Goal: Task Accomplishment & Management: Manage account settings

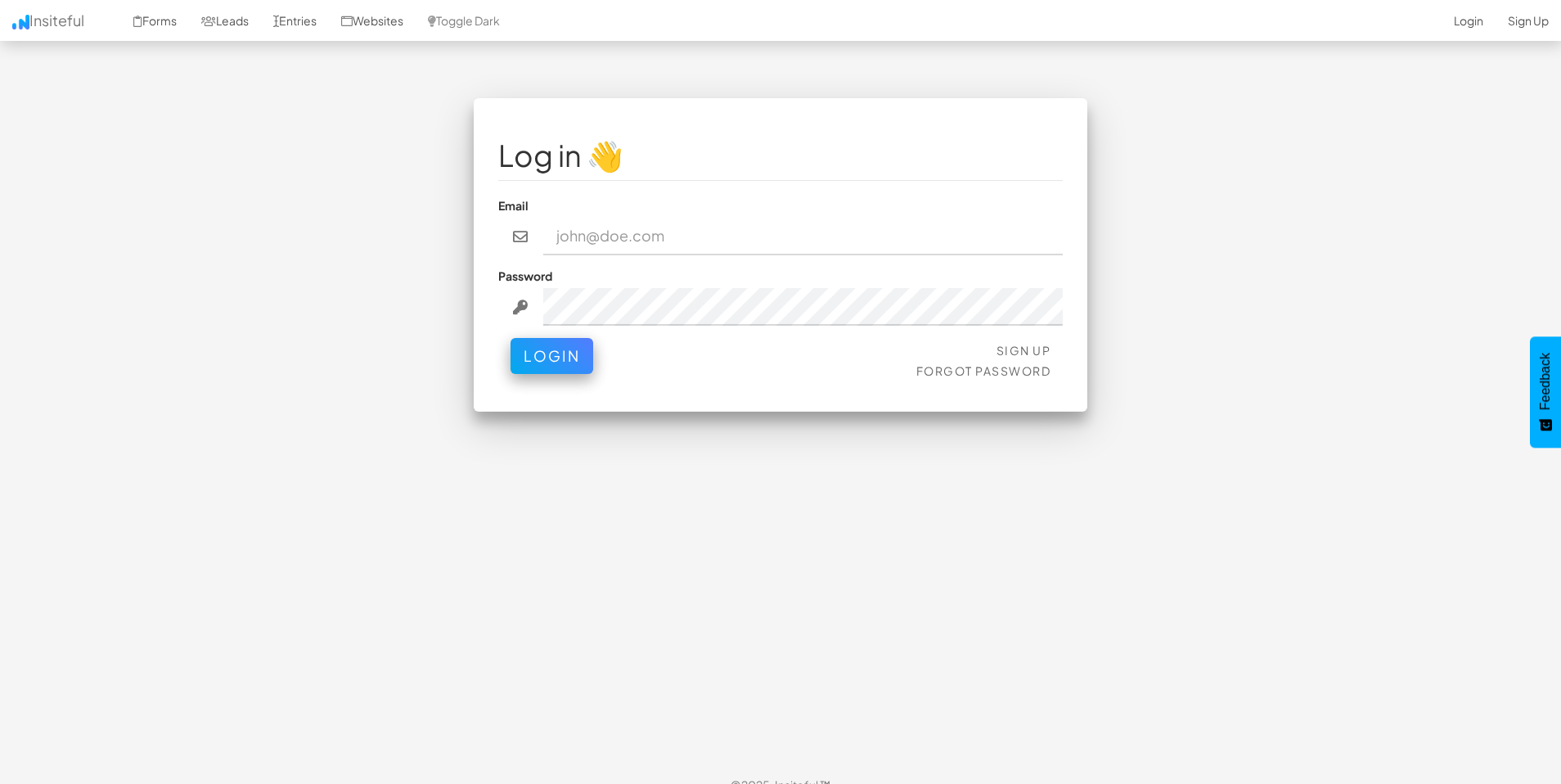
type input "kbrady@hwy9sms.com"
click at [594, 358] on div "Sign Up Forgot Password Login" at bounding box center [780, 362] width 565 height 49
click at [584, 359] on button "Login" at bounding box center [552, 352] width 83 height 36
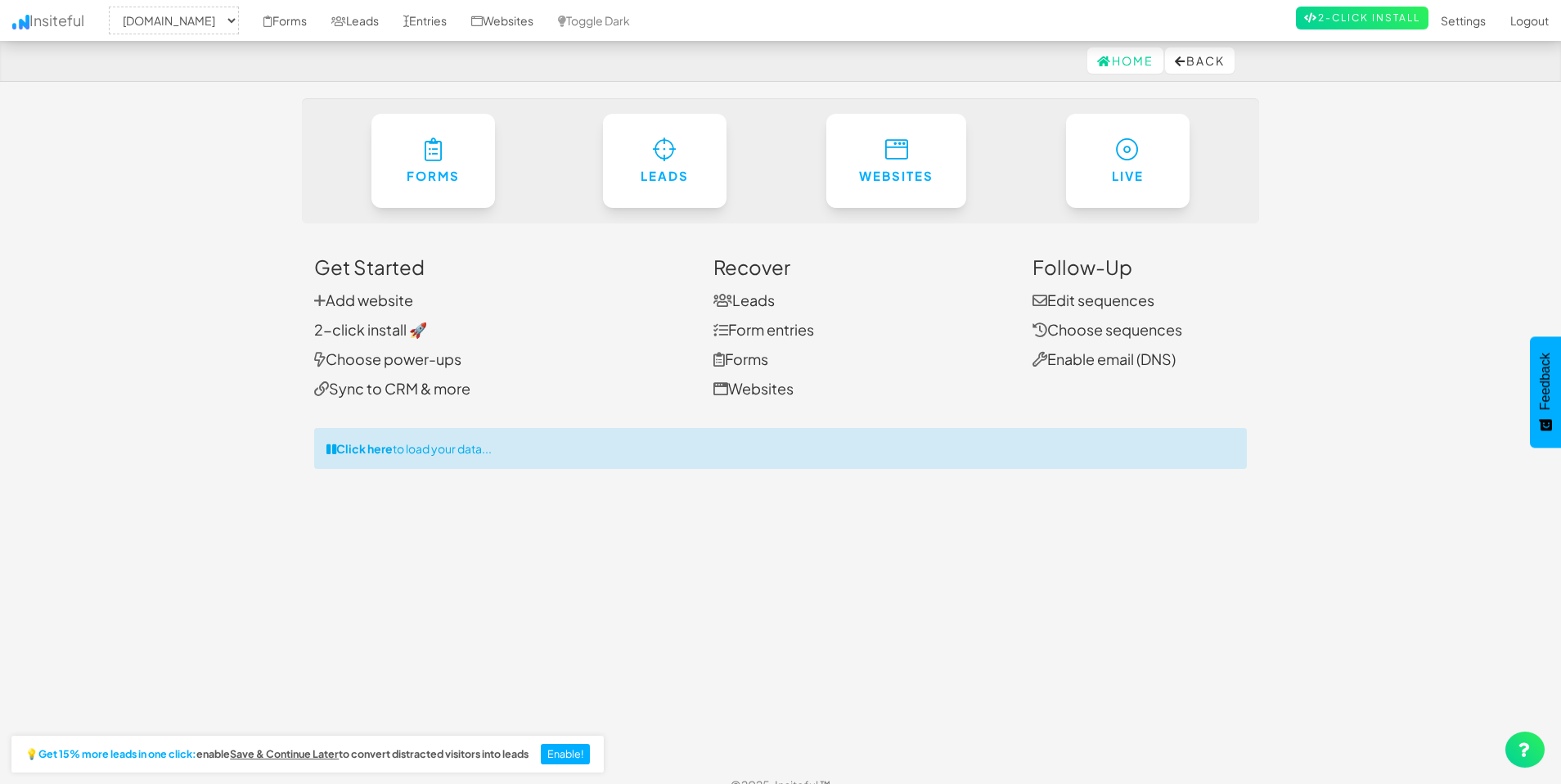
select select "2104"
click at [265, 33] on link "Forms" at bounding box center [285, 20] width 68 height 41
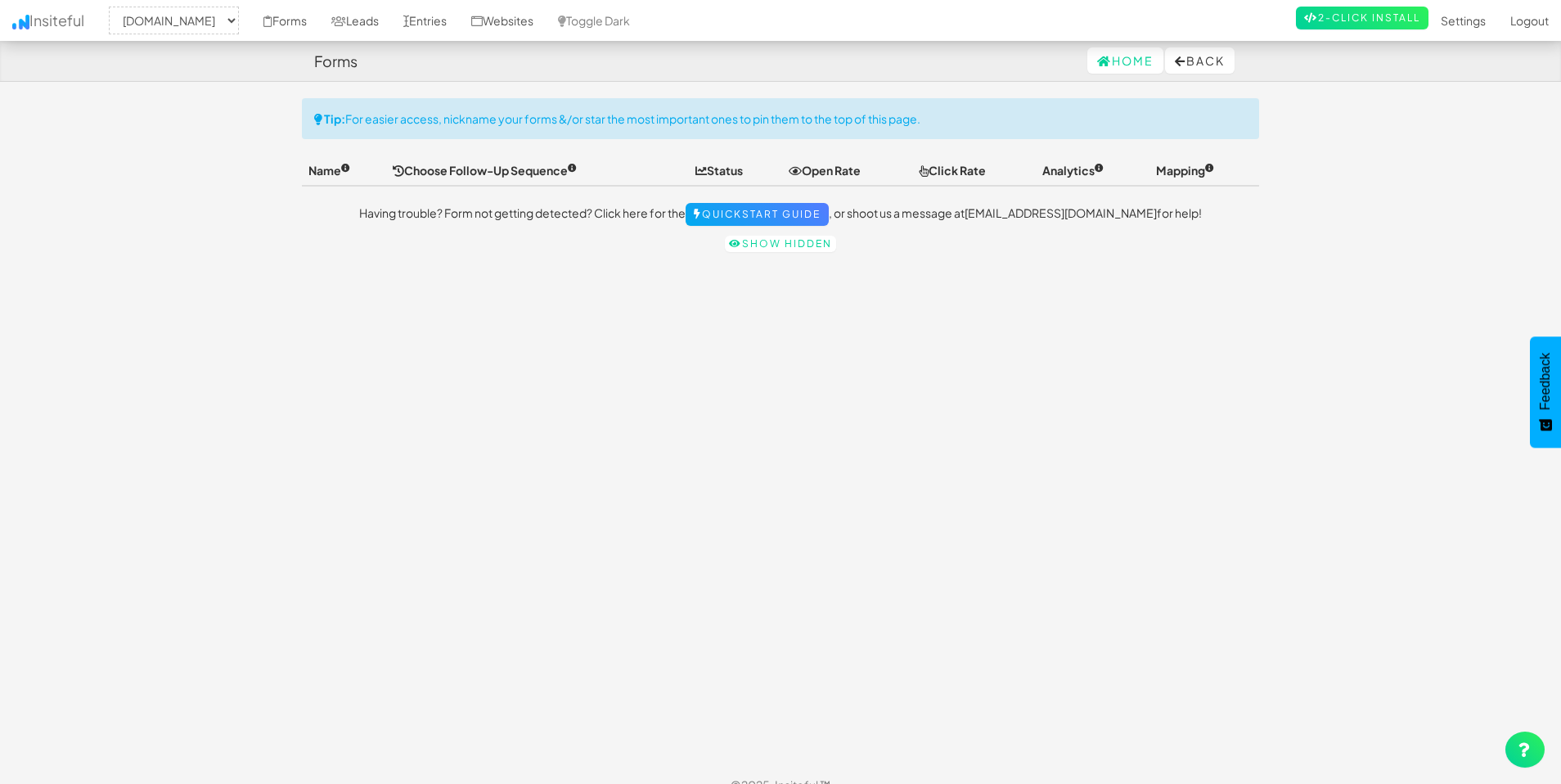
select select "2104"
click at [295, 19] on link "Forms" at bounding box center [285, 20] width 68 height 41
select select "2104"
click at [355, 28] on link "Leads" at bounding box center [355, 20] width 72 height 41
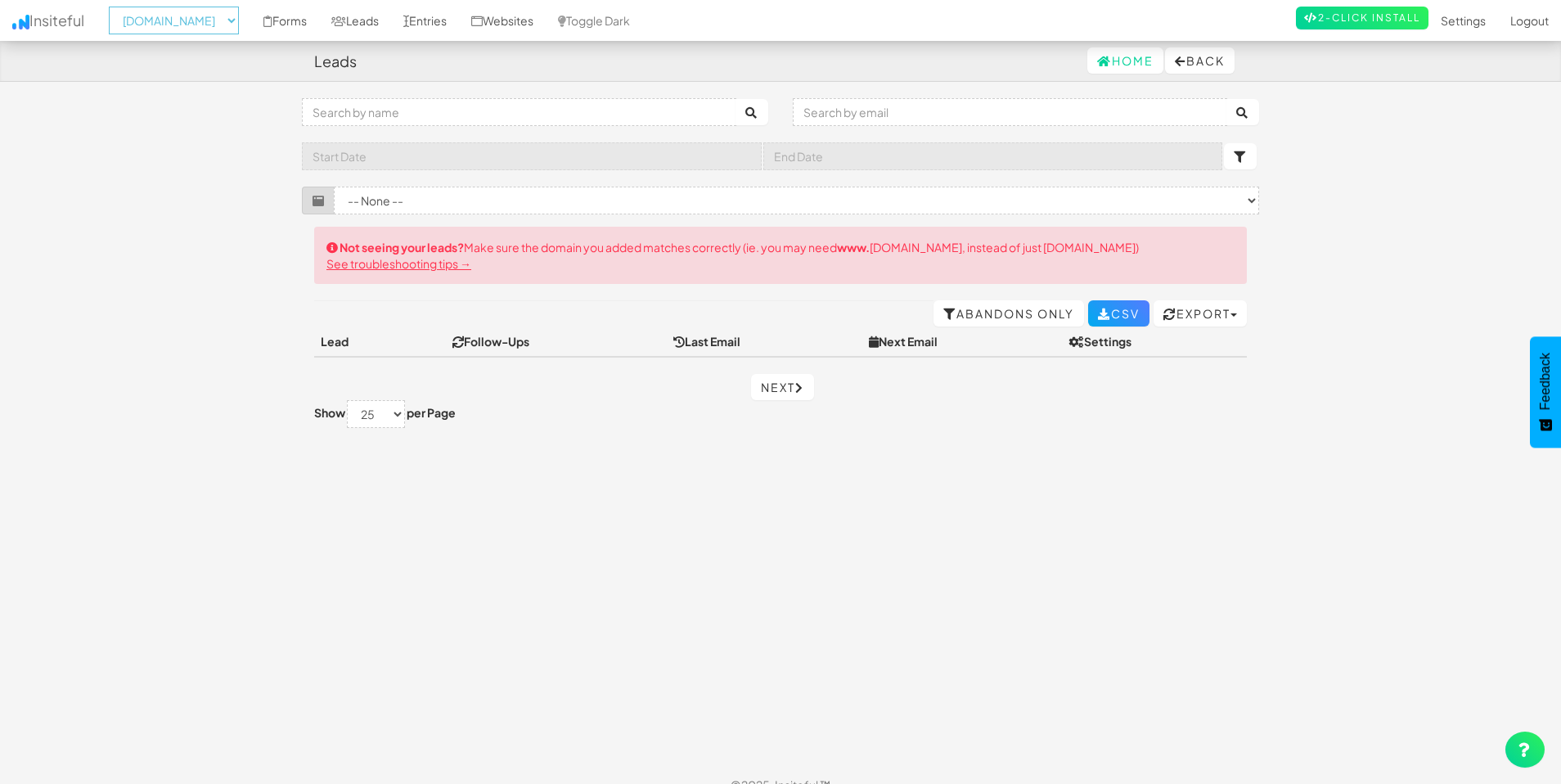
click at [192, 33] on select "-- None -- lp.iss-na.com iss.na.com" at bounding box center [174, 21] width 130 height 28
select select "2369"
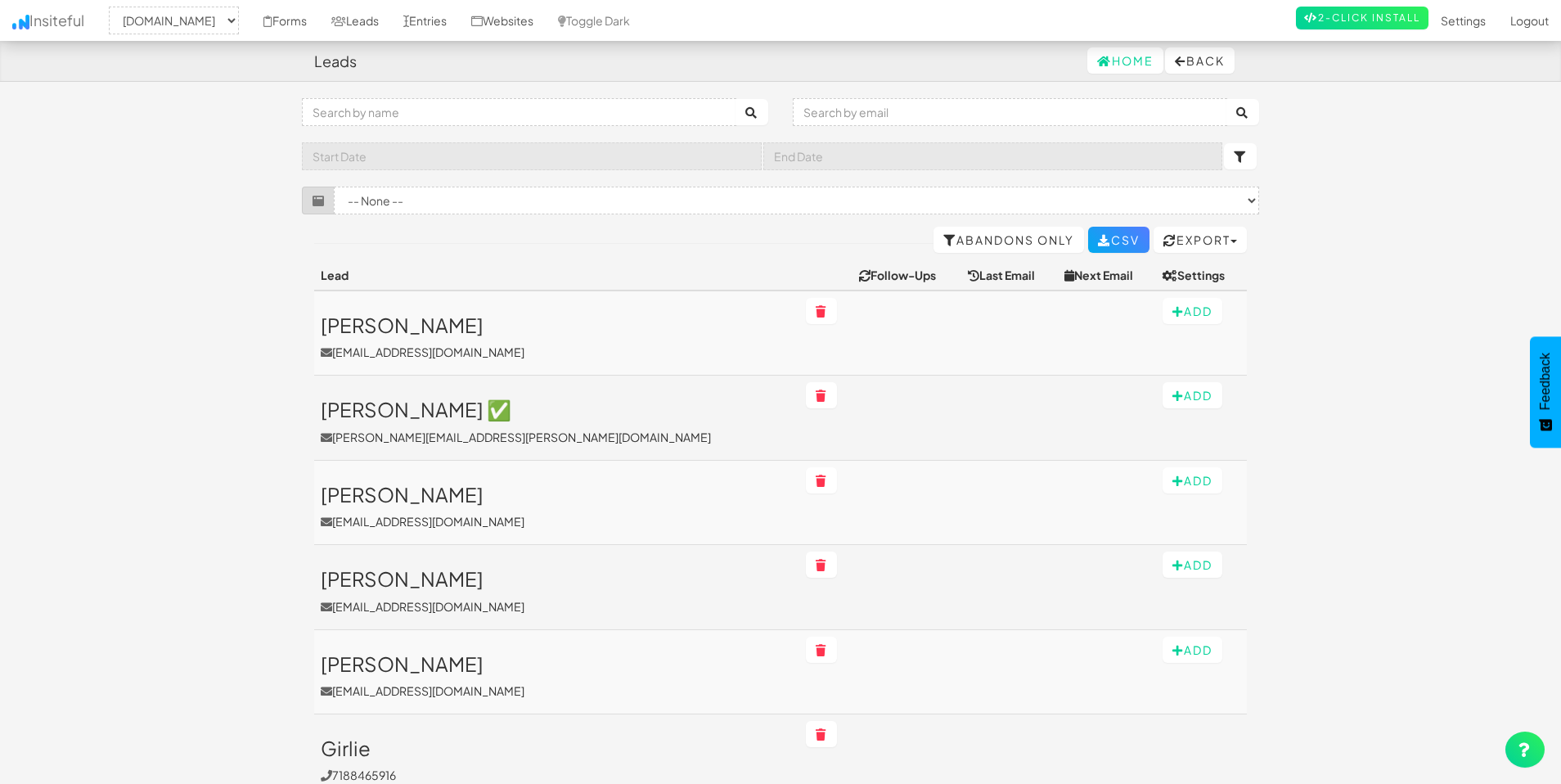
select select "2369"
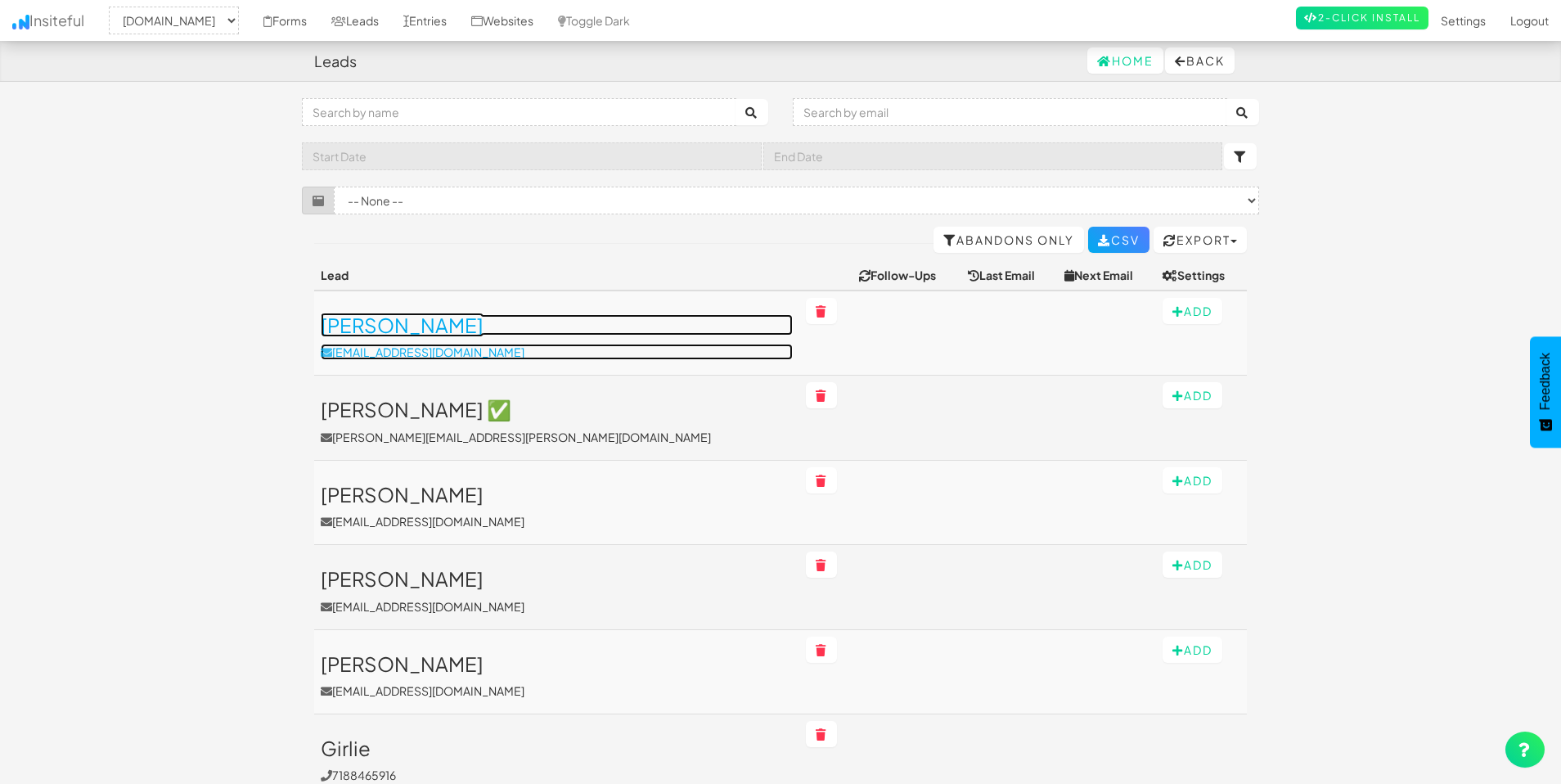
click at [508, 354] on p "[EMAIL_ADDRESS][DOMAIN_NAME]" at bounding box center [557, 352] width 472 height 16
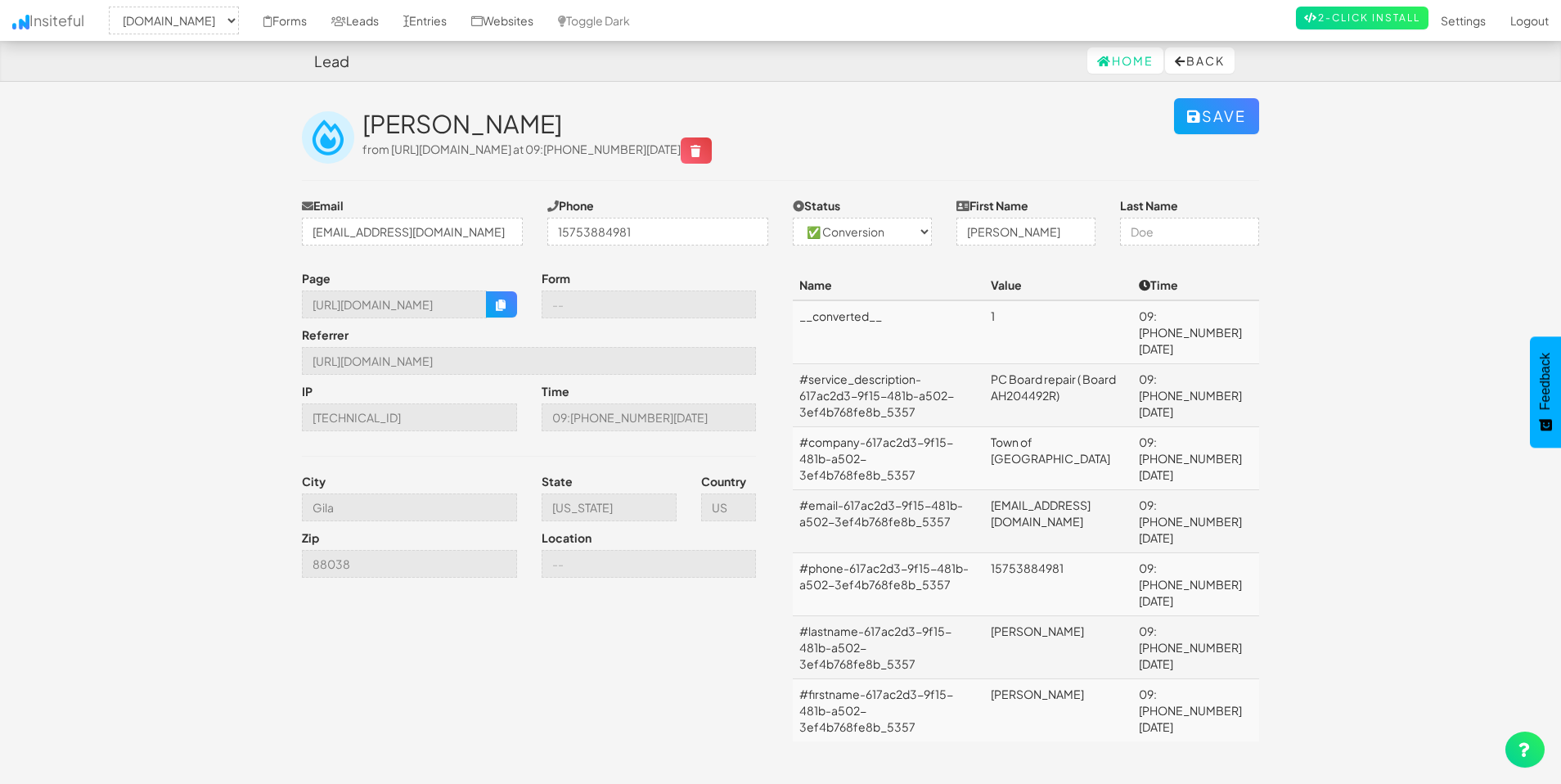
select select "2369"
select select "1"
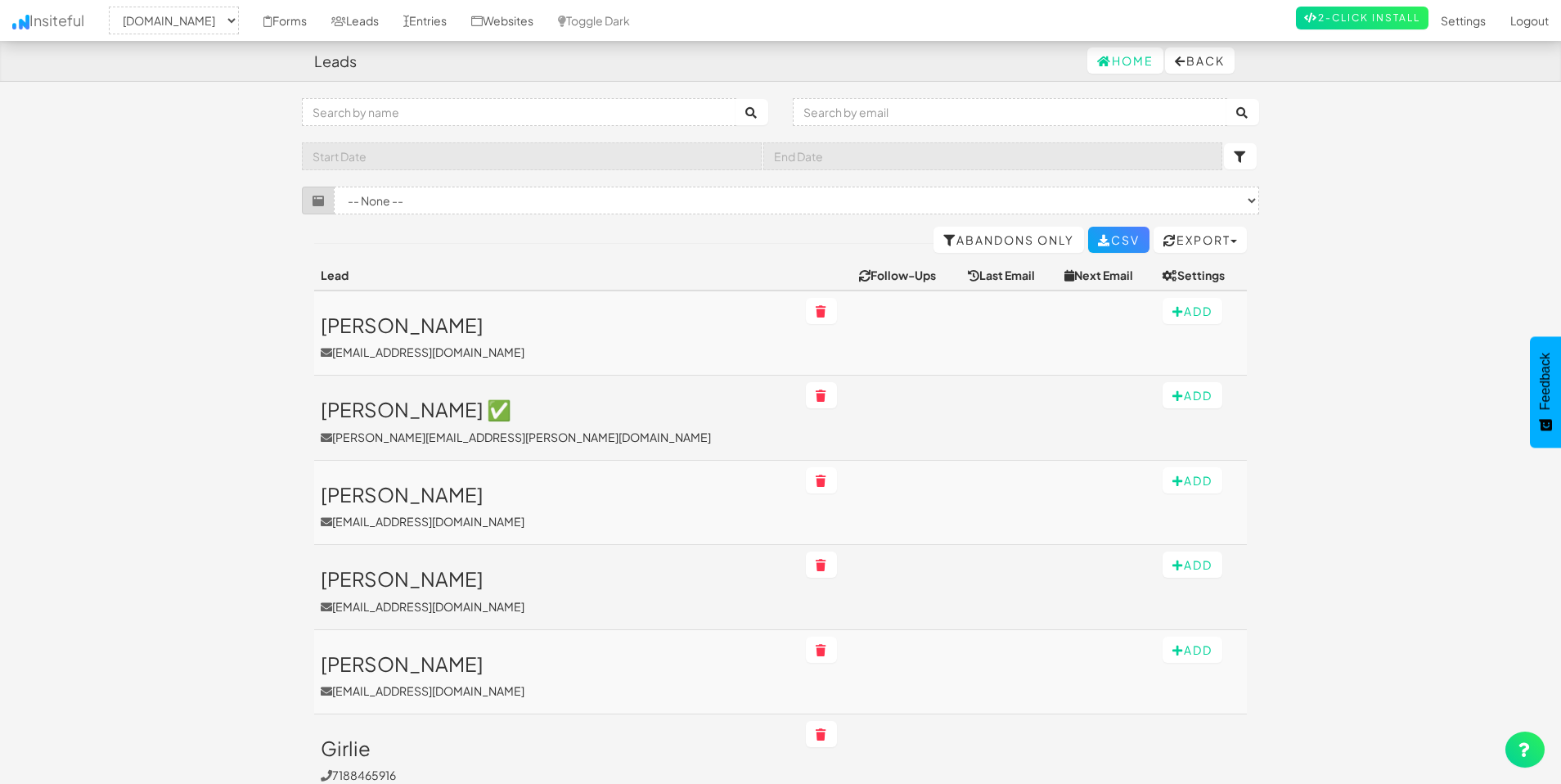
select select "2369"
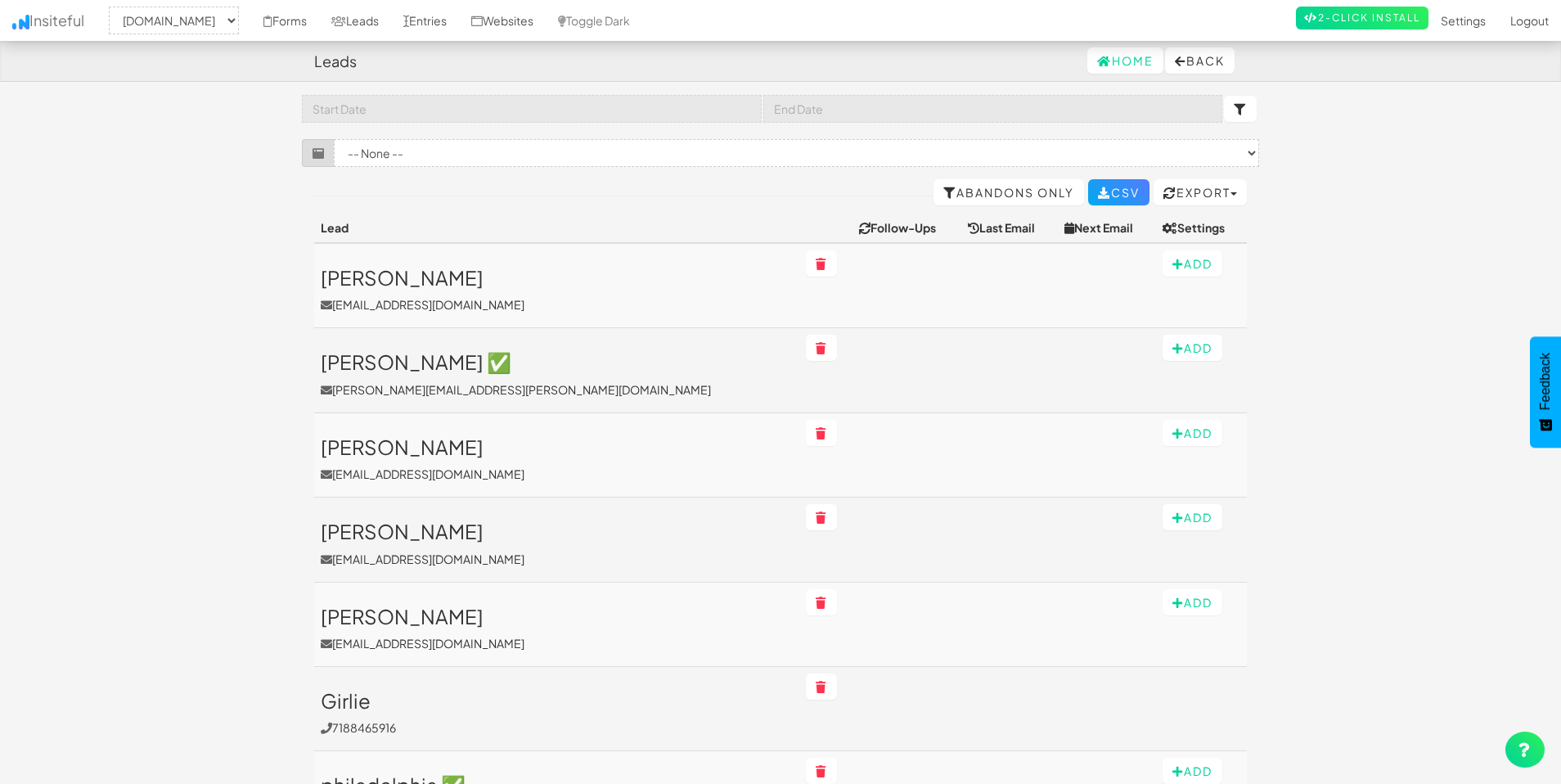
scroll to position [52, 0]
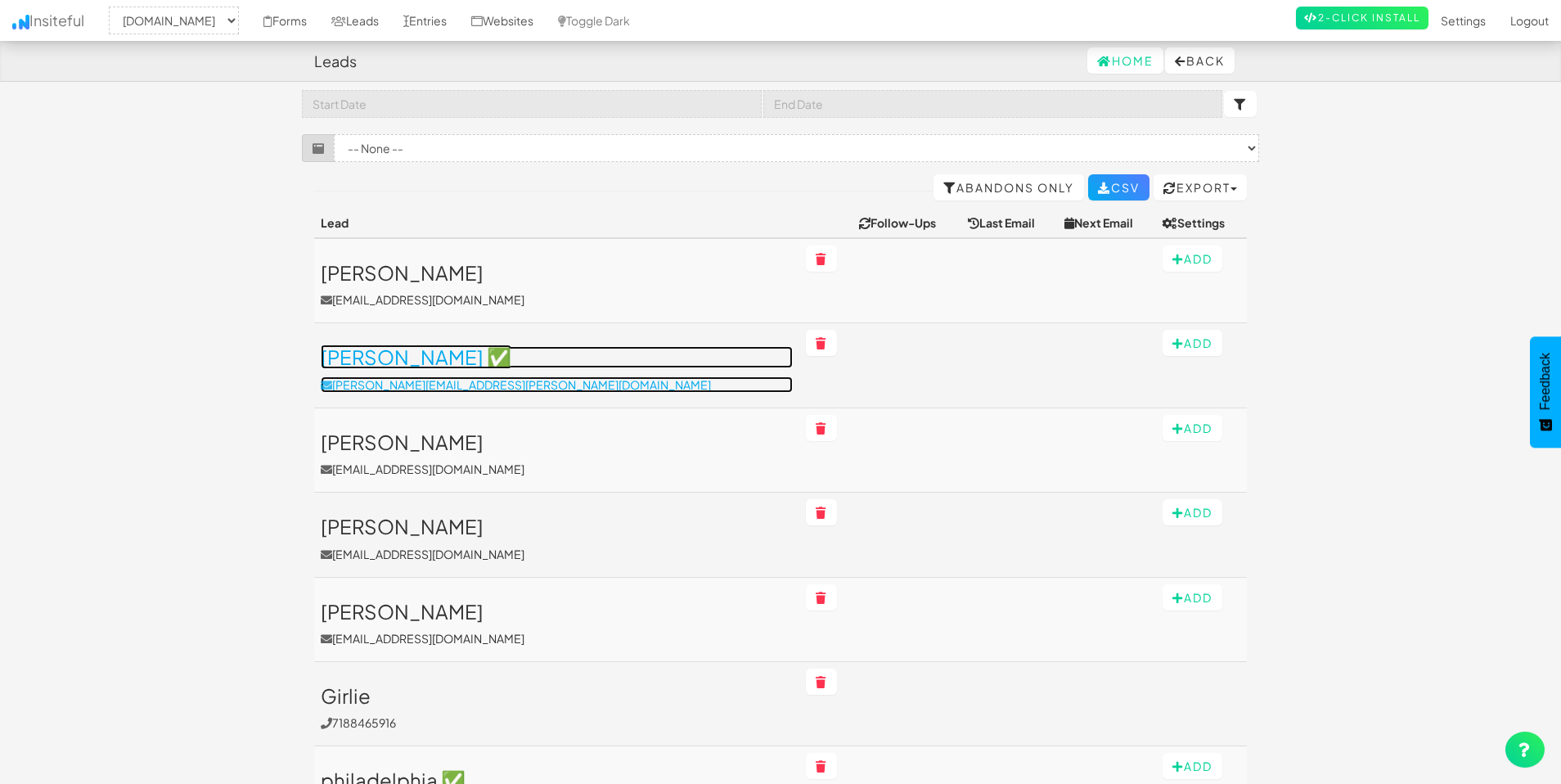
click at [575, 376] on p "dennis.wiza@protonmail.com" at bounding box center [557, 384] width 472 height 16
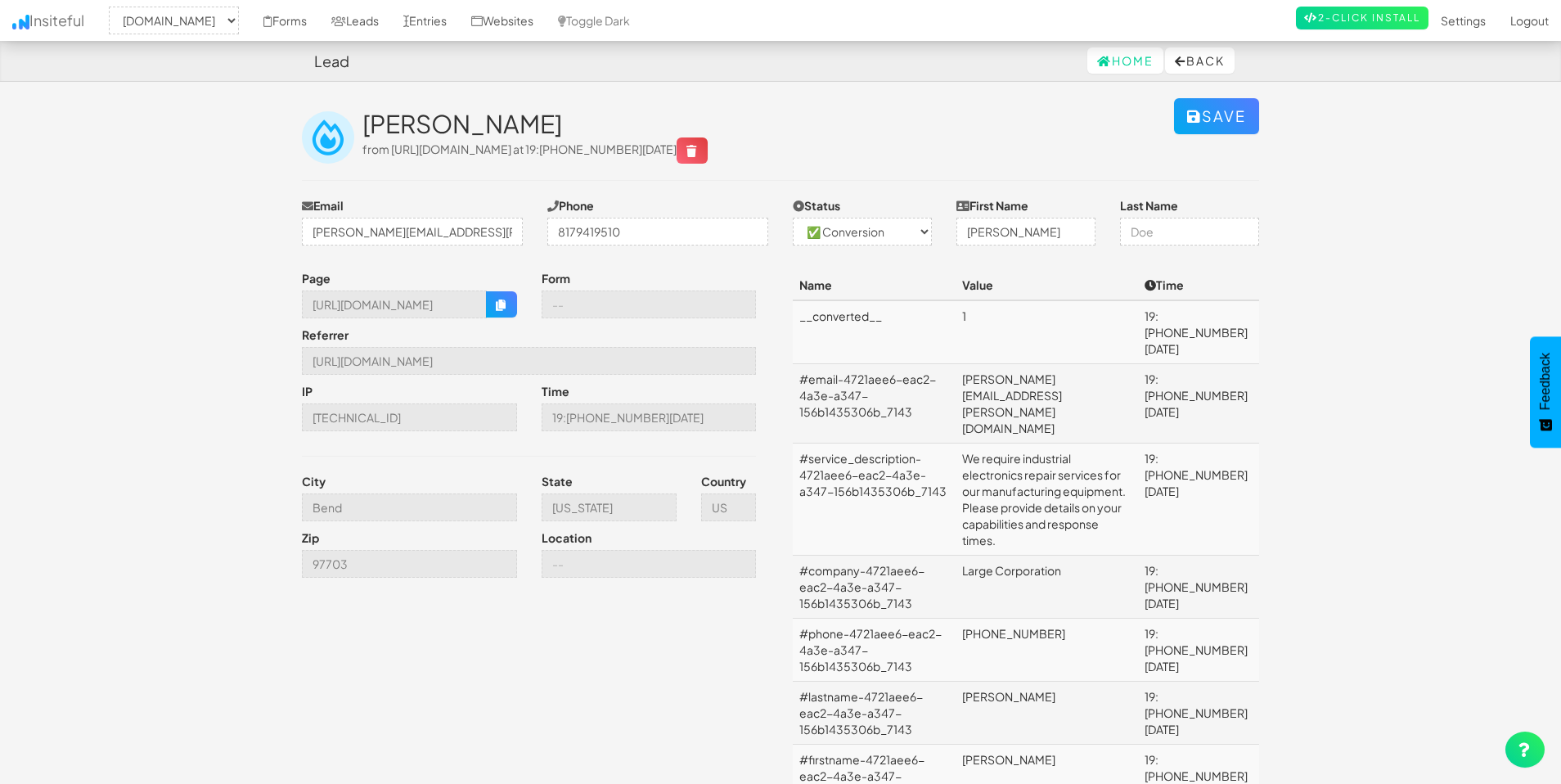
select select "2369"
select select "1"
click at [496, 309] on icon "button" at bounding box center [501, 305] width 11 height 11
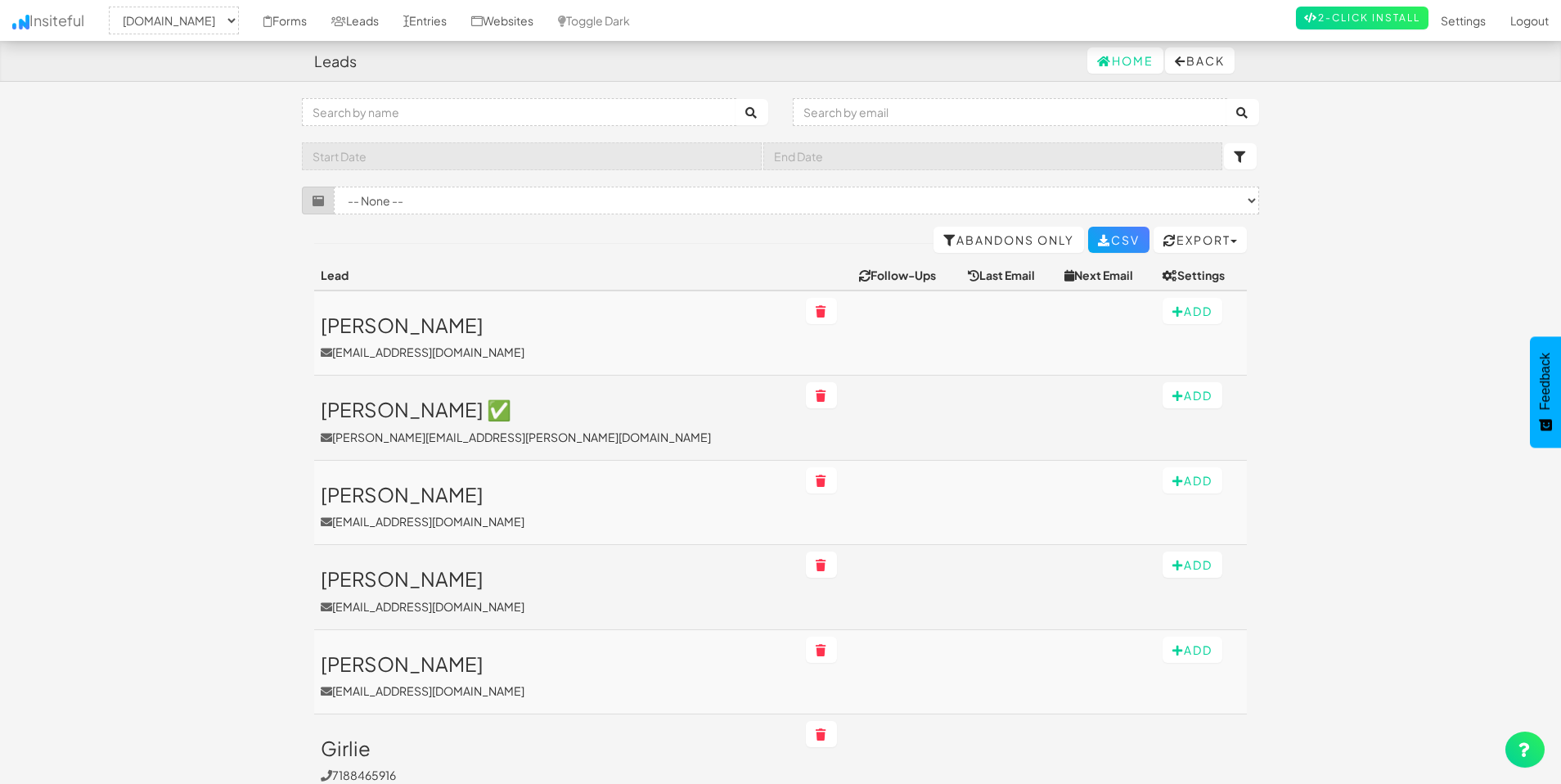
select select "2369"
click at [293, 29] on link "Forms" at bounding box center [285, 20] width 68 height 41
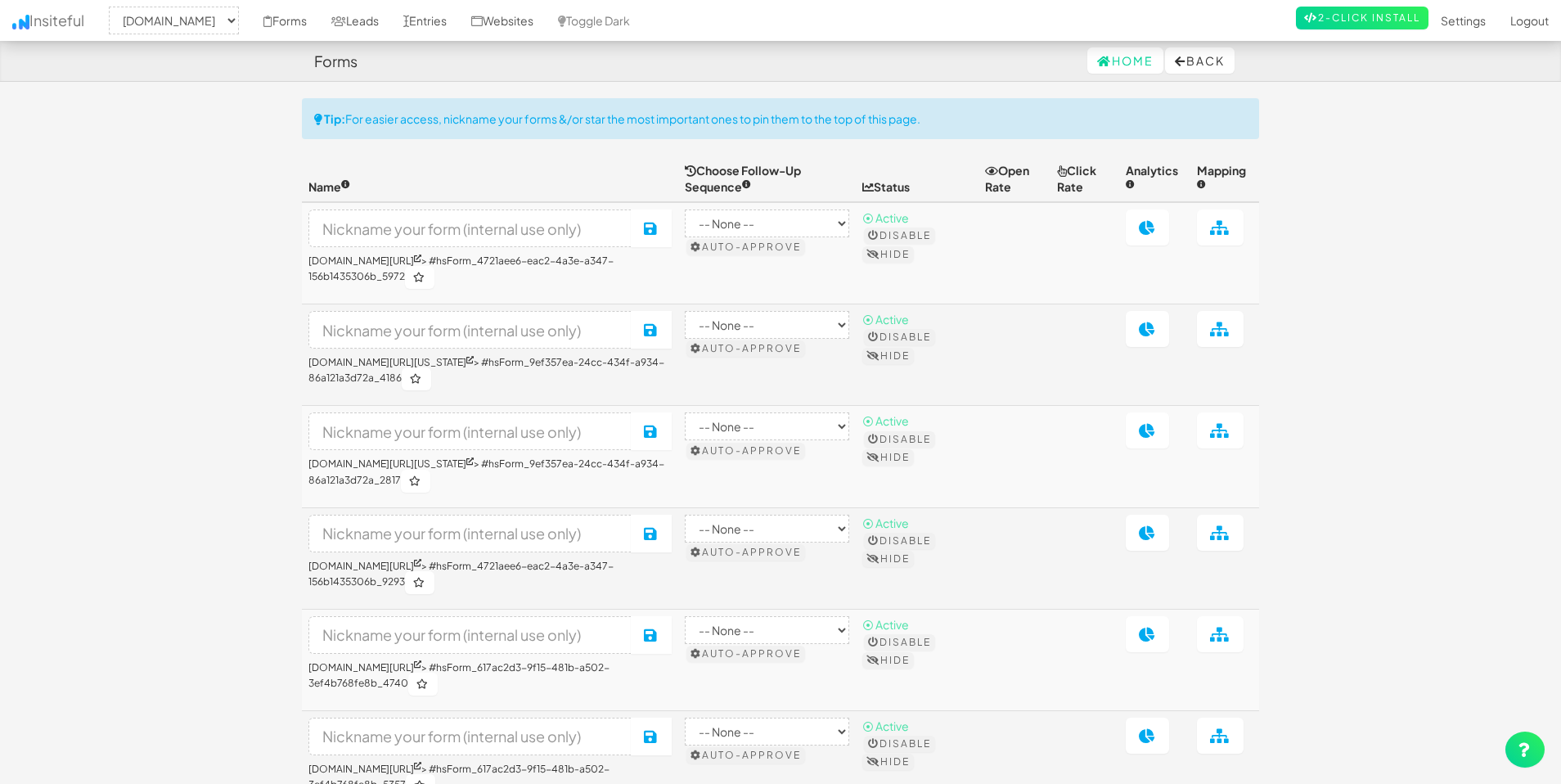
select select "2369"
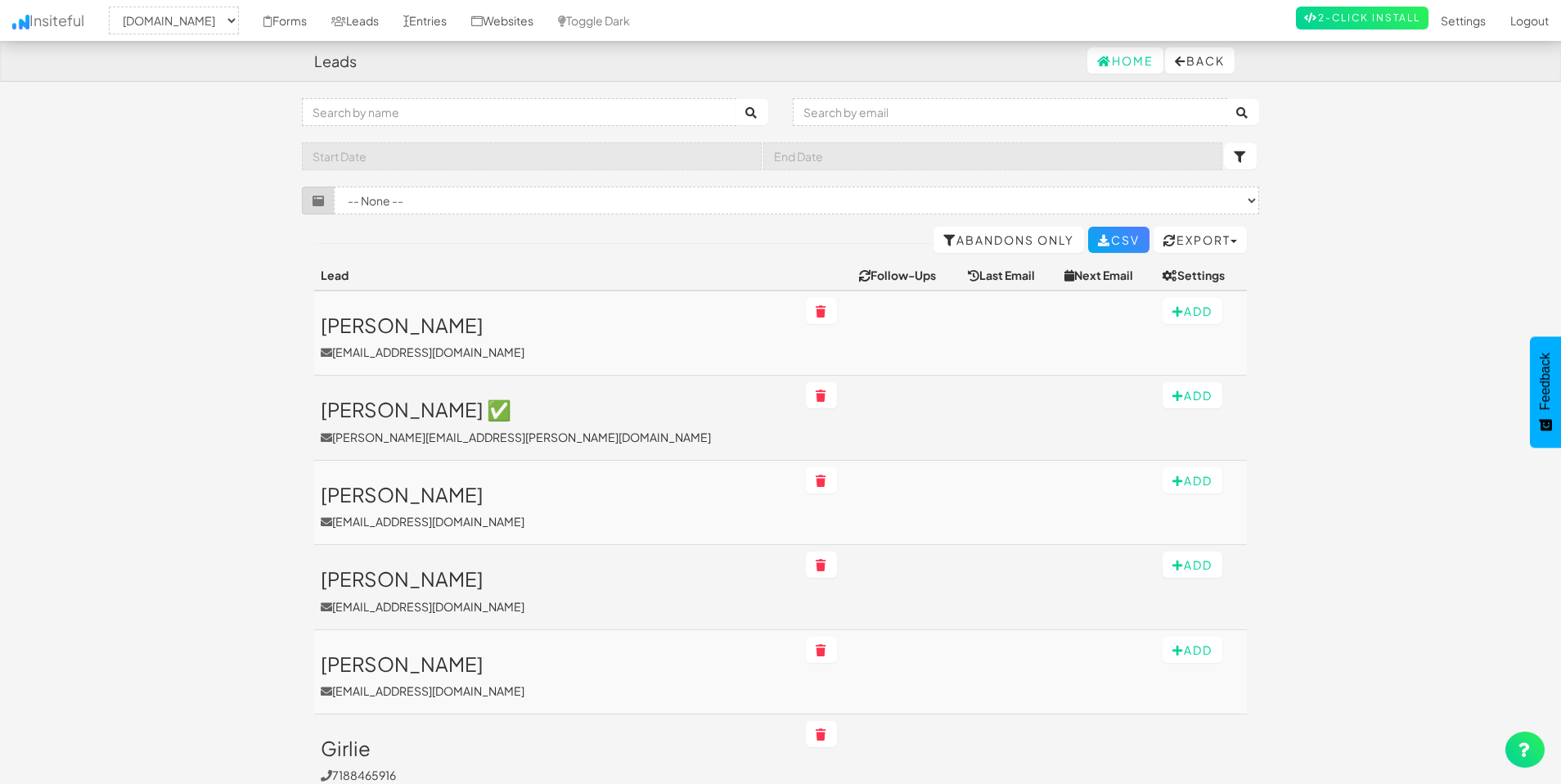
select select "2369"
click at [806, 205] on select "-- None -- ([DOMAIN_NAME][URL]) ([DOMAIN_NAME][URL]) ([DOMAIN_NAME][URL]) ([DOM…" at bounding box center [797, 201] width 926 height 28
drag, startPoint x: 716, startPoint y: 152, endPoint x: 750, endPoint y: 151, distance: 34.4
click at [716, 152] on input "text" at bounding box center [532, 156] width 460 height 28
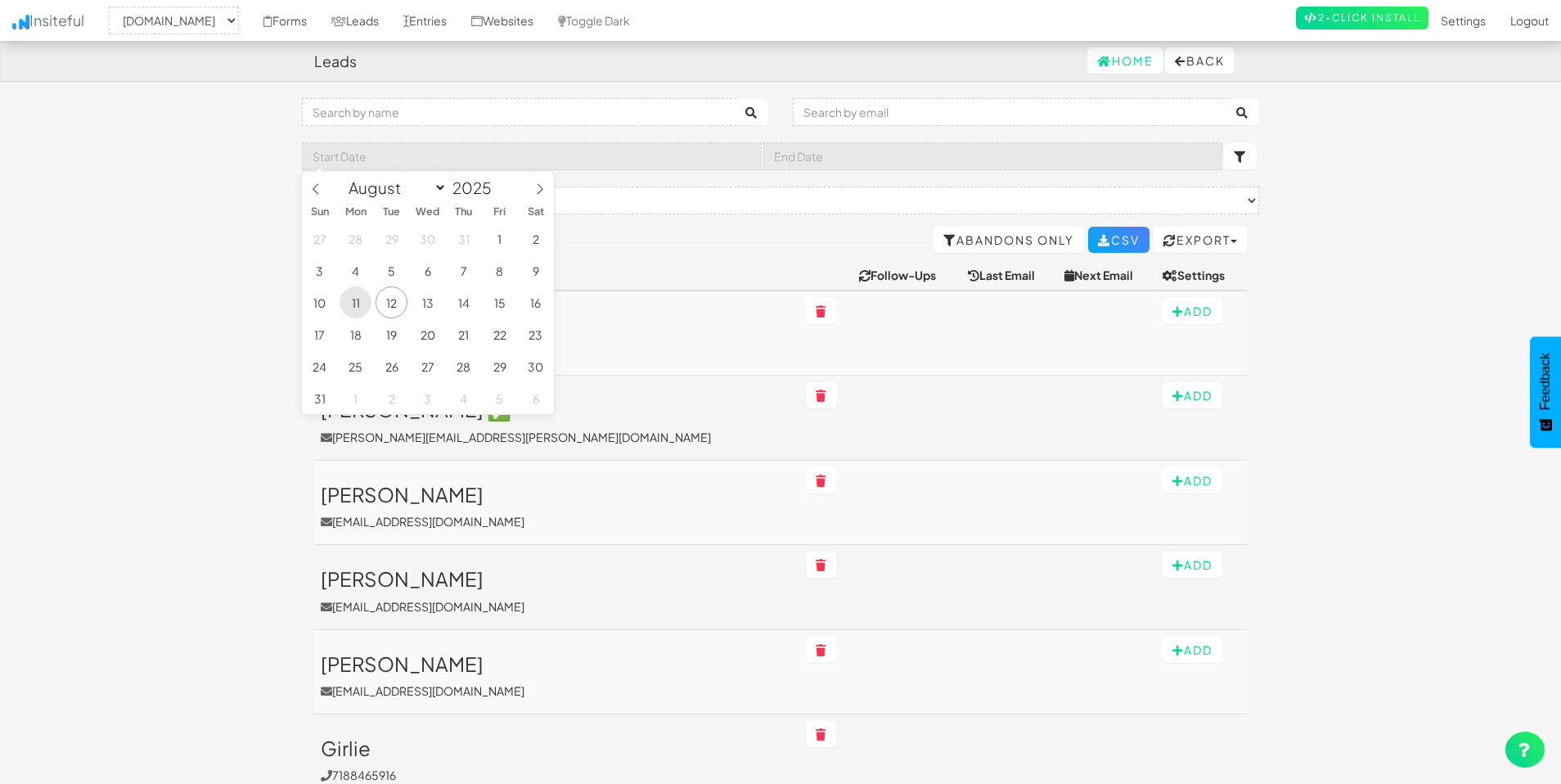
click at [352, 309] on span "11" at bounding box center [356, 302] width 32 height 32
type input "2025-08-11"
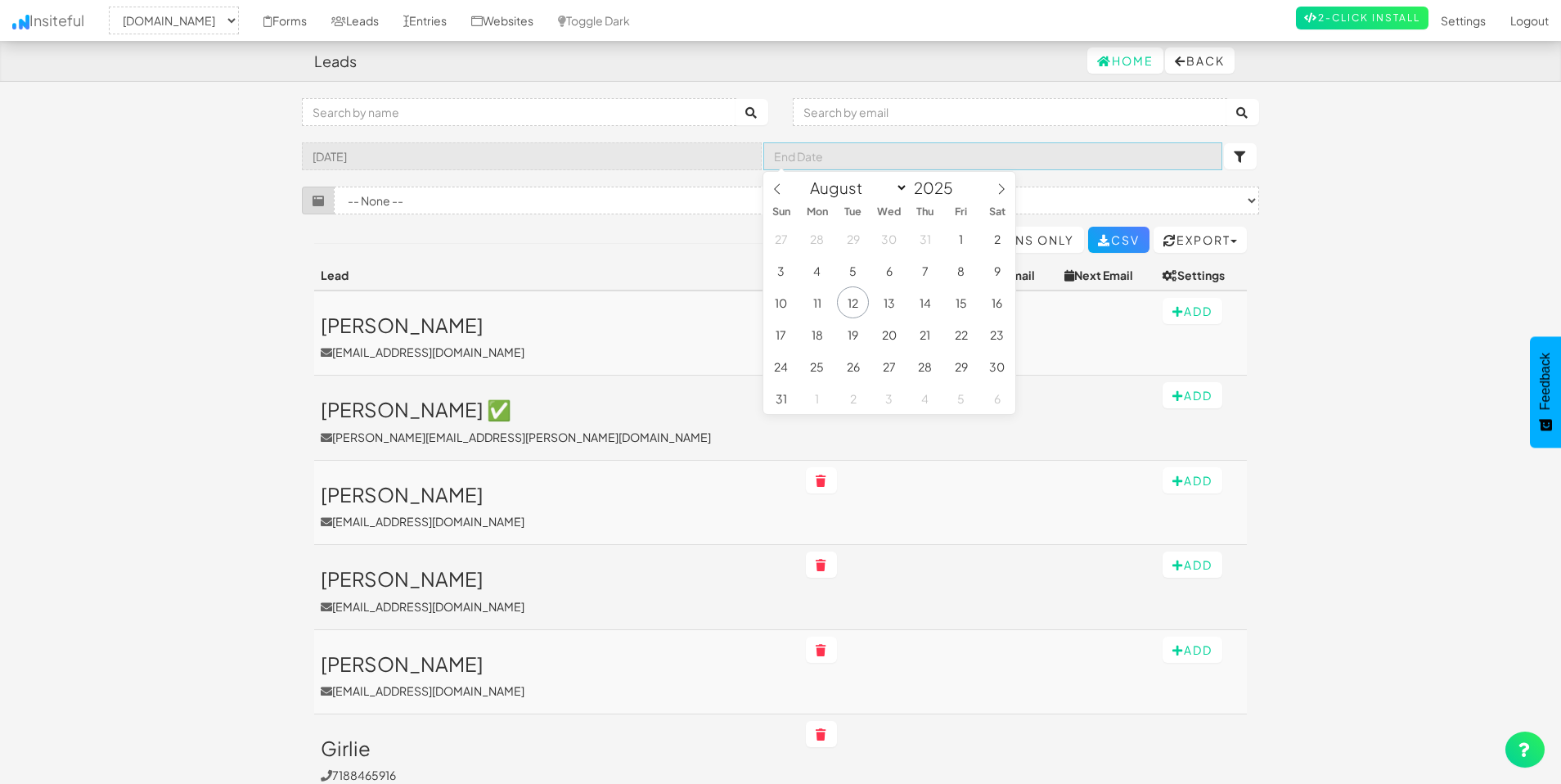
click at [944, 153] on input "text" at bounding box center [994, 156] width 460 height 28
click at [850, 299] on span "12" at bounding box center [853, 302] width 32 height 32
type input "[DATE]"
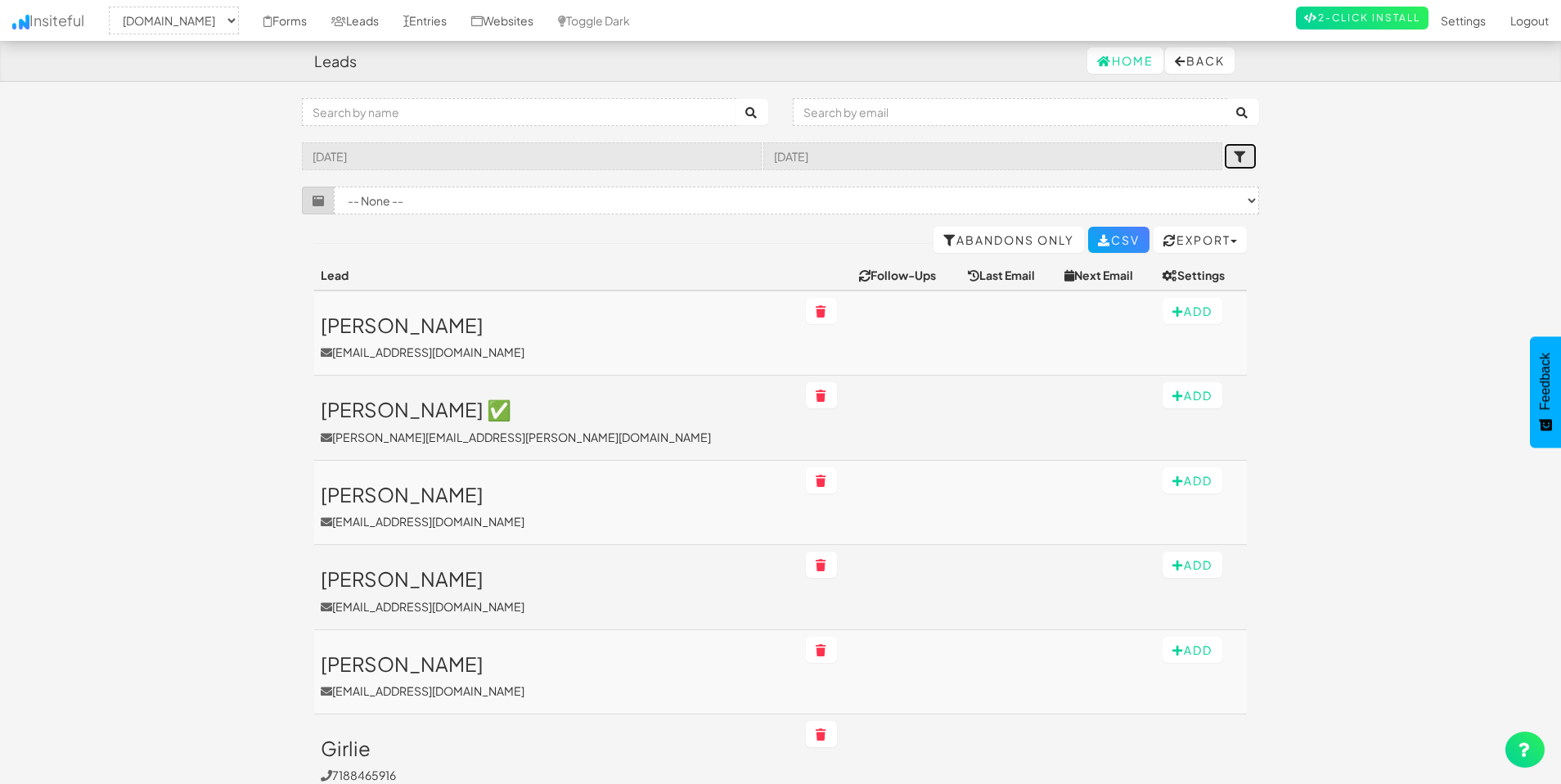
click at [1243, 155] on icon "submit" at bounding box center [1240, 156] width 13 height 11
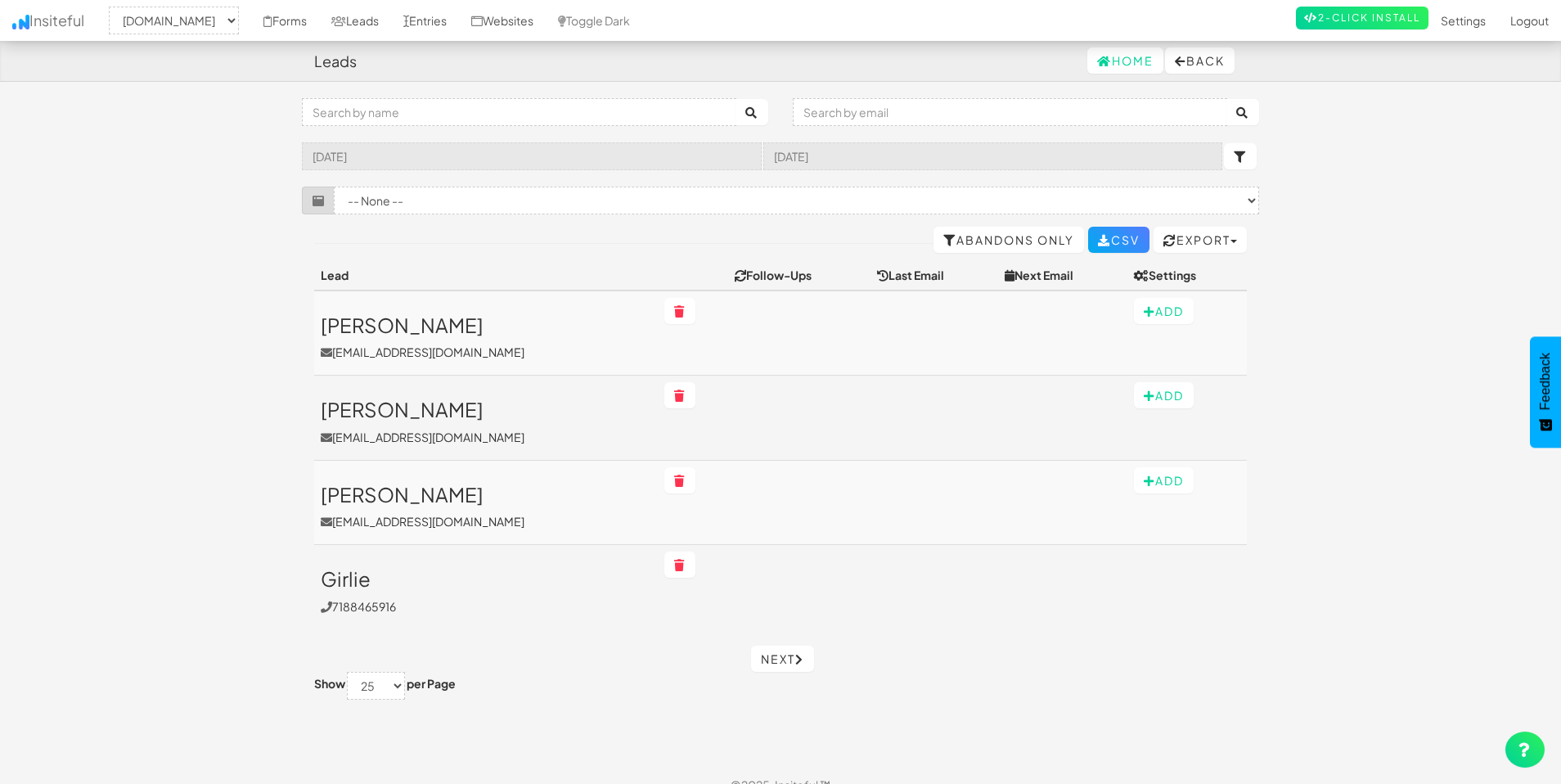
select select "2369"
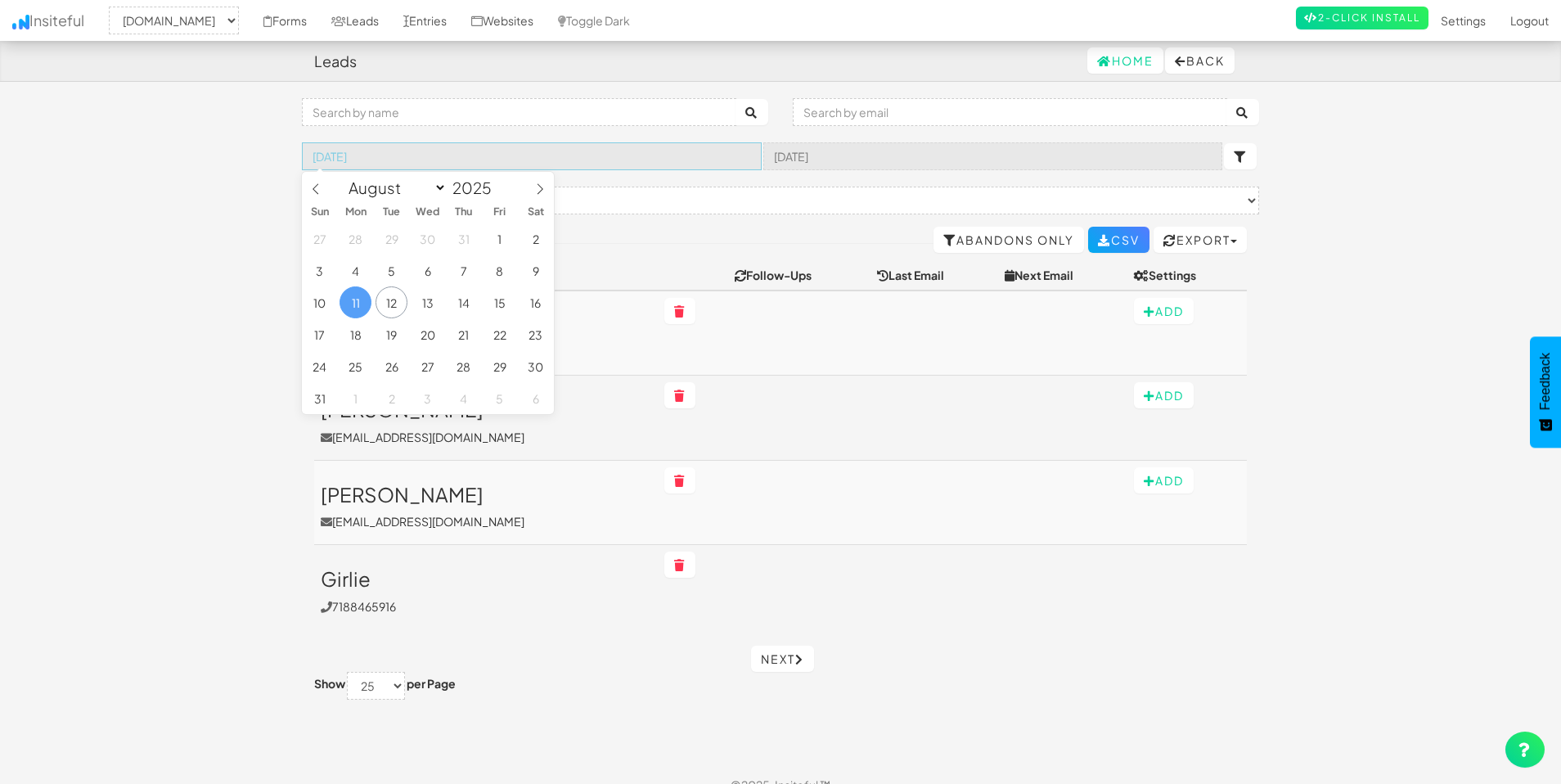
click at [579, 160] on input "[DATE]" at bounding box center [532, 156] width 460 height 28
click at [502, 273] on span "8" at bounding box center [500, 271] width 32 height 32
type input "[DATE]"
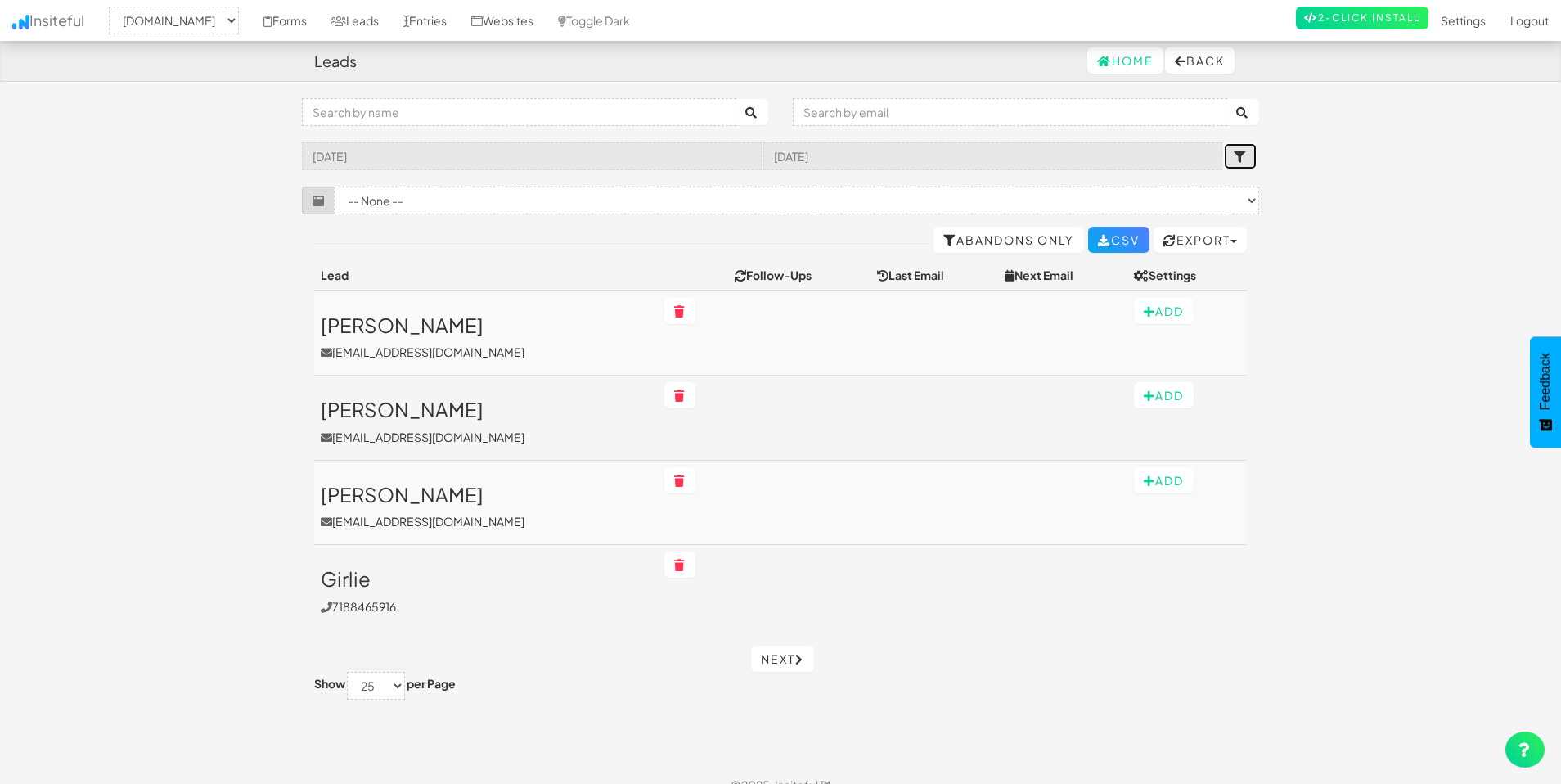
click at [1233, 155] on button "submit" at bounding box center [1240, 156] width 33 height 26
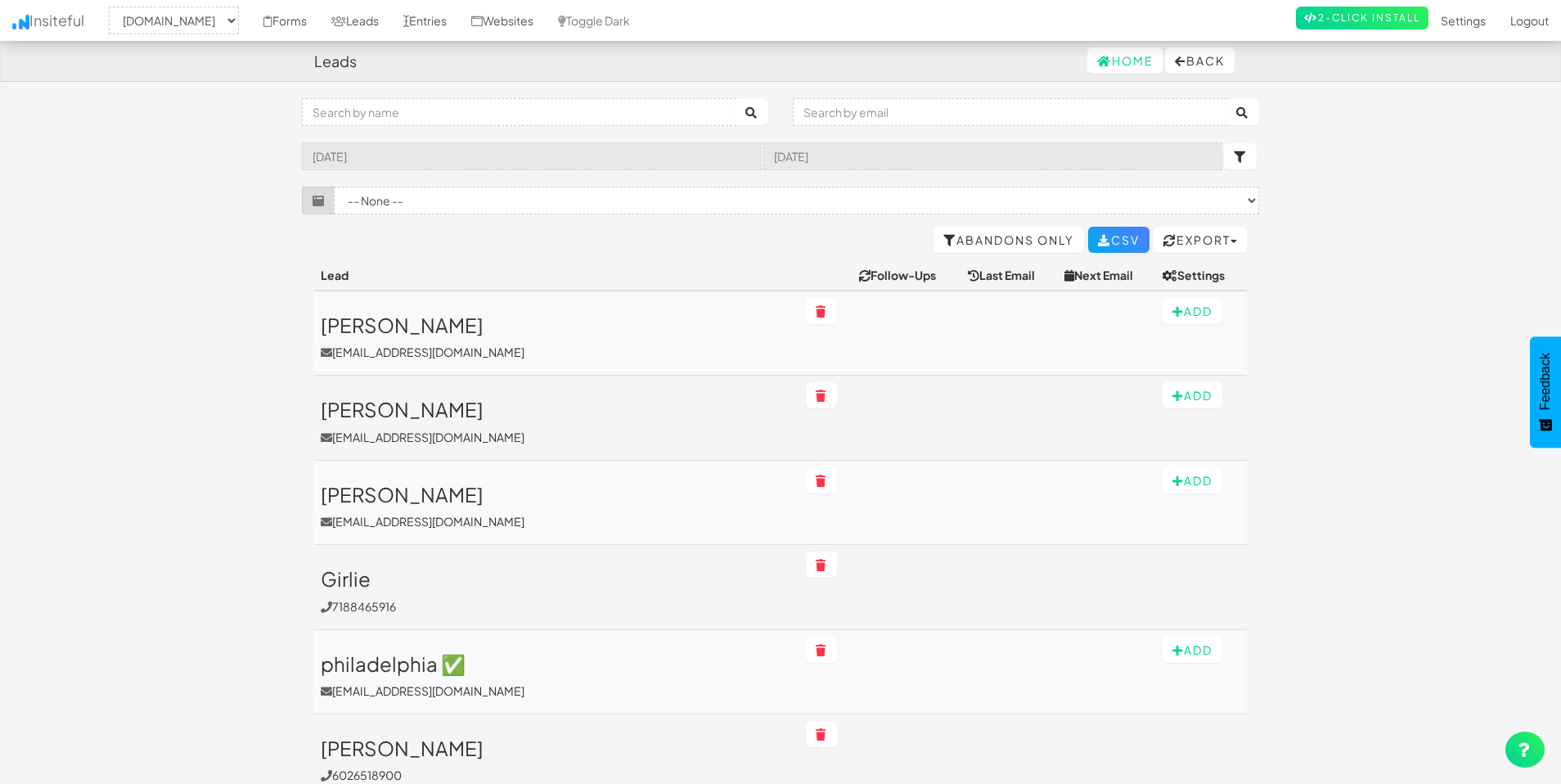
select select "2369"
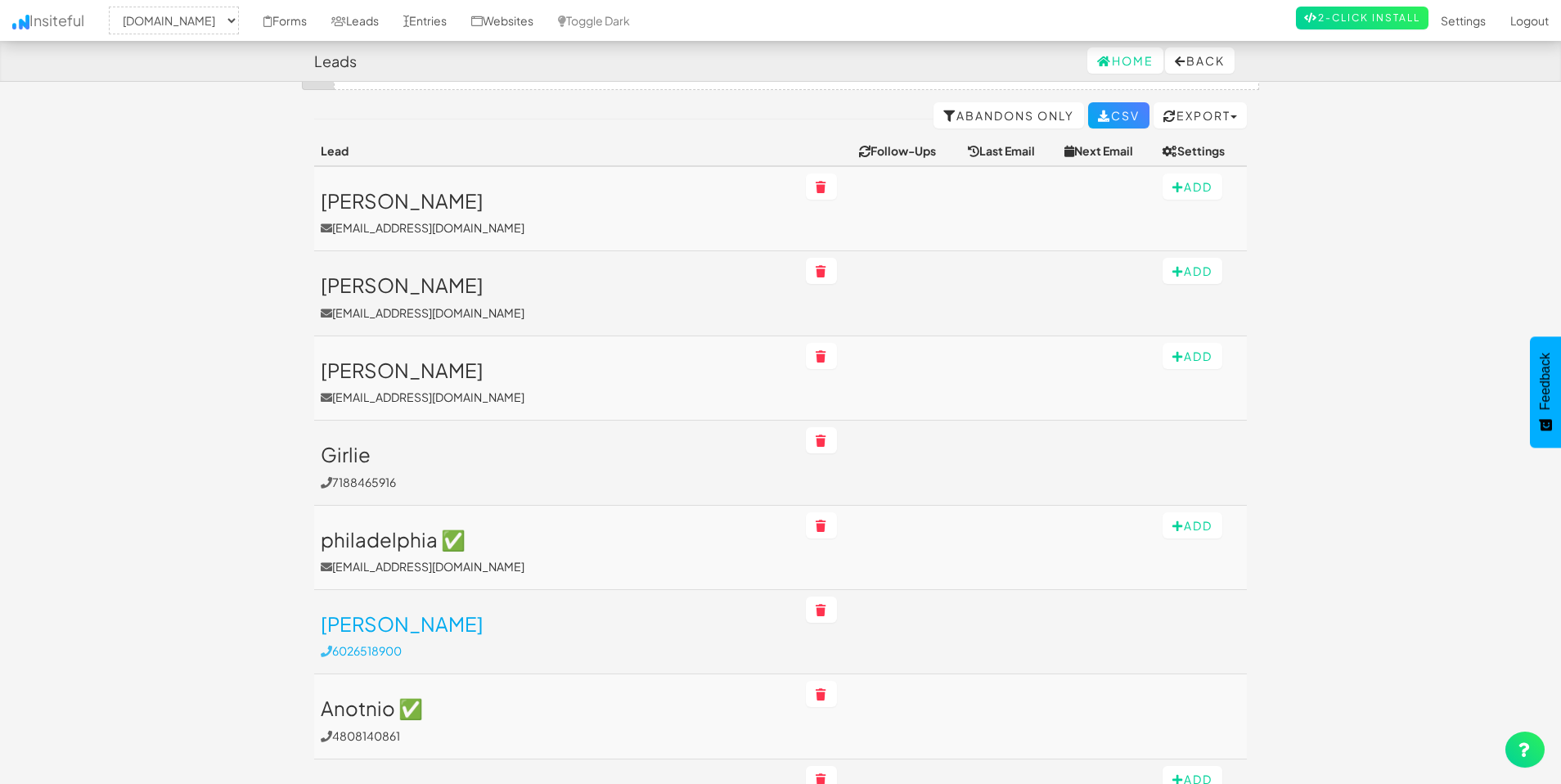
scroll to position [279, 0]
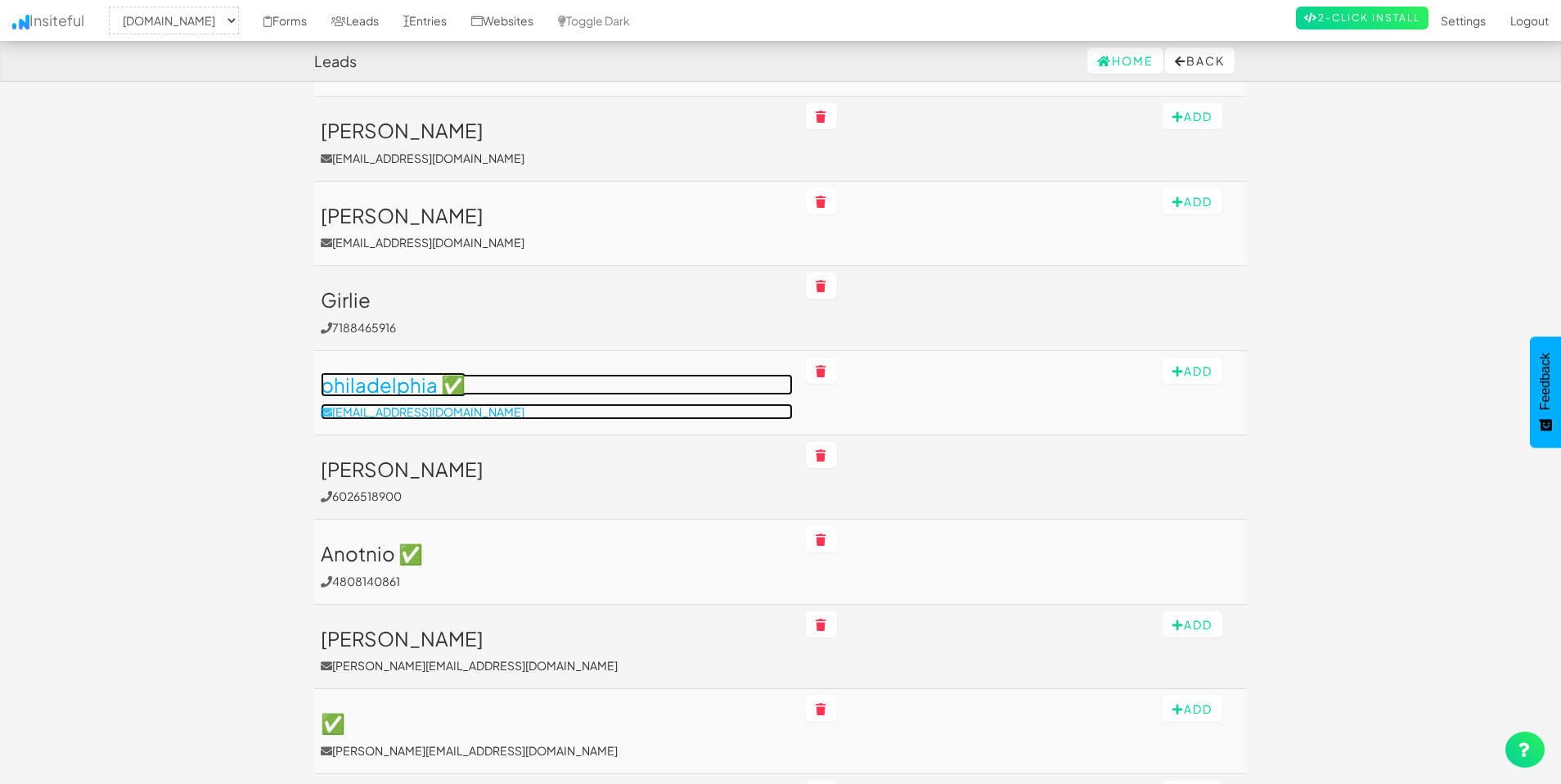
click at [550, 401] on link "philadelphia ✅ [EMAIL_ADDRESS][DOMAIN_NAME]" at bounding box center [557, 397] width 472 height 46
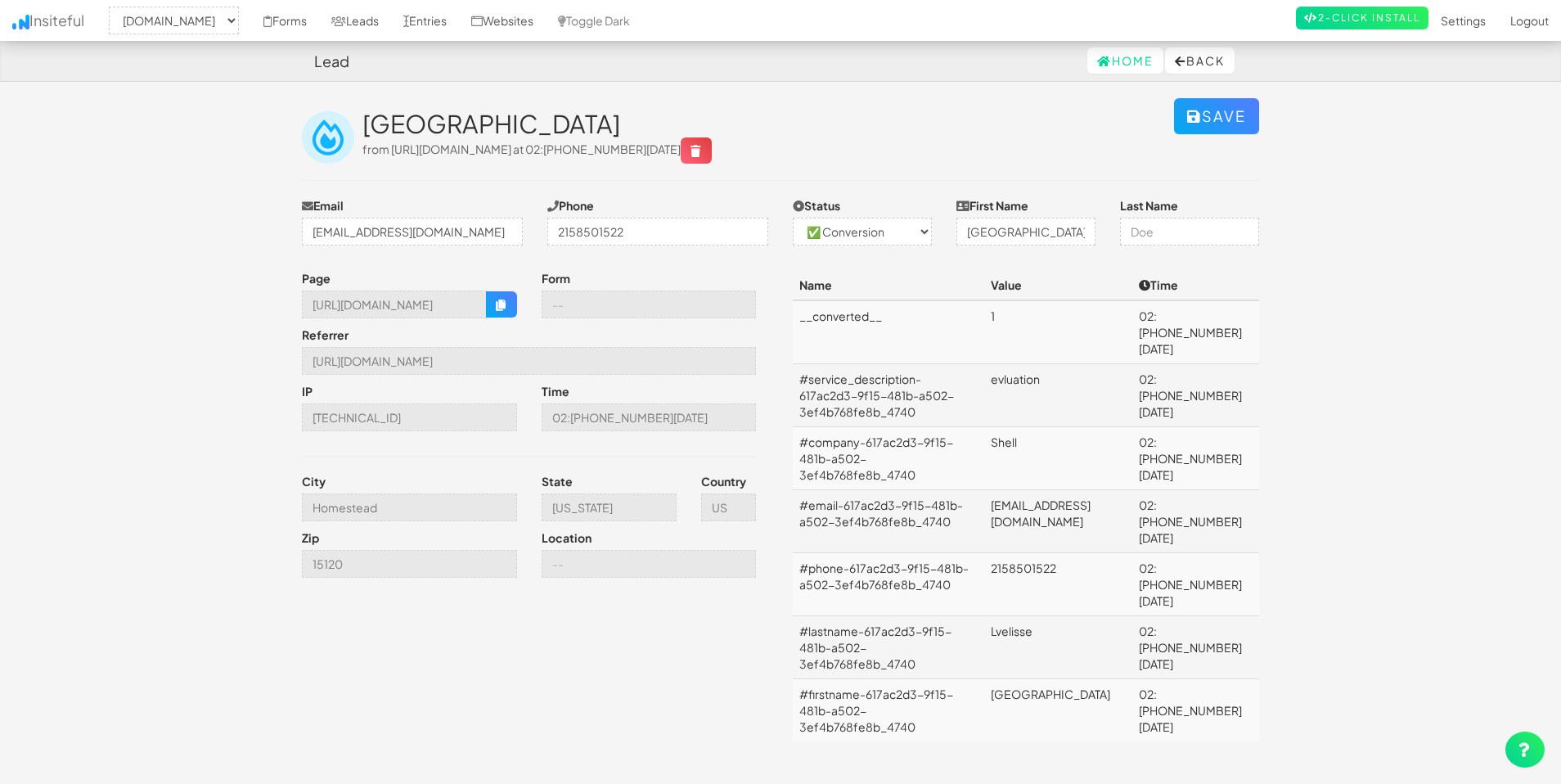
select select "2369"
select select "1"
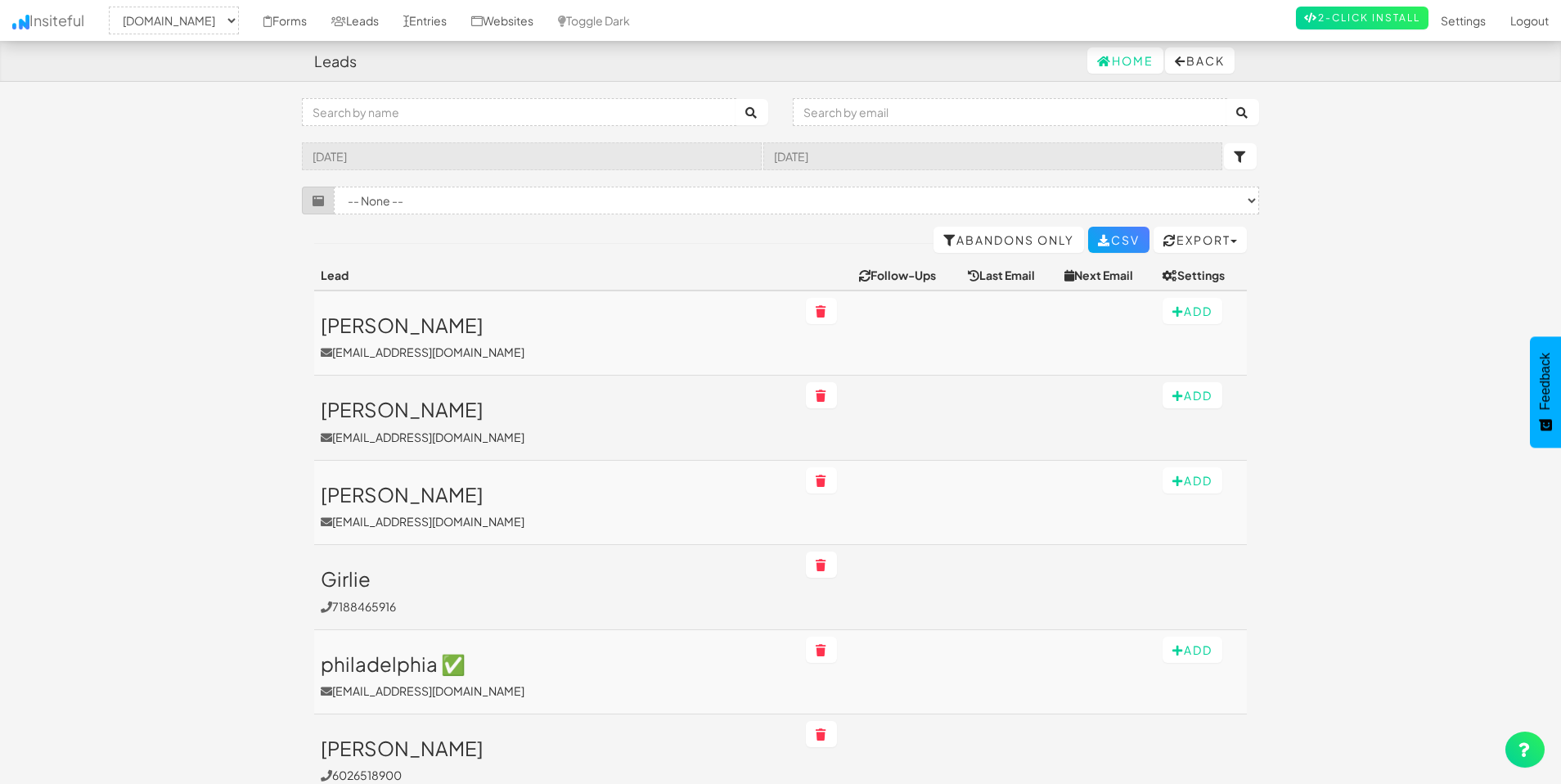
select select "2369"
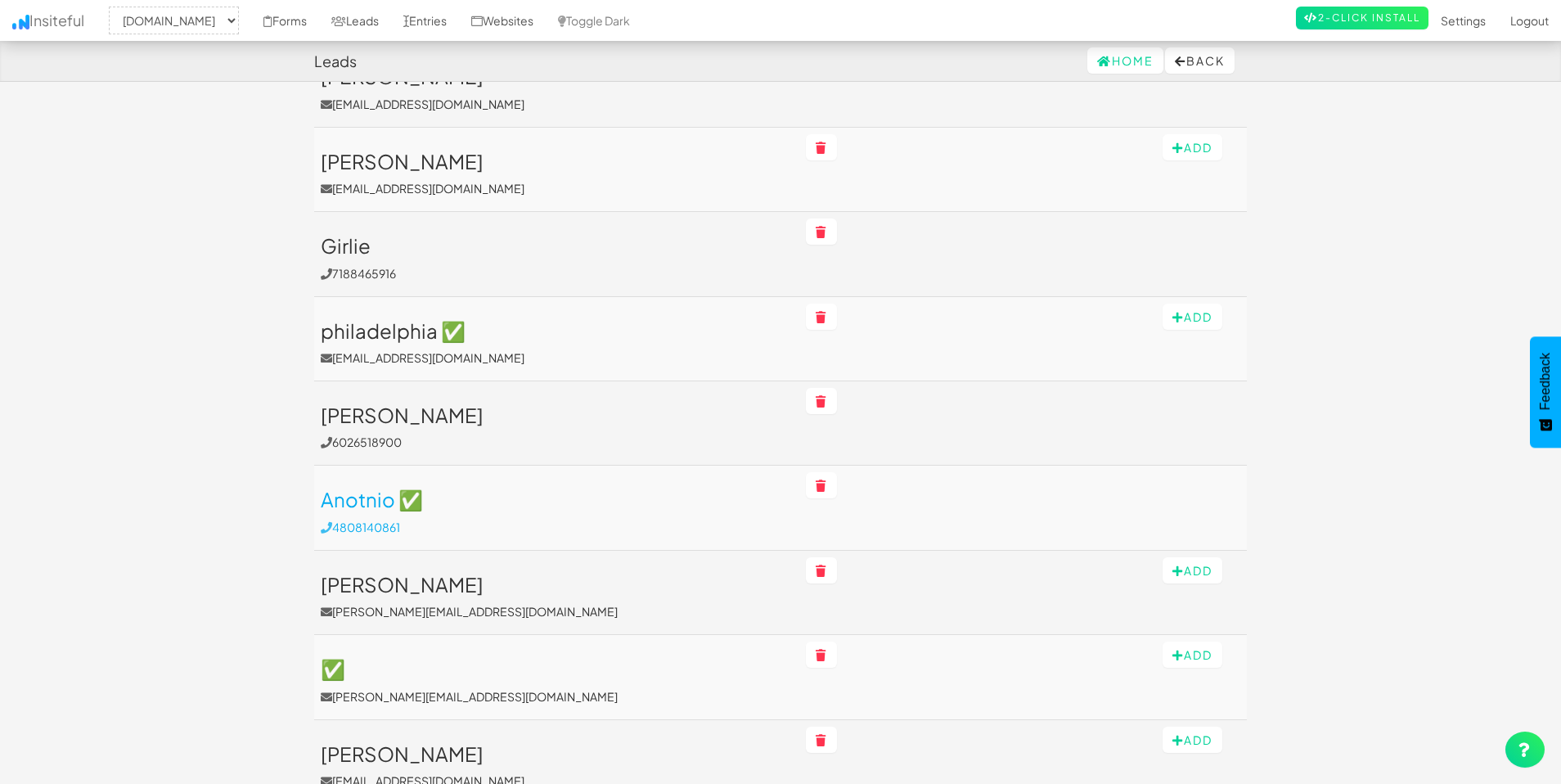
scroll to position [357, 0]
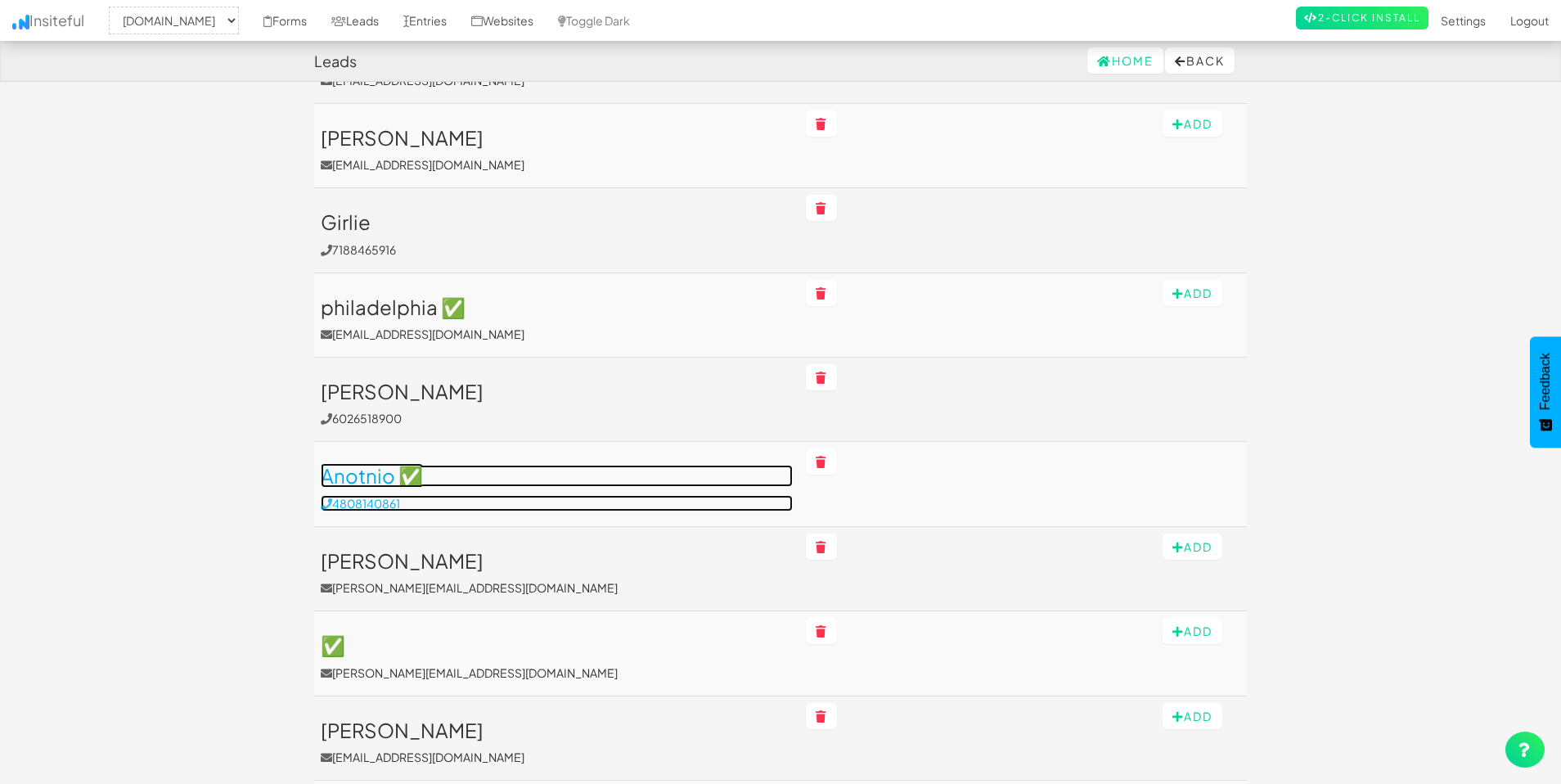
click at [462, 470] on h3 "Anotnio ✅" at bounding box center [557, 475] width 472 height 21
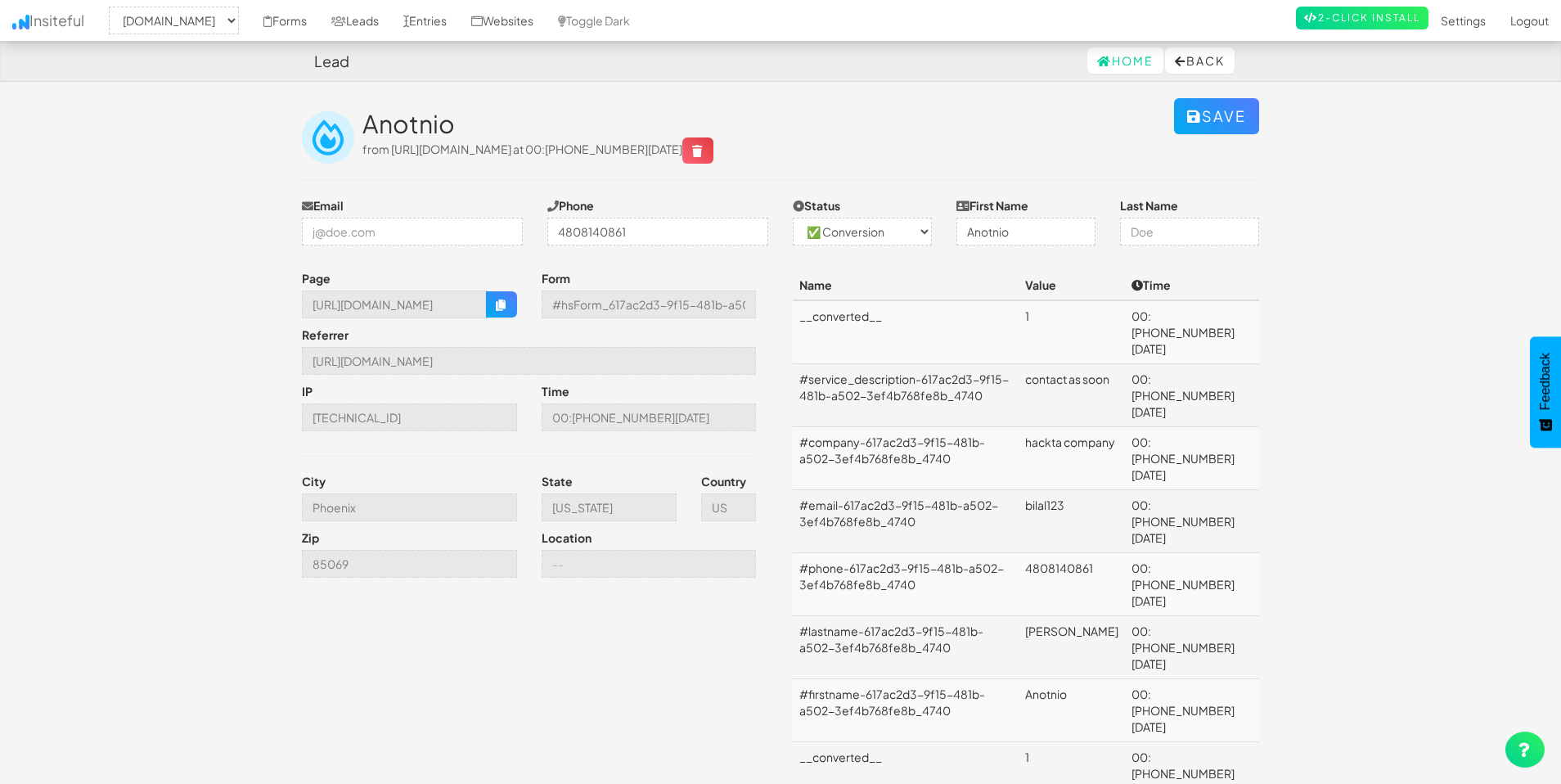
select select "2369"
select select "1"
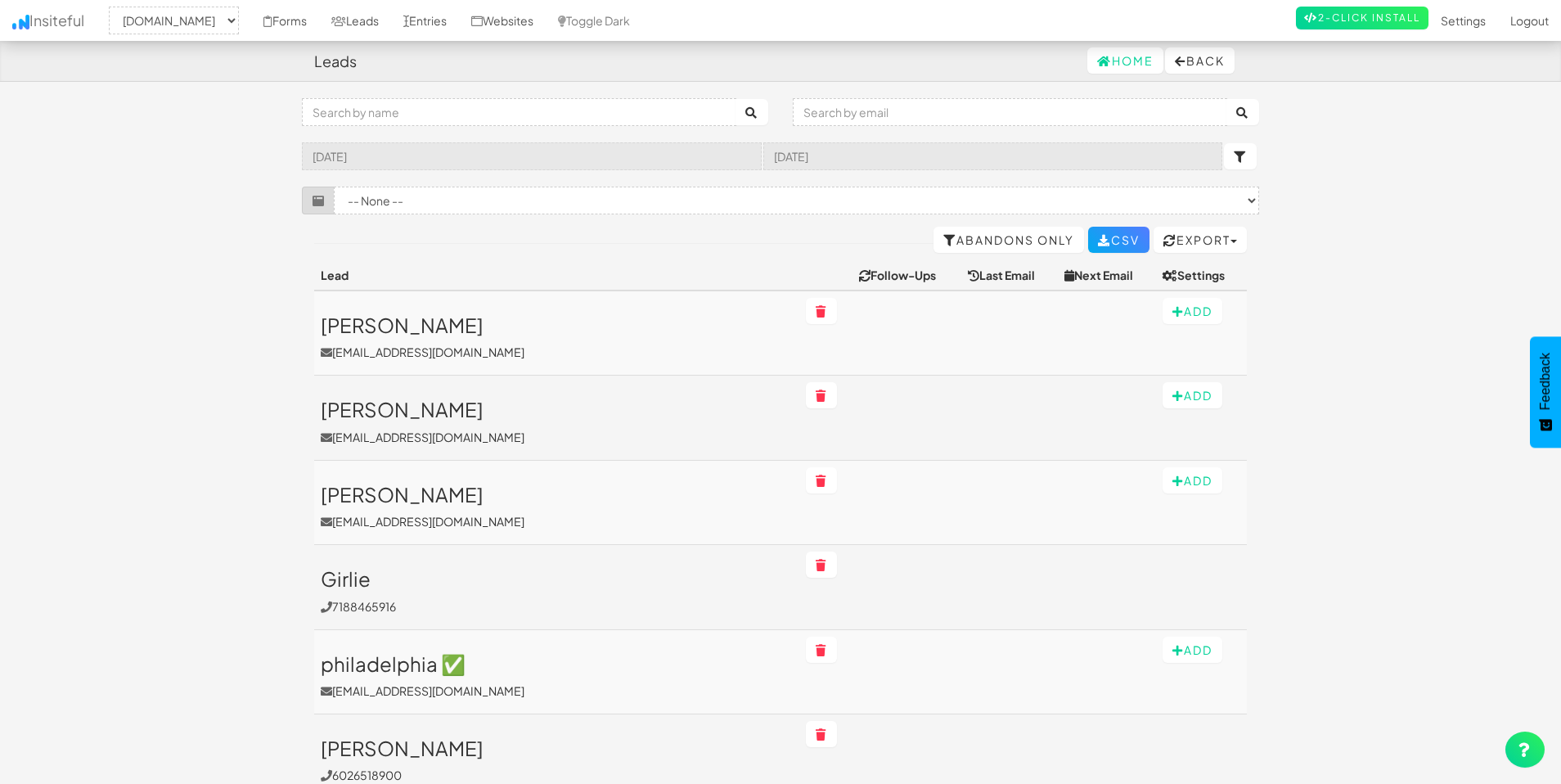
select select "2369"
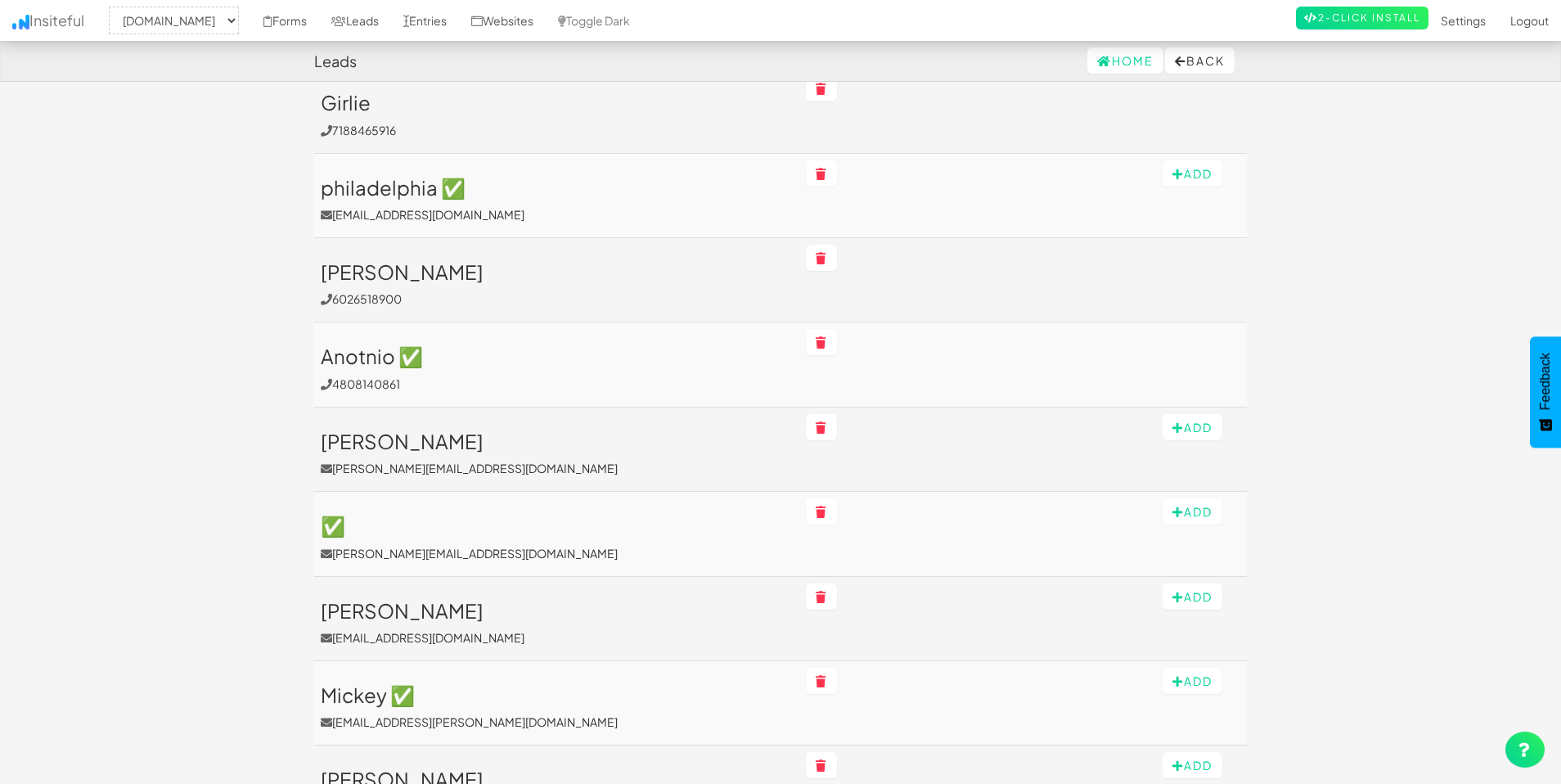
scroll to position [477, 0]
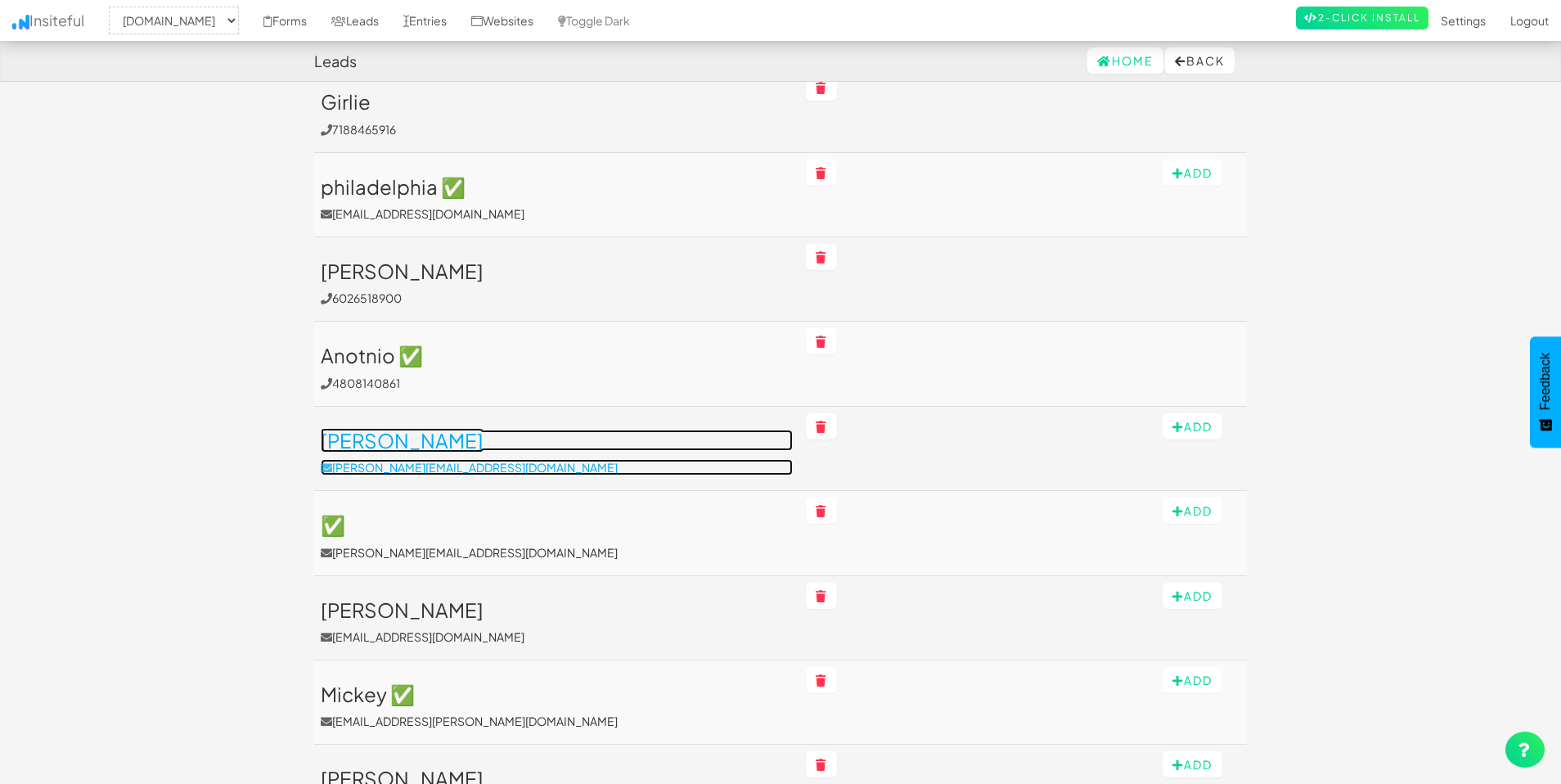
click at [566, 467] on p "darren@valleybuildersvegas.com" at bounding box center [557, 467] width 472 height 16
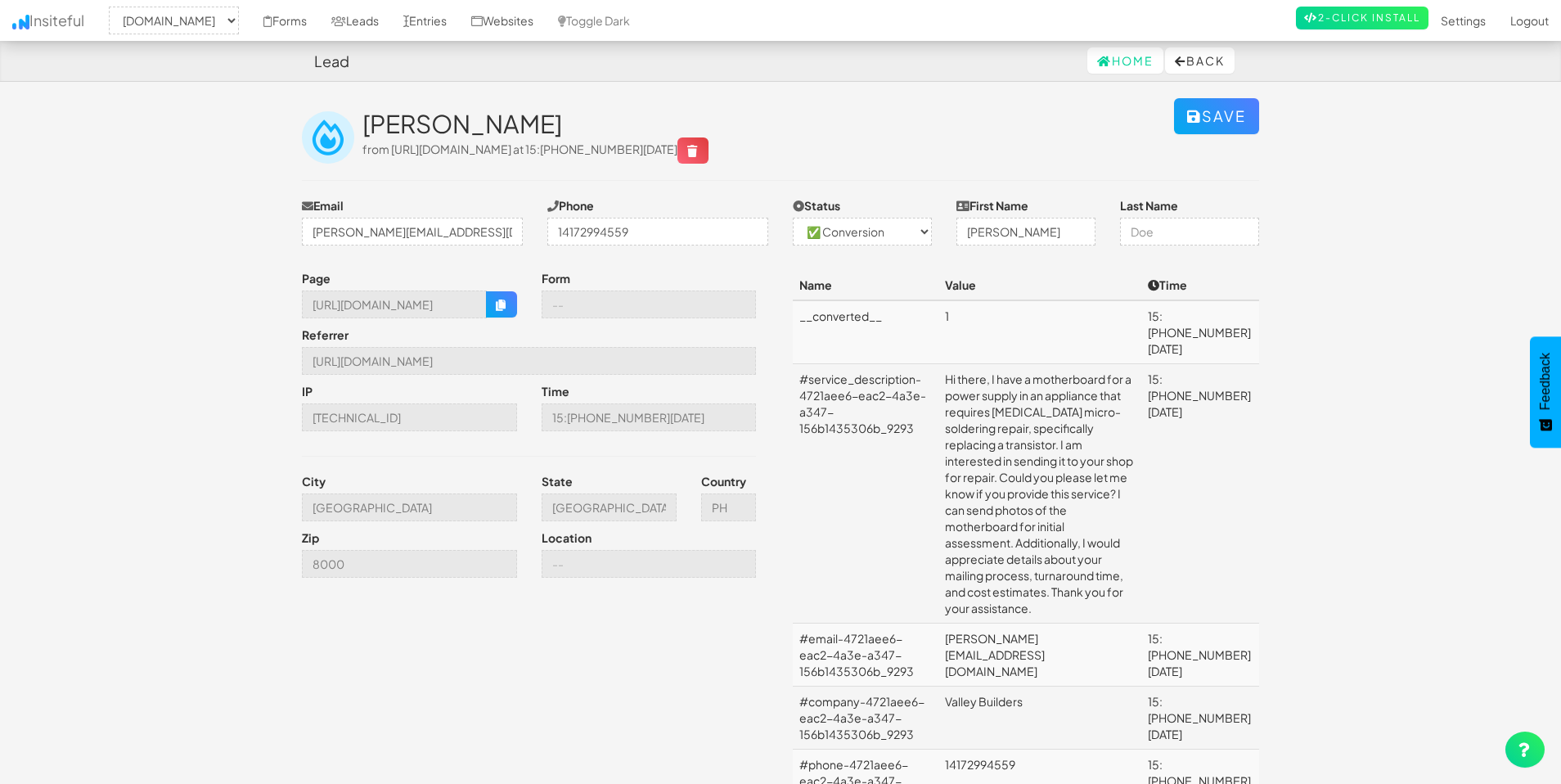
select select "2369"
select select "1"
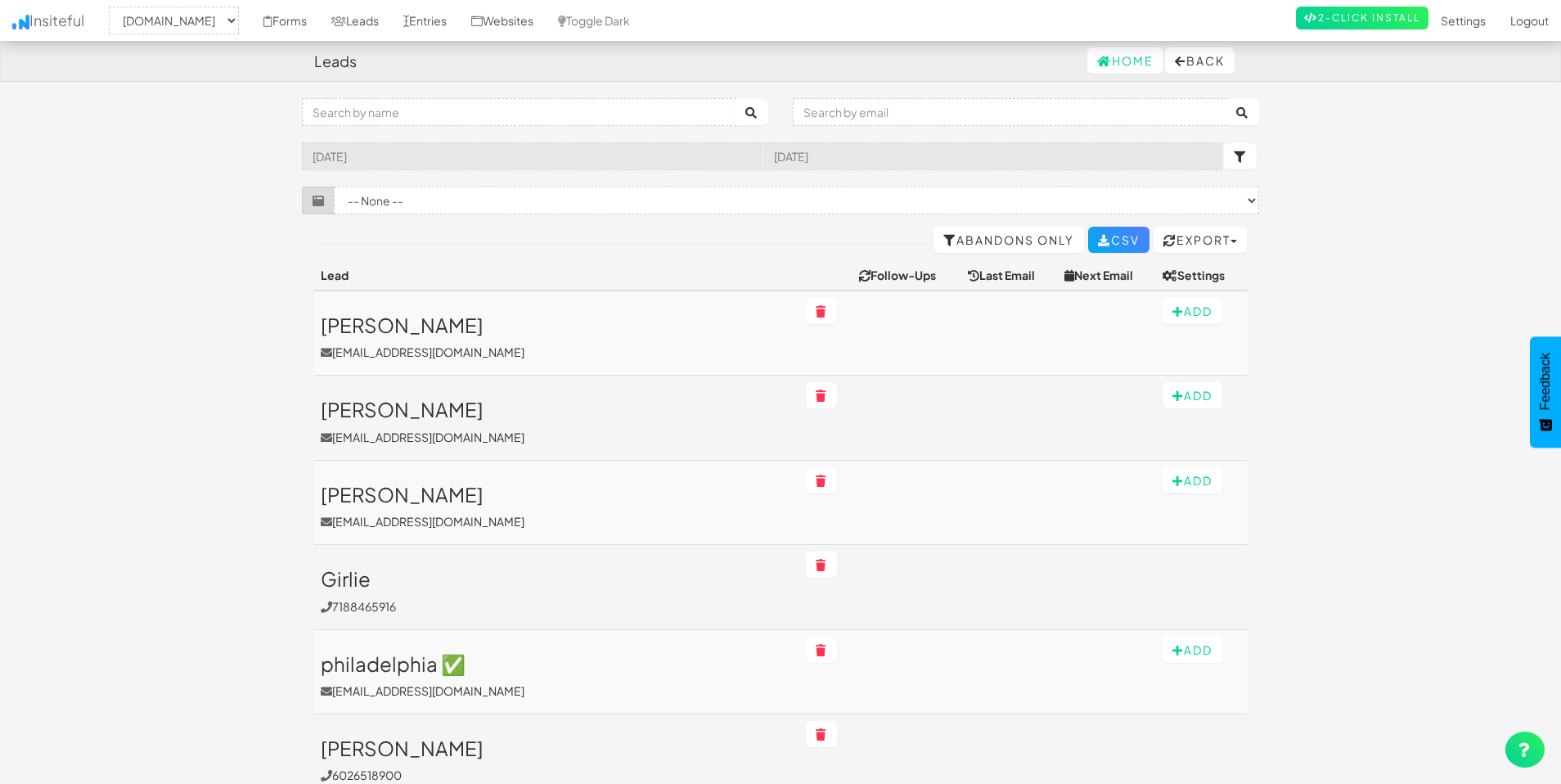
select select "2369"
click at [1244, 158] on icon "submit" at bounding box center [1240, 156] width 13 height 11
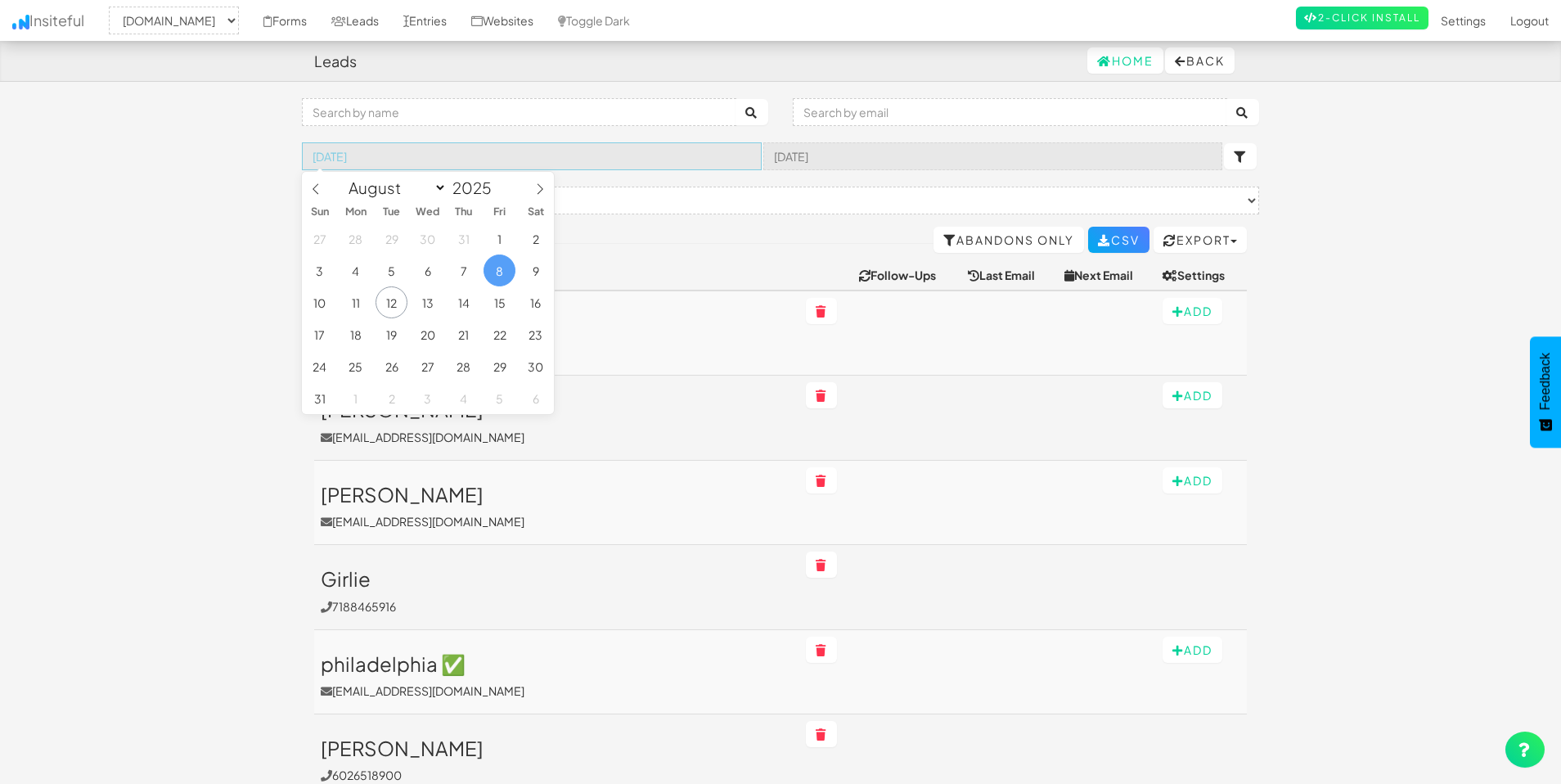
click at [574, 160] on input "[DATE]" at bounding box center [532, 156] width 460 height 28
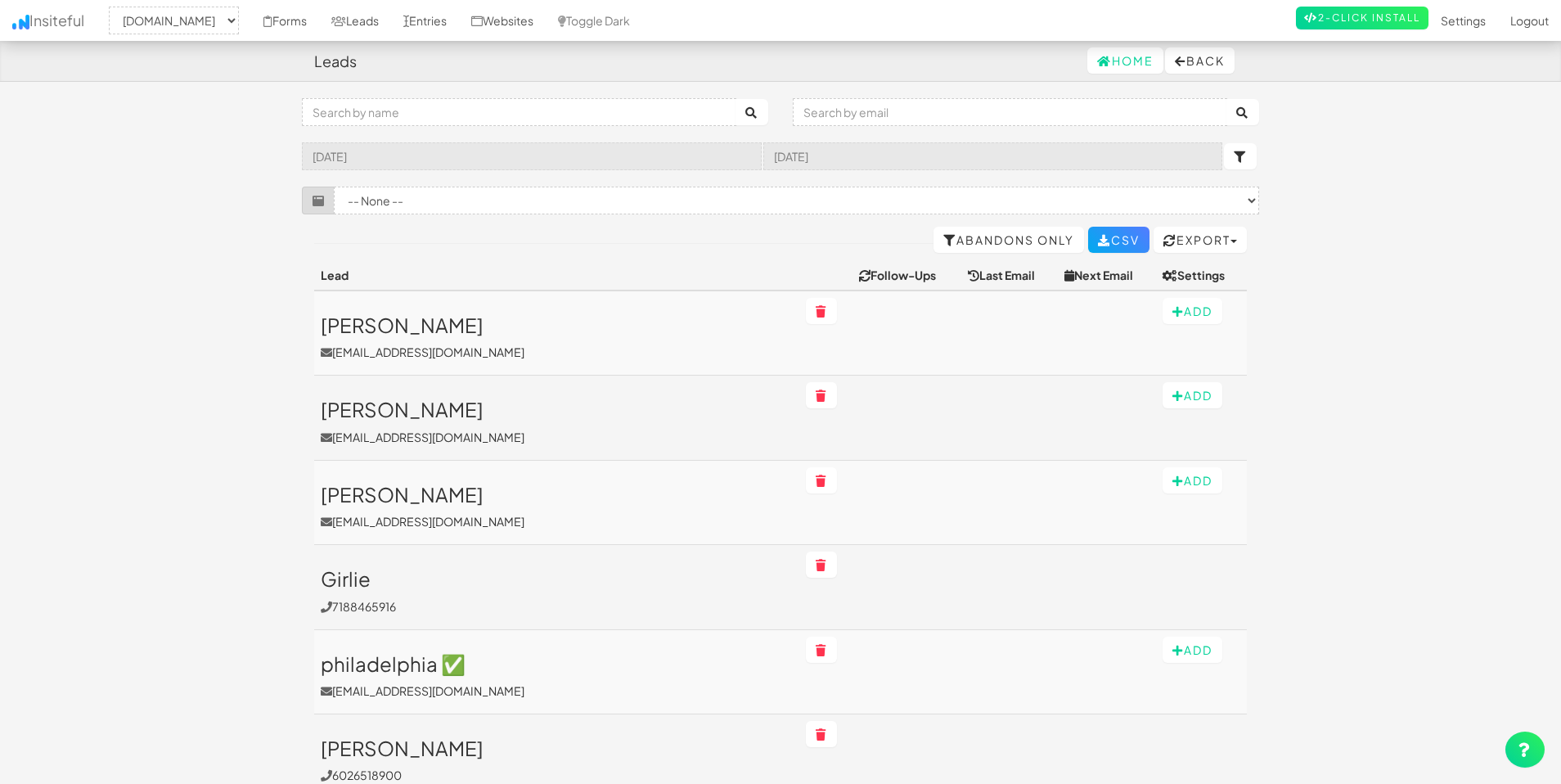
select select "2369"
select select "7"
click at [570, 152] on input "2025-08-08" at bounding box center [532, 156] width 460 height 28
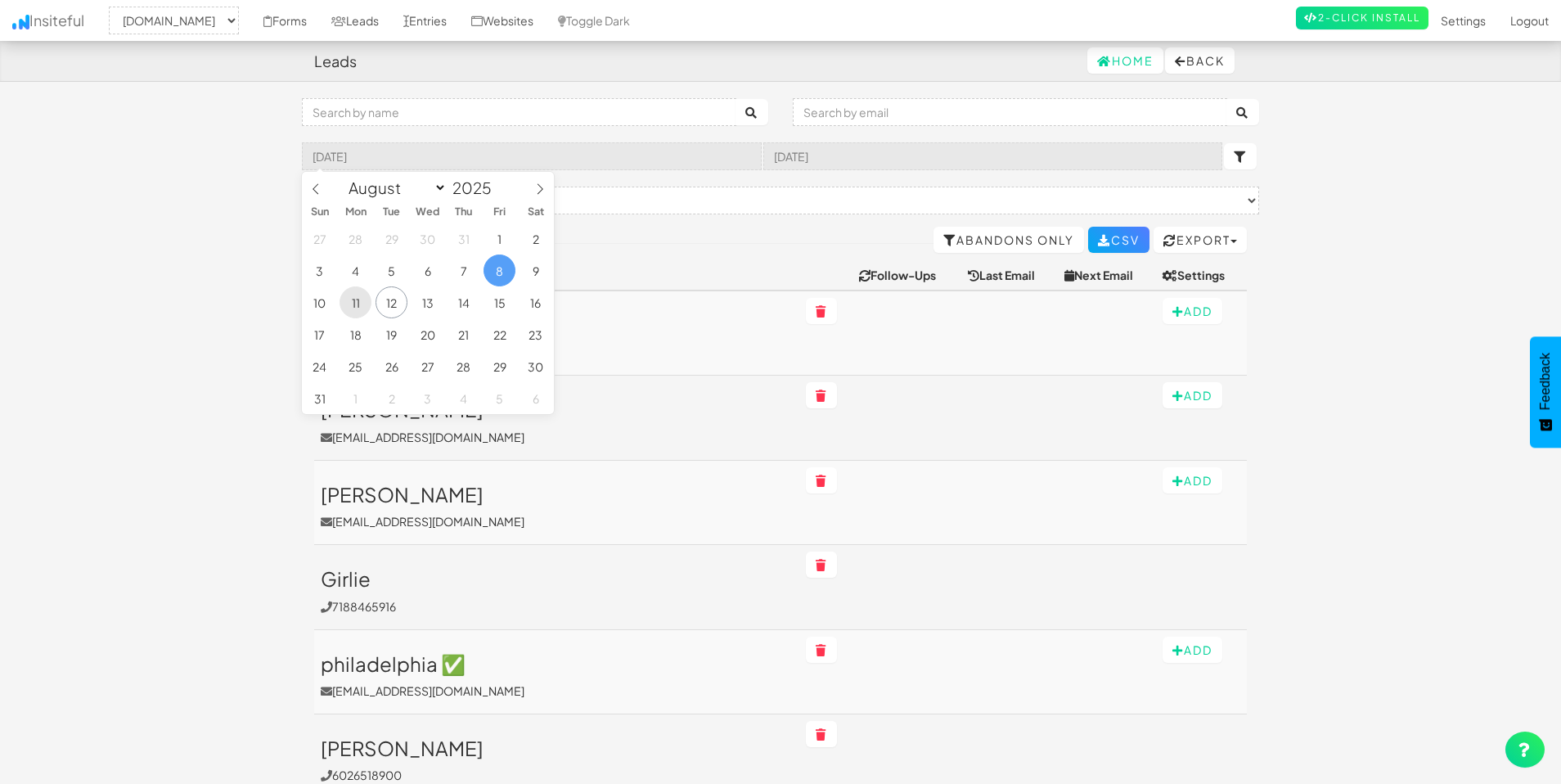
click at [352, 306] on span "11" at bounding box center [356, 302] width 32 height 32
type input "2025-08-11"
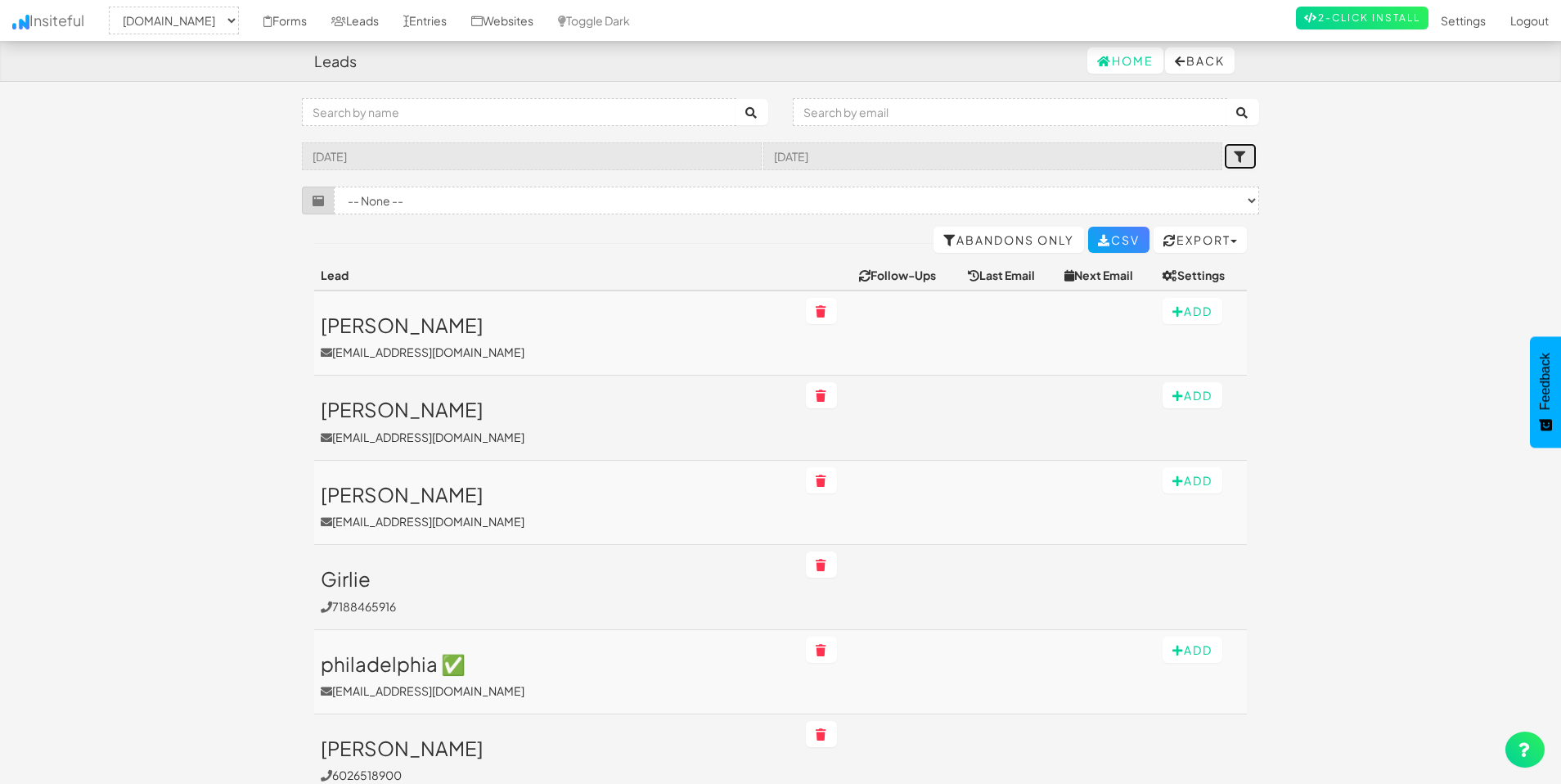
click at [1242, 155] on icon "submit" at bounding box center [1240, 156] width 13 height 11
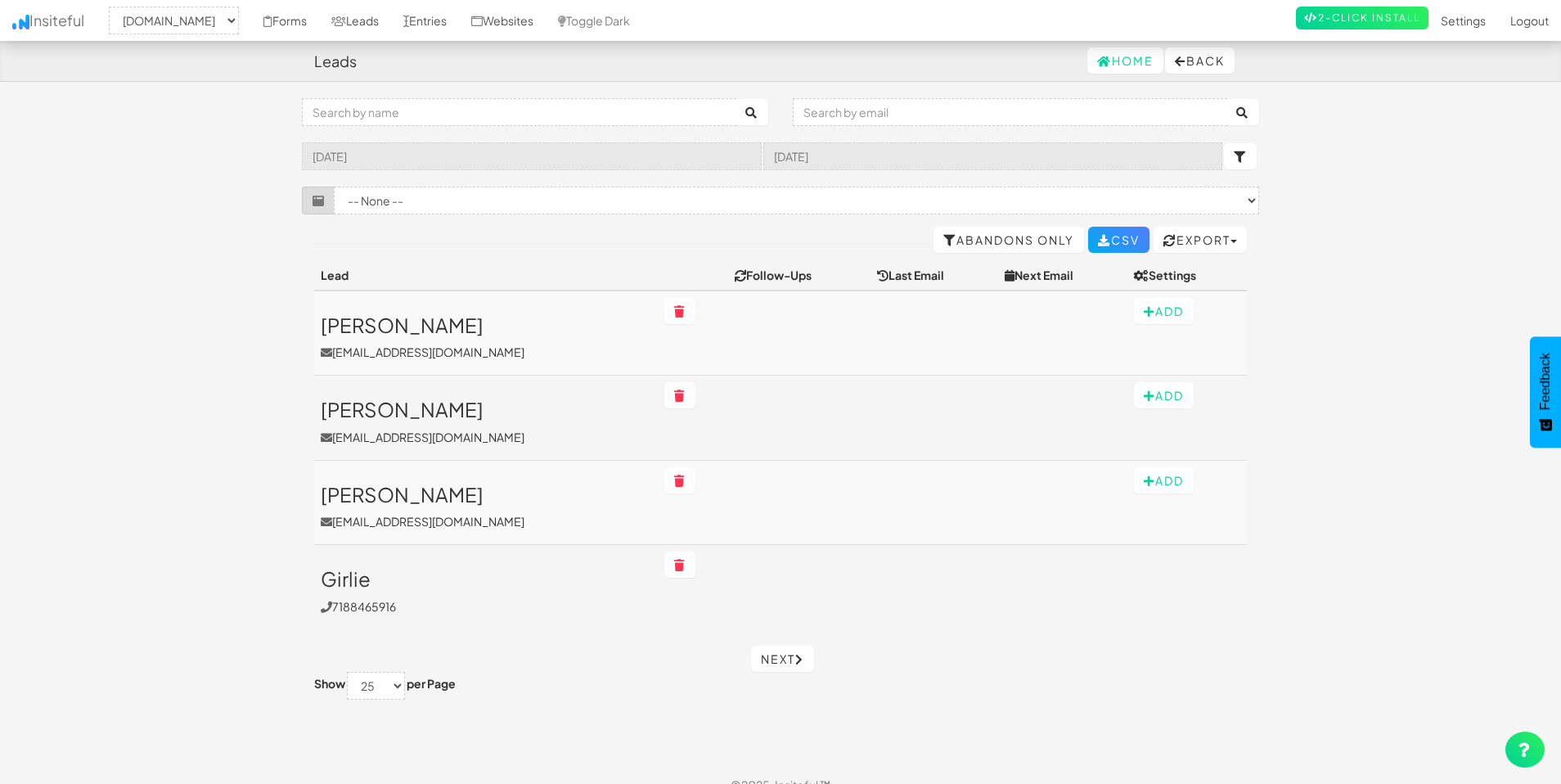
select select "2369"
drag, startPoint x: 744, startPoint y: 652, endPoint x: 764, endPoint y: 653, distance: 19.7
click at [744, 652] on div "Next" at bounding box center [781, 659] width 958 height 26
click at [764, 653] on link "Next" at bounding box center [782, 659] width 63 height 26
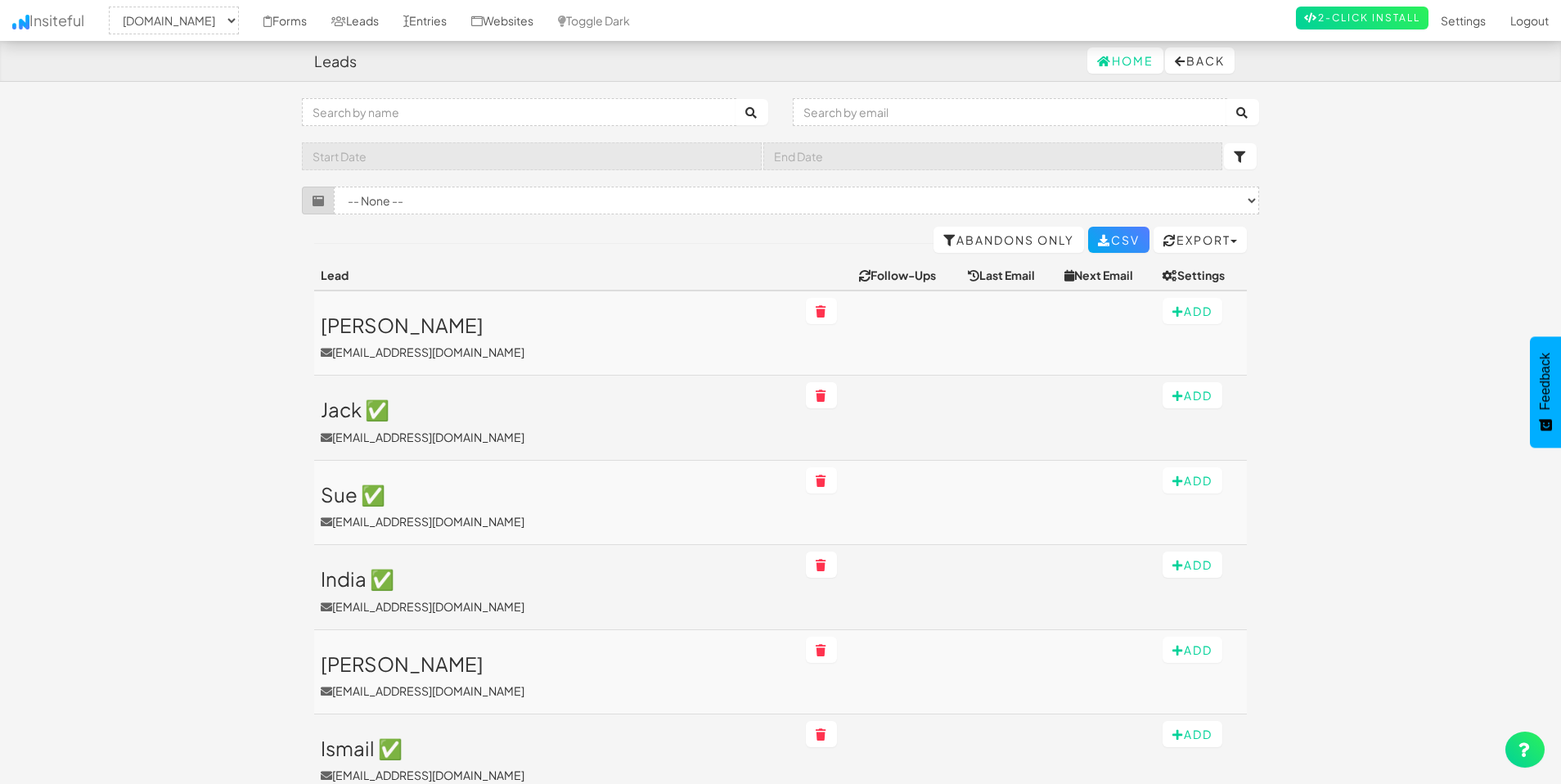
select select "2369"
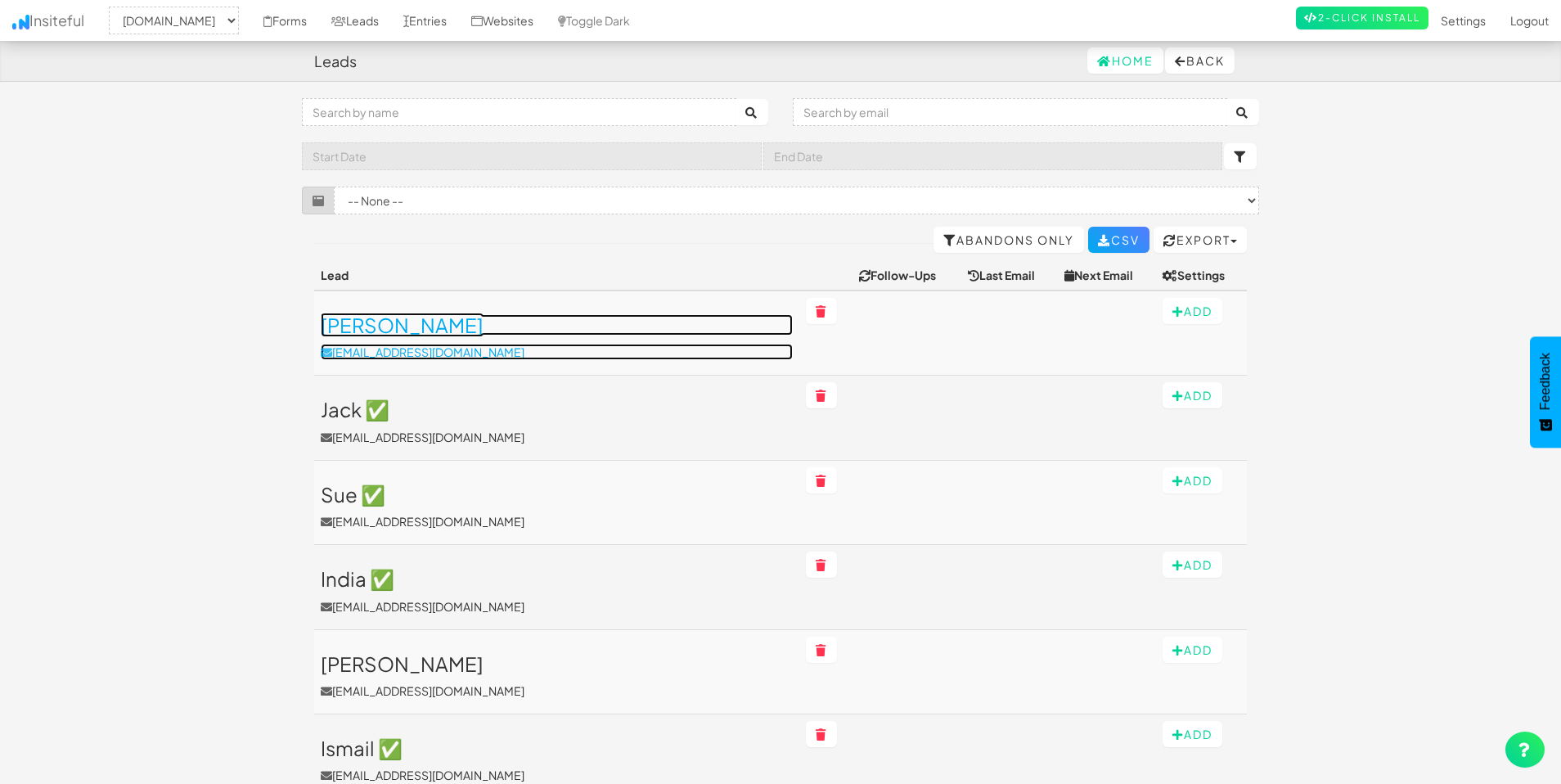
click at [534, 341] on link "Jimmy jlawson1@swbell.net" at bounding box center [557, 337] width 472 height 46
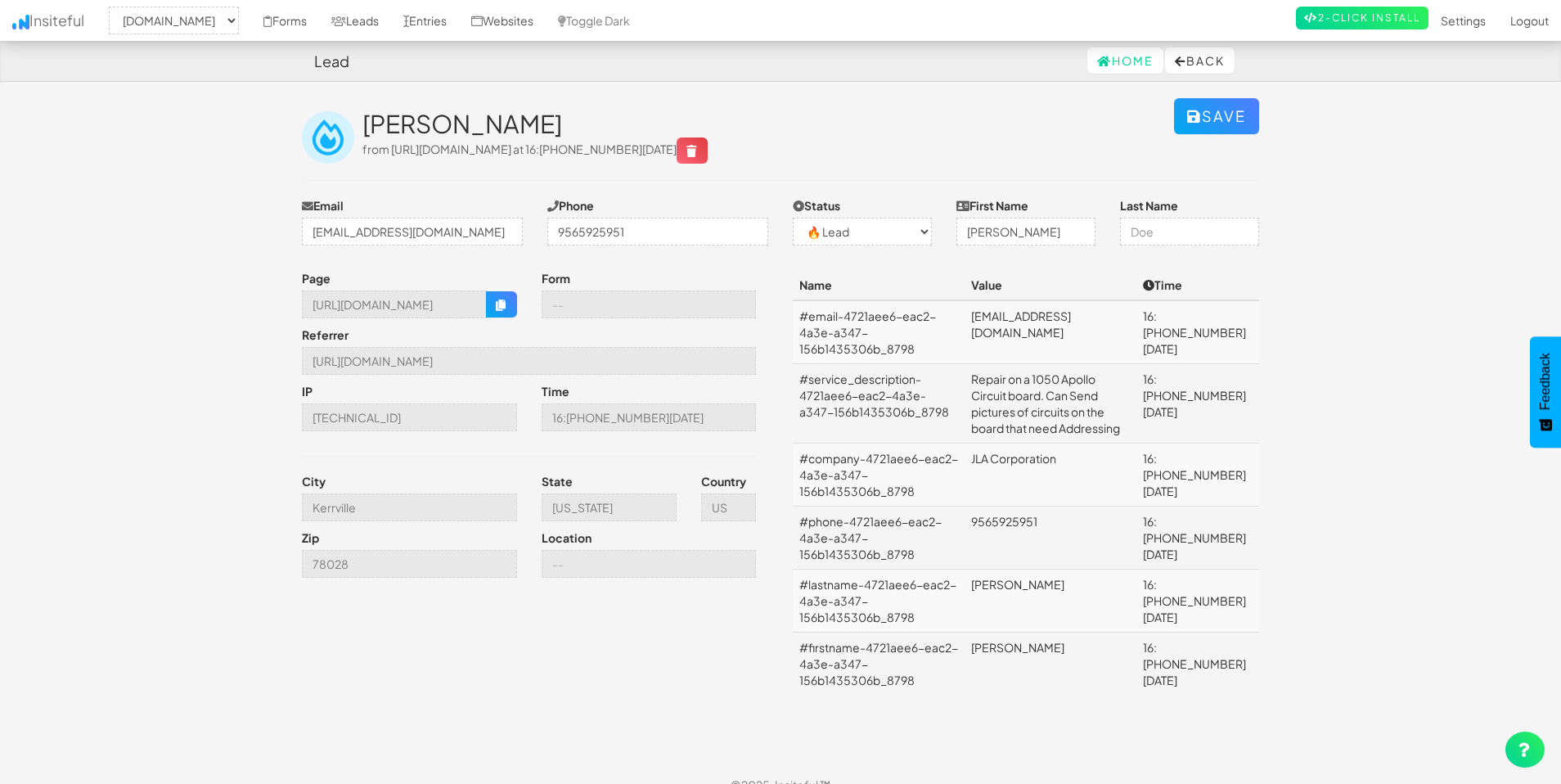
select select "2369"
select select "0"
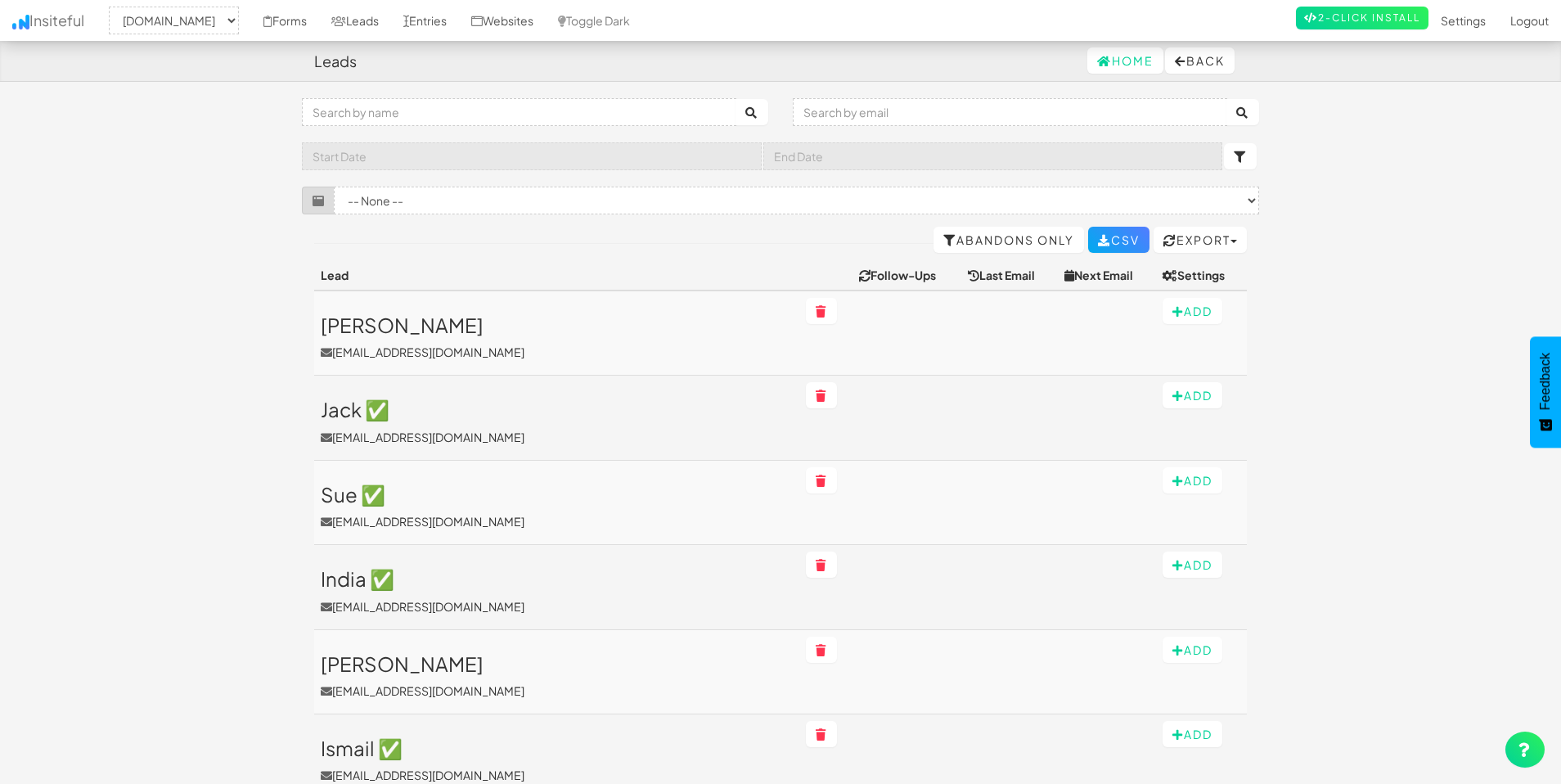
select select "2369"
click at [361, 21] on link "Leads" at bounding box center [355, 20] width 72 height 41
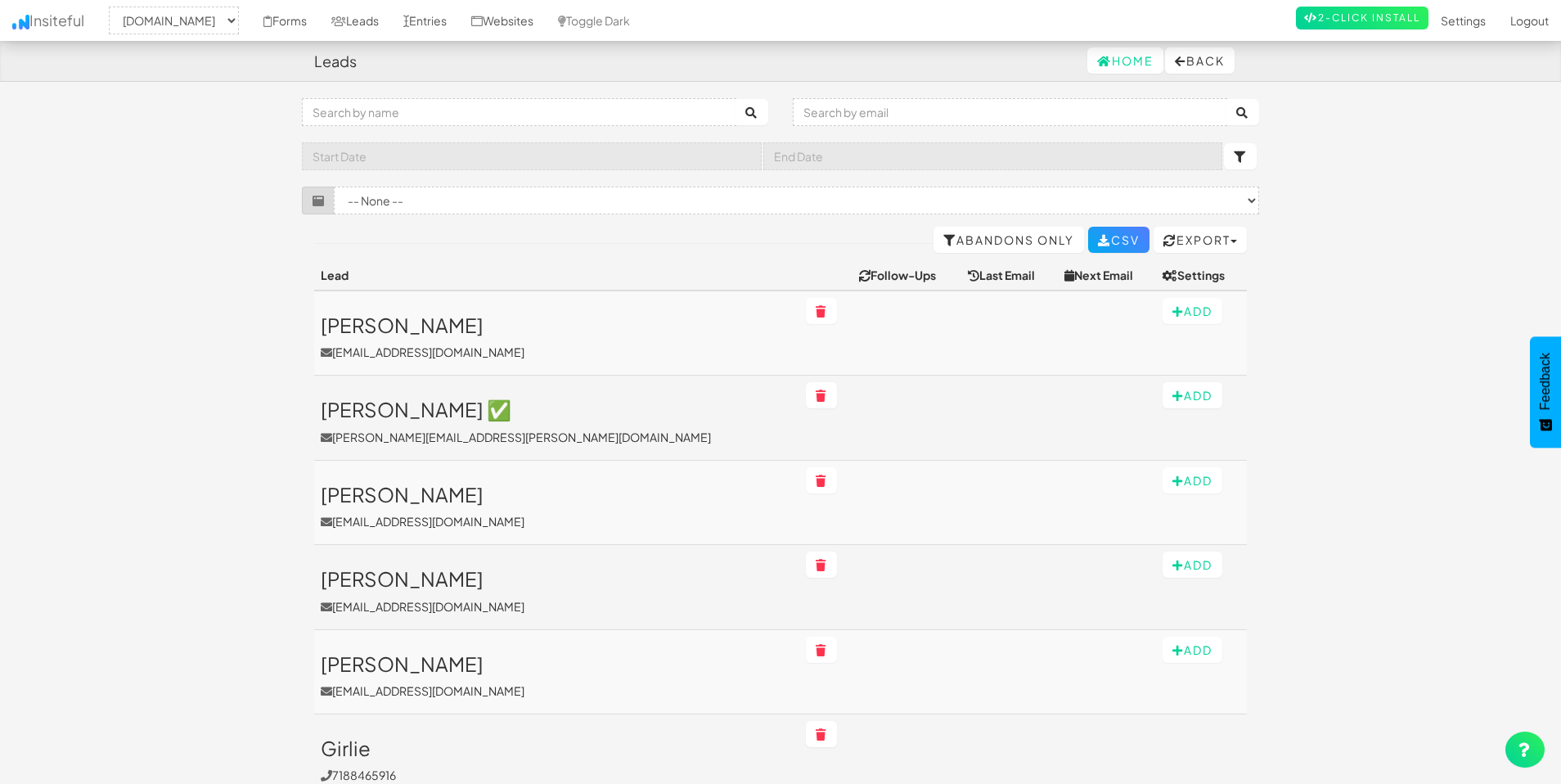
select select "2369"
click at [337, 275] on th "Lead" at bounding box center [556, 275] width 485 height 30
click at [853, 331] on td at bounding box center [907, 333] width 108 height 85
click at [853, 275] on th "Follow-Ups" at bounding box center [907, 275] width 108 height 30
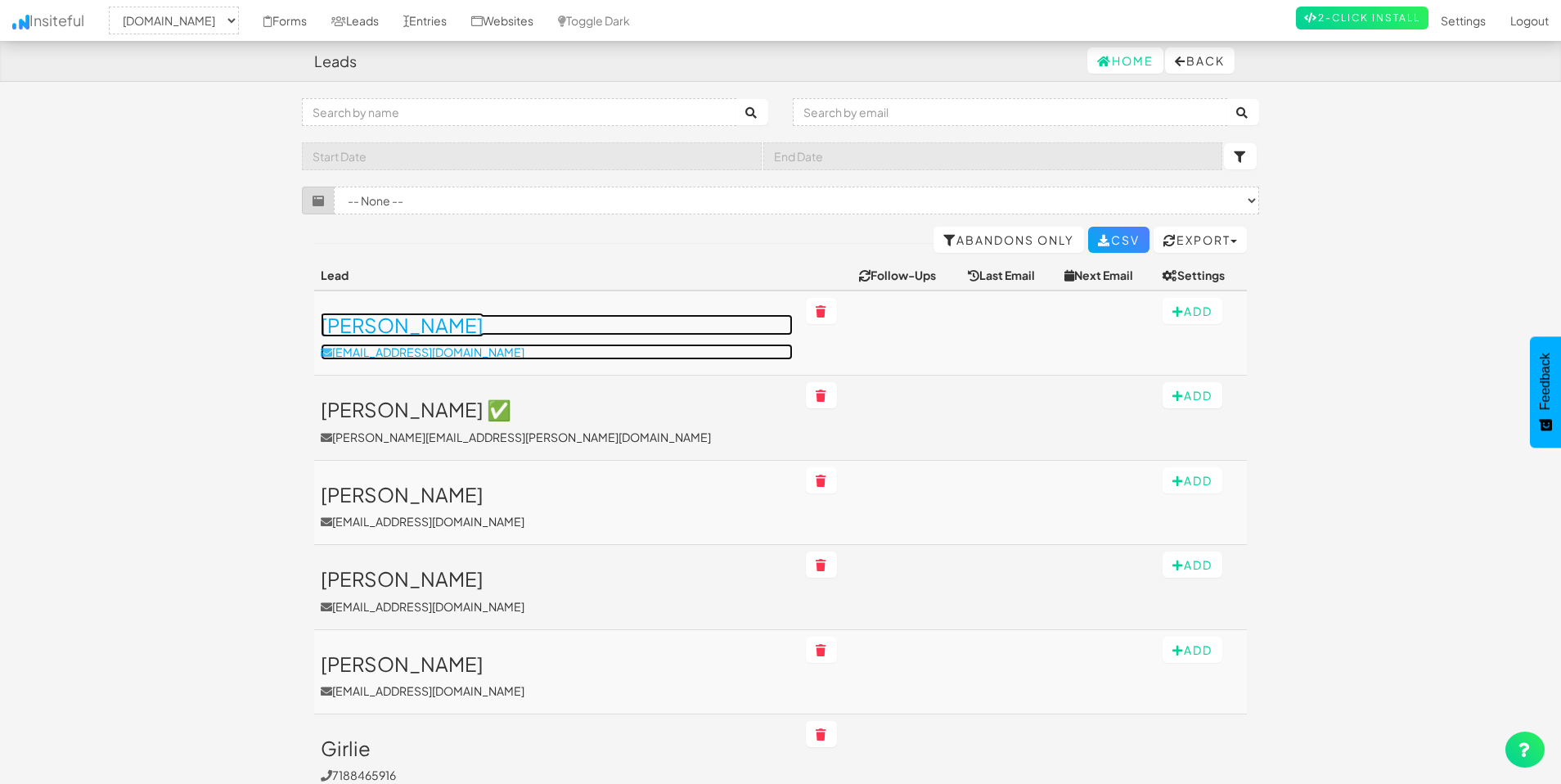
click at [560, 344] on p "[EMAIL_ADDRESS][DOMAIN_NAME]" at bounding box center [557, 352] width 472 height 16
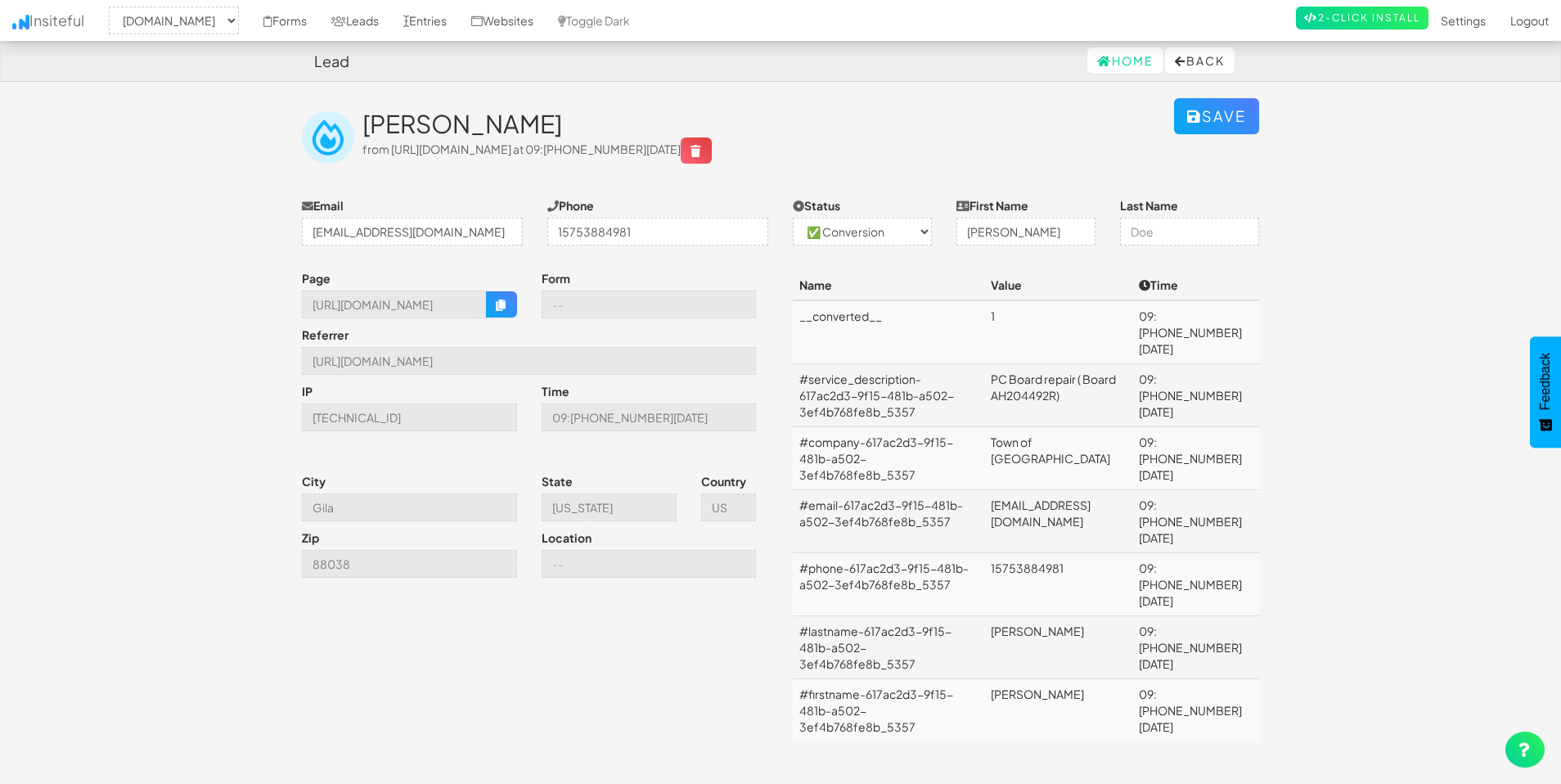
select select "2369"
select select "1"
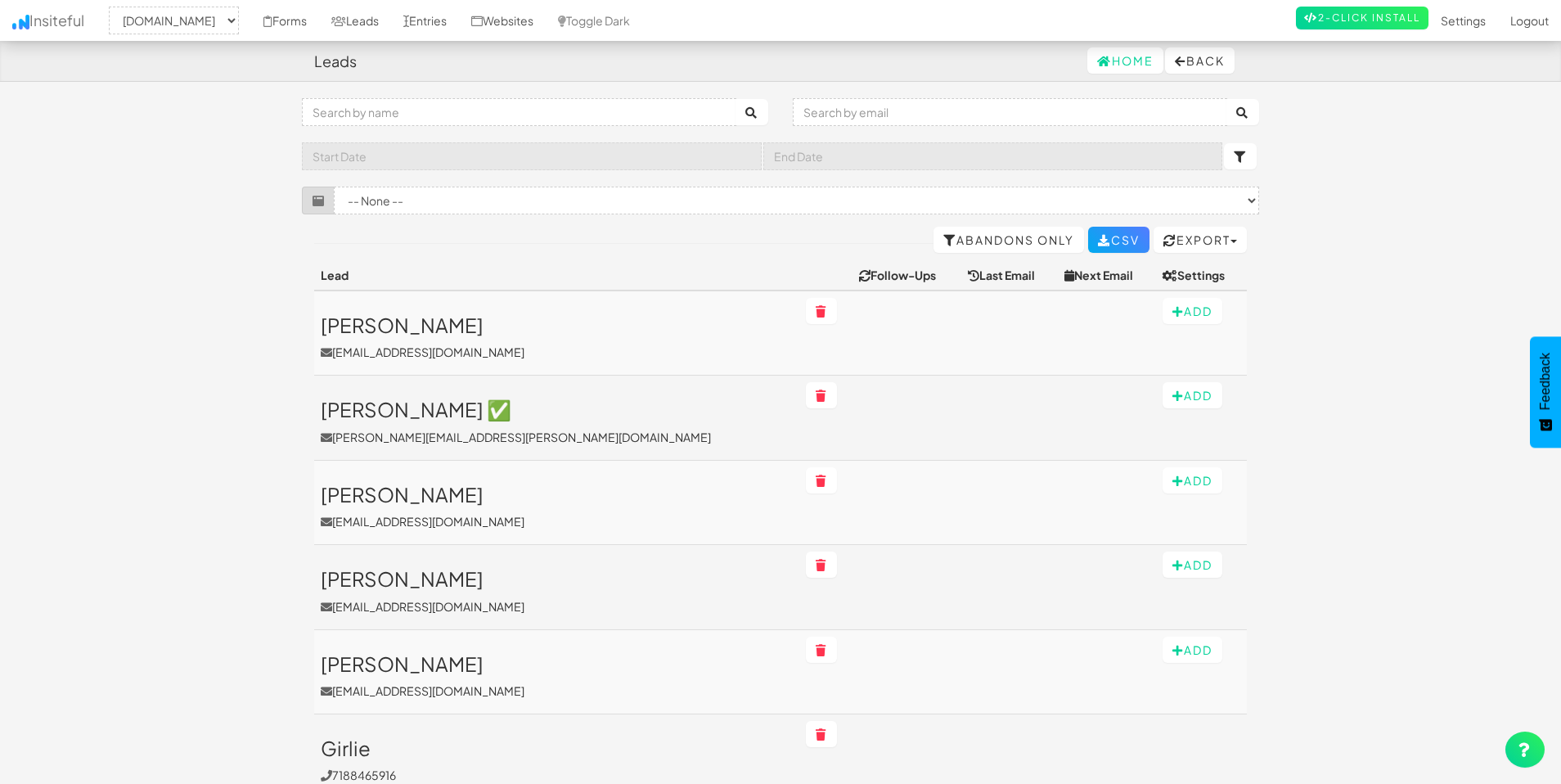
select select "2369"
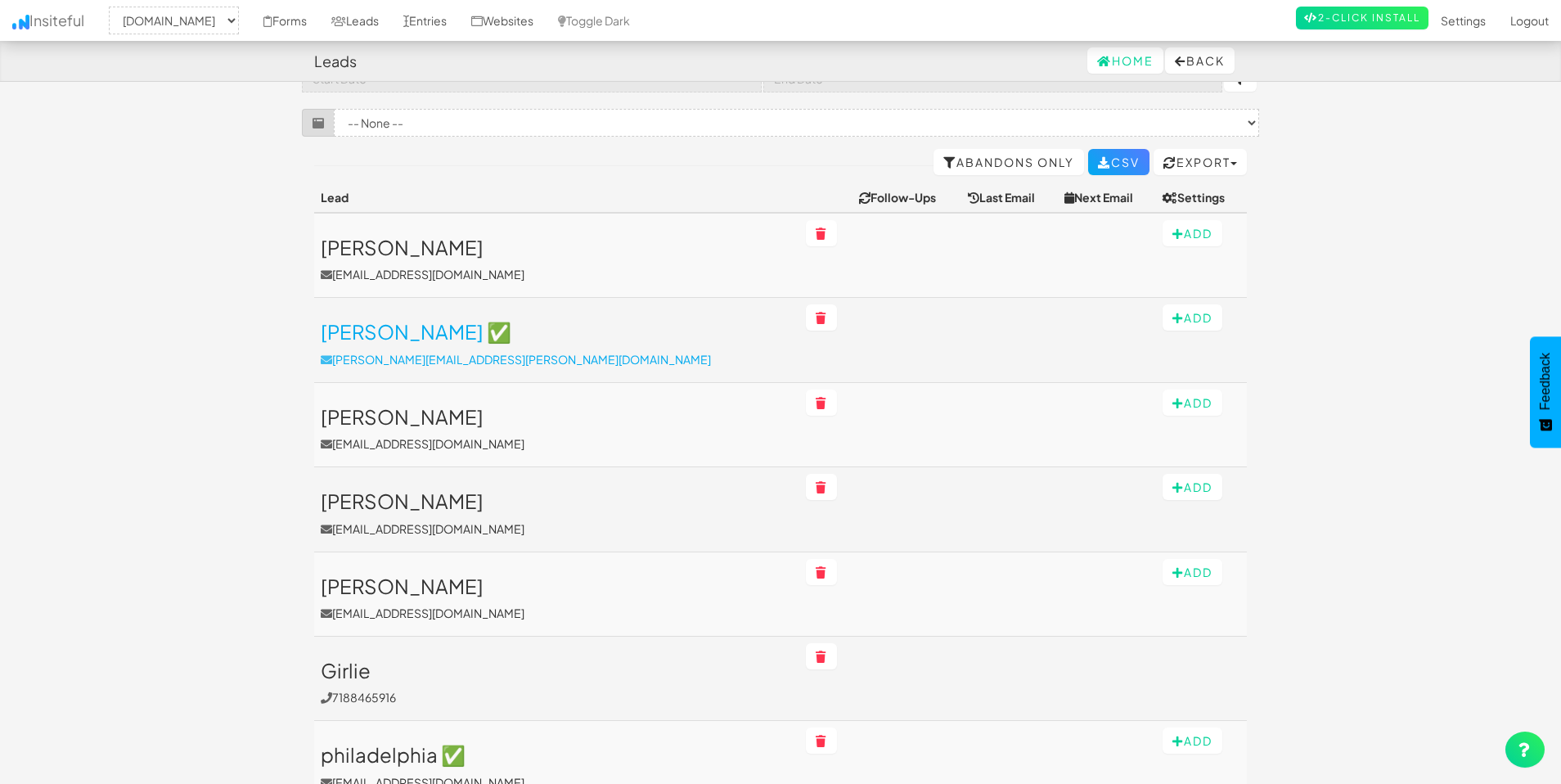
scroll to position [76, 0]
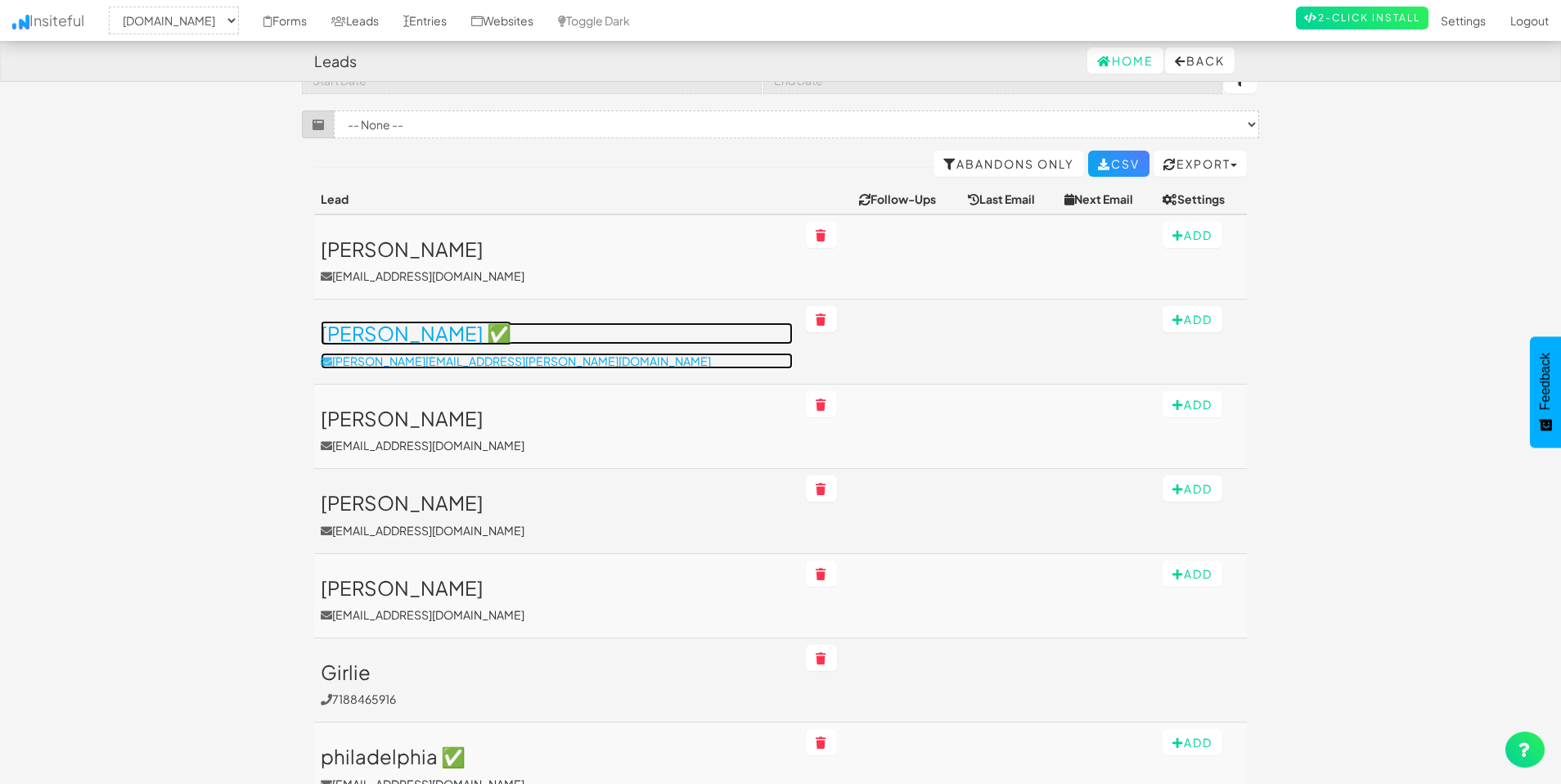
click at [470, 335] on h3 "[PERSON_NAME] ✅" at bounding box center [557, 332] width 472 height 21
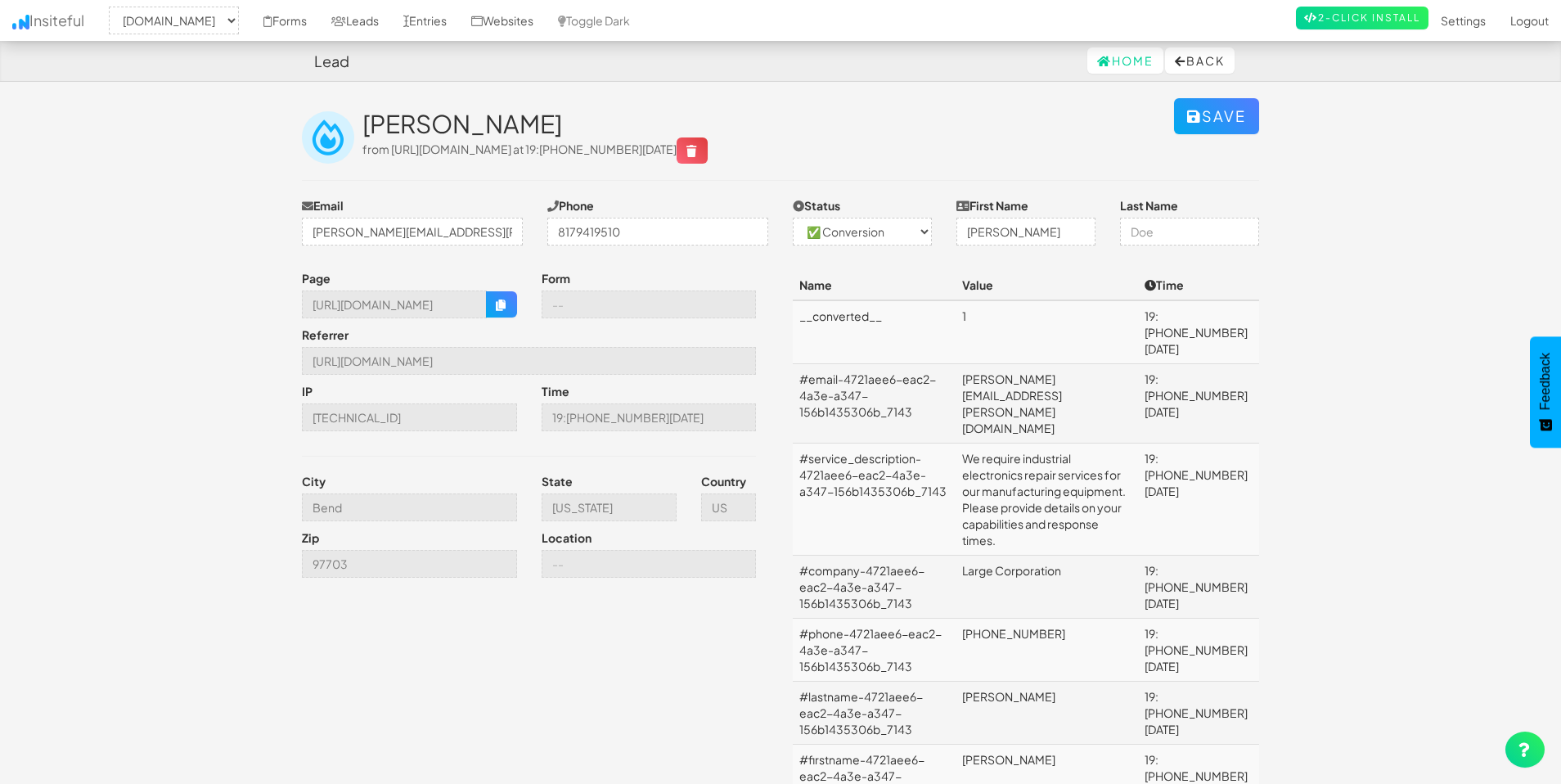
select select "2369"
select select "1"
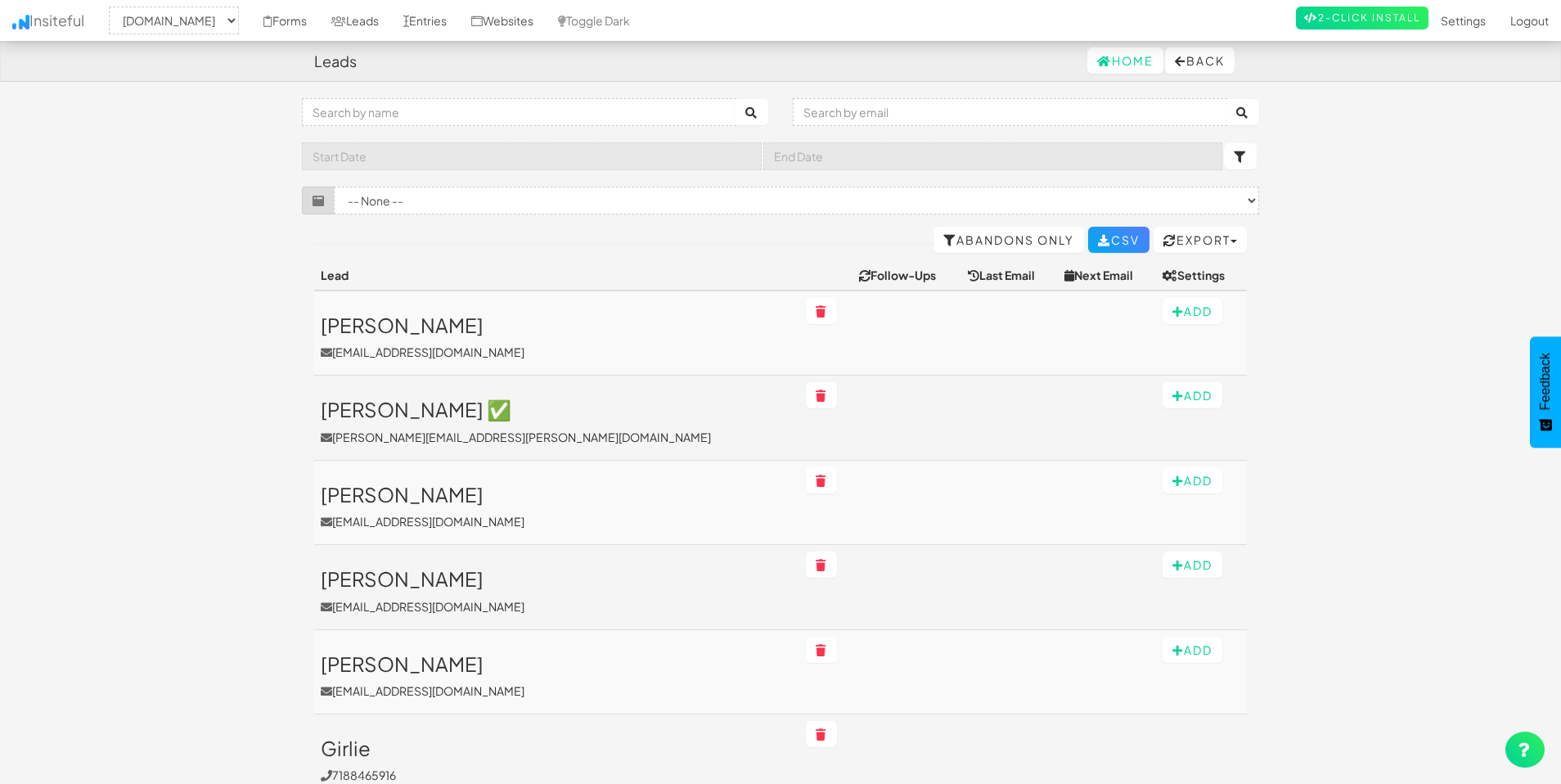
select select "2369"
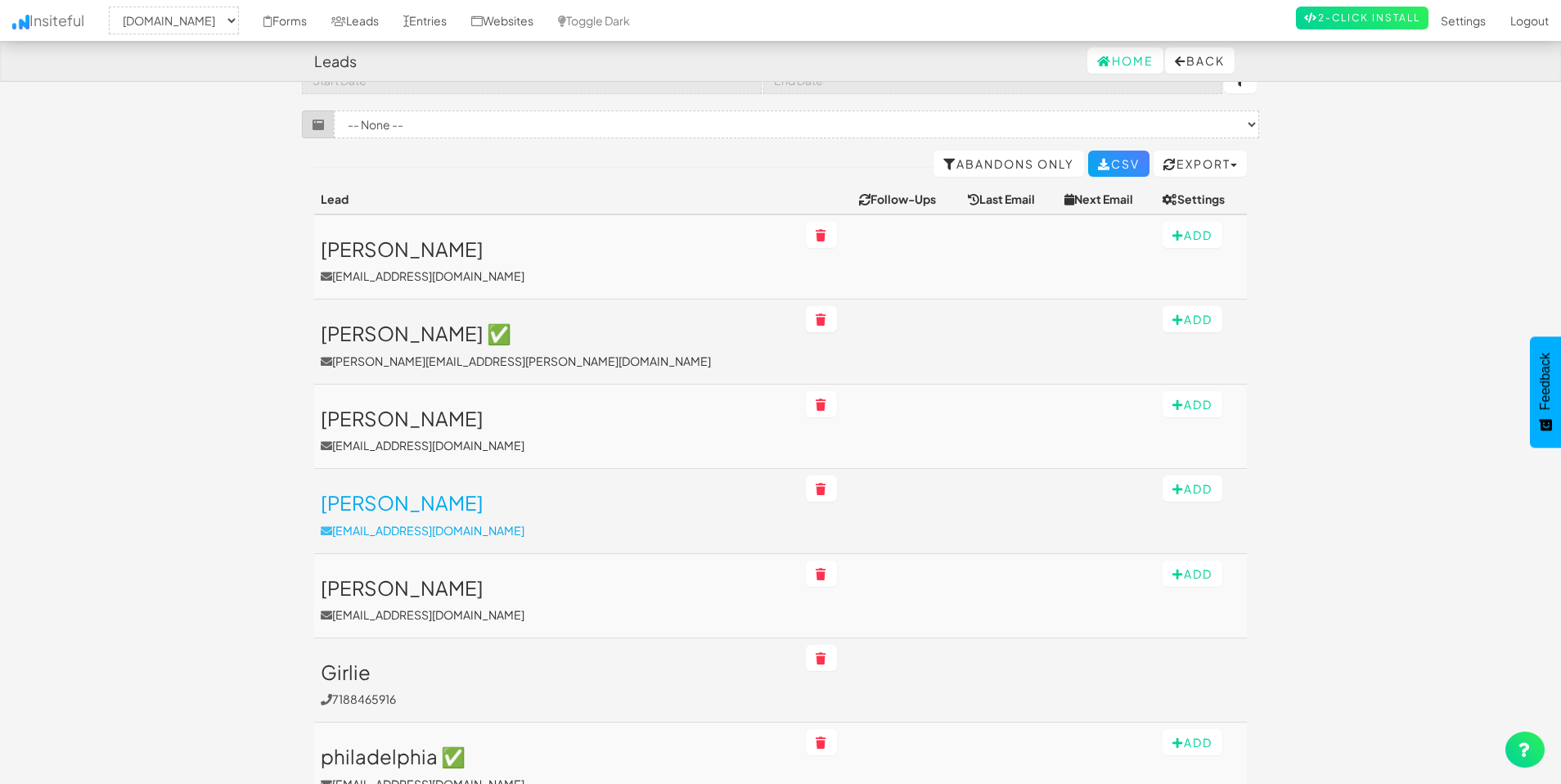
scroll to position [159, 0]
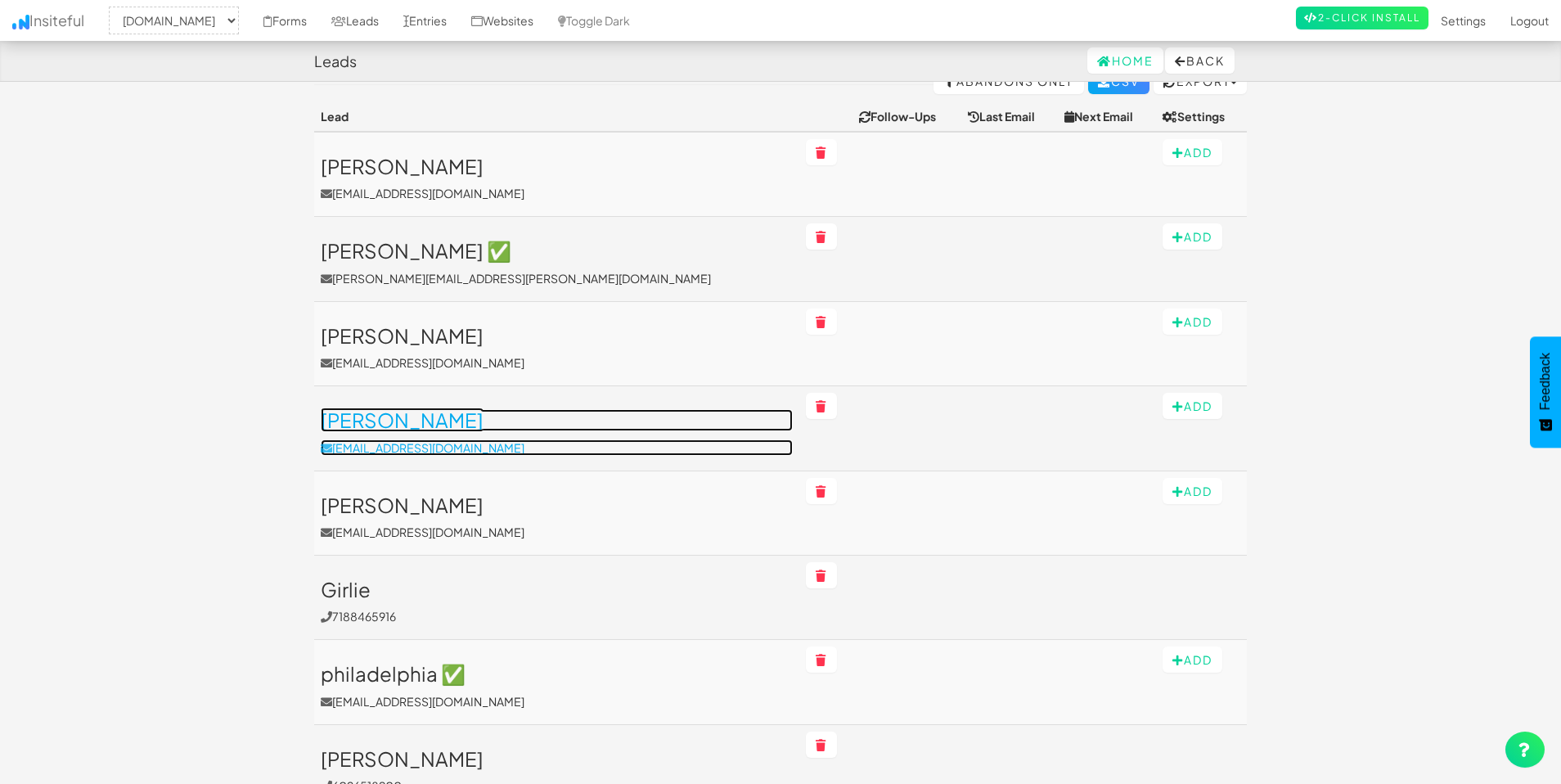
click at [444, 410] on h3 "[PERSON_NAME]" at bounding box center [557, 419] width 472 height 21
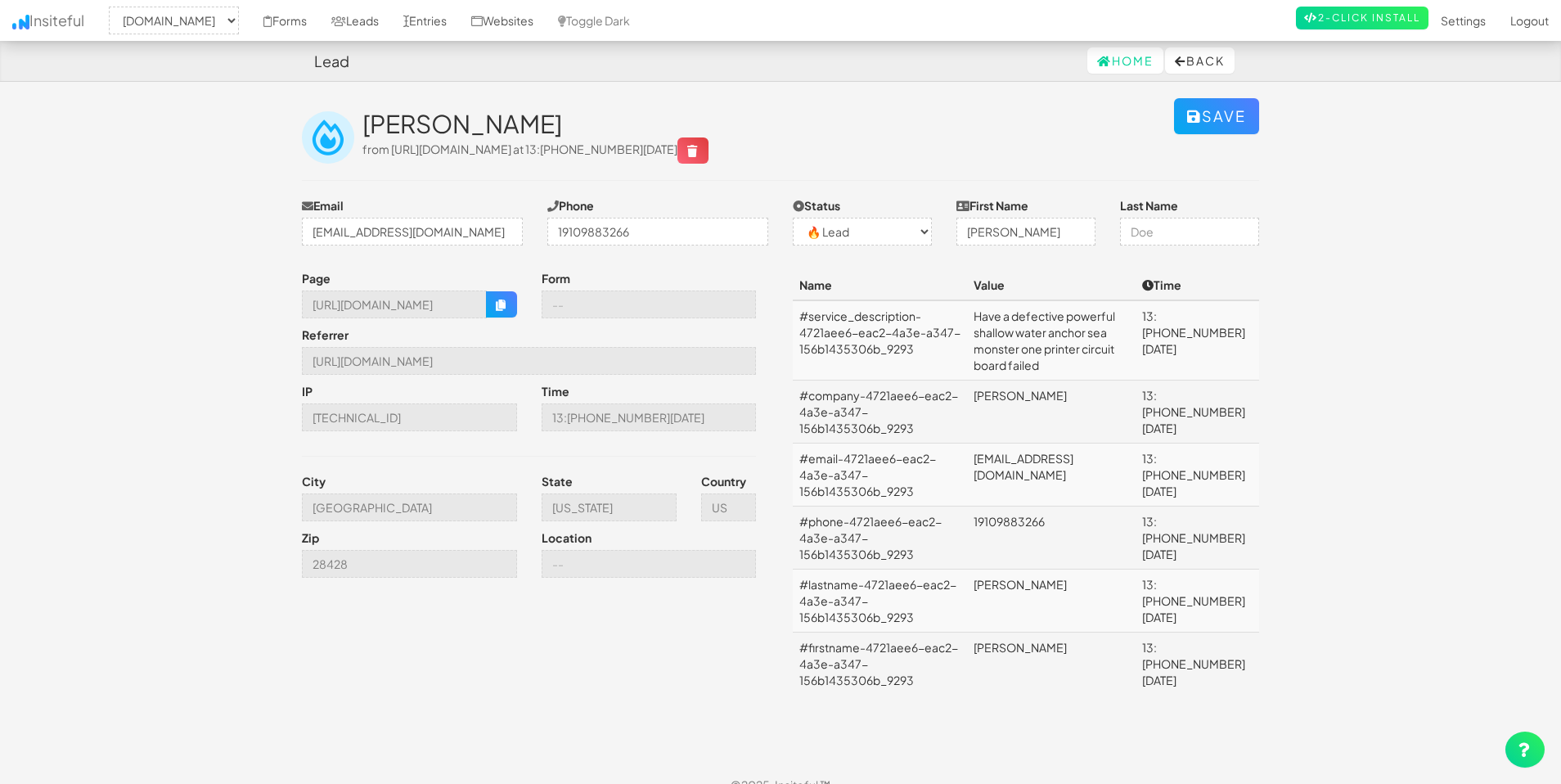
select select "2369"
select select "0"
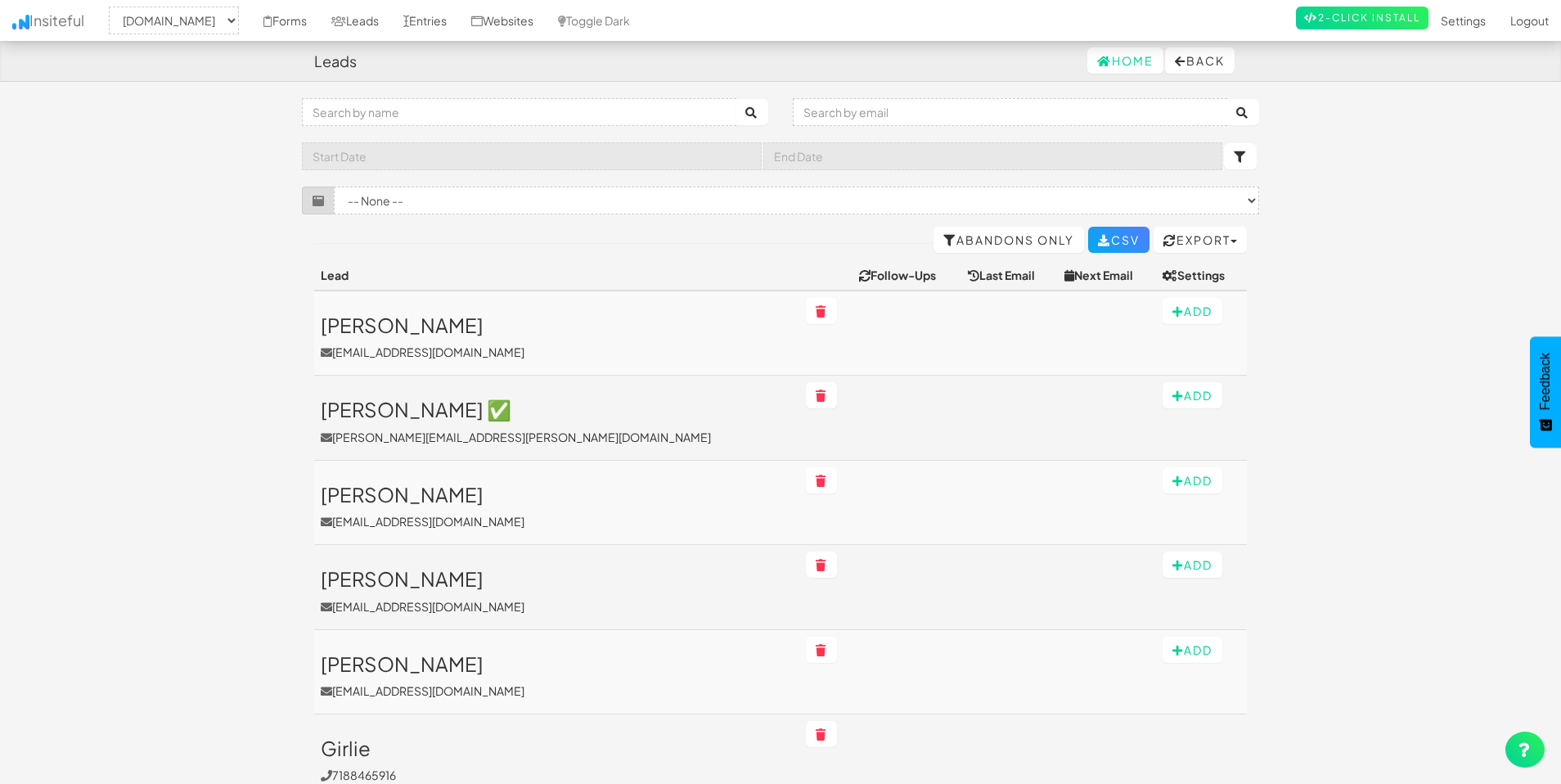
select select "2369"
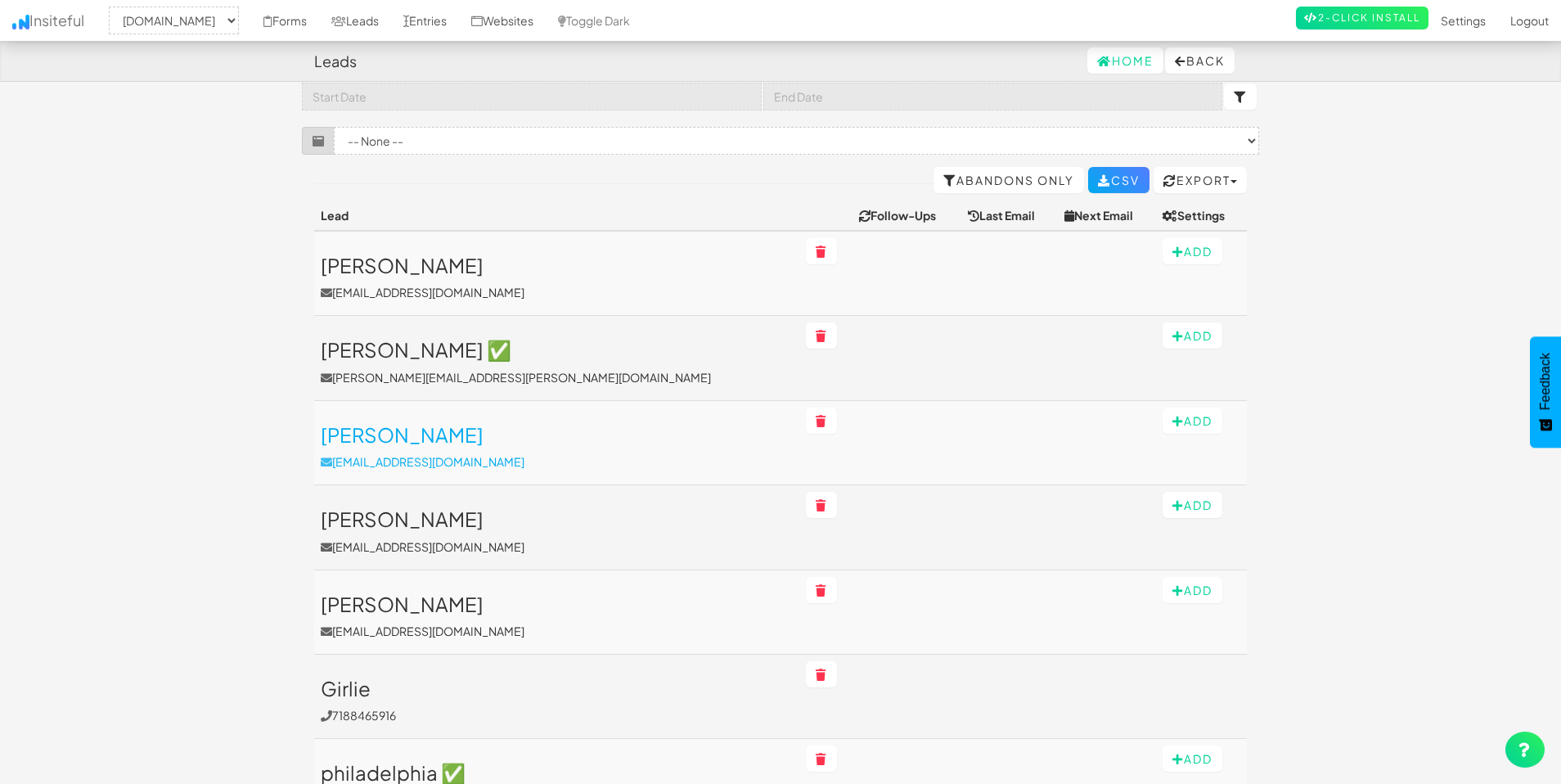
scroll to position [56, 0]
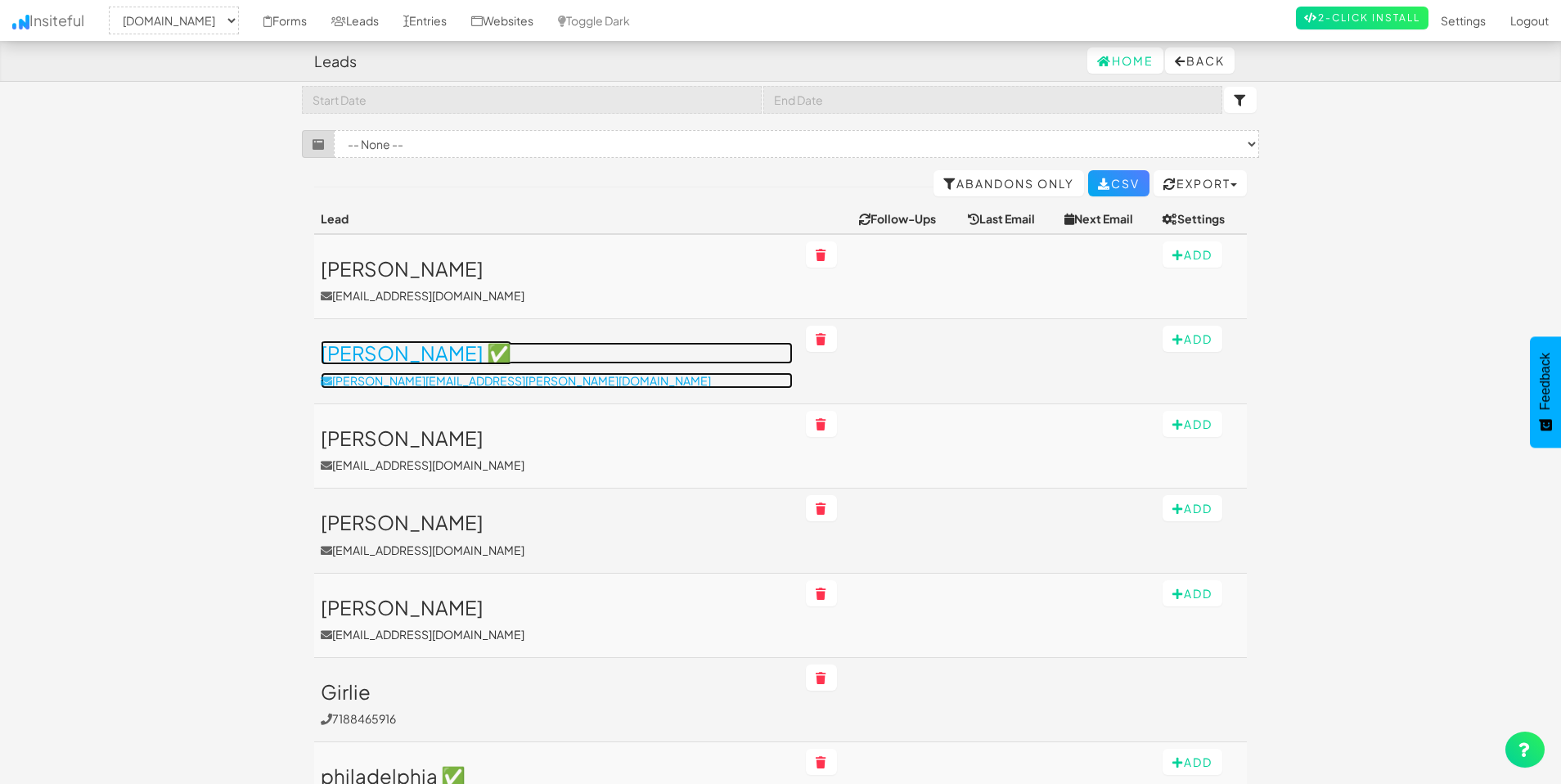
click at [498, 351] on h3 "[PERSON_NAME] ✅" at bounding box center [557, 352] width 472 height 21
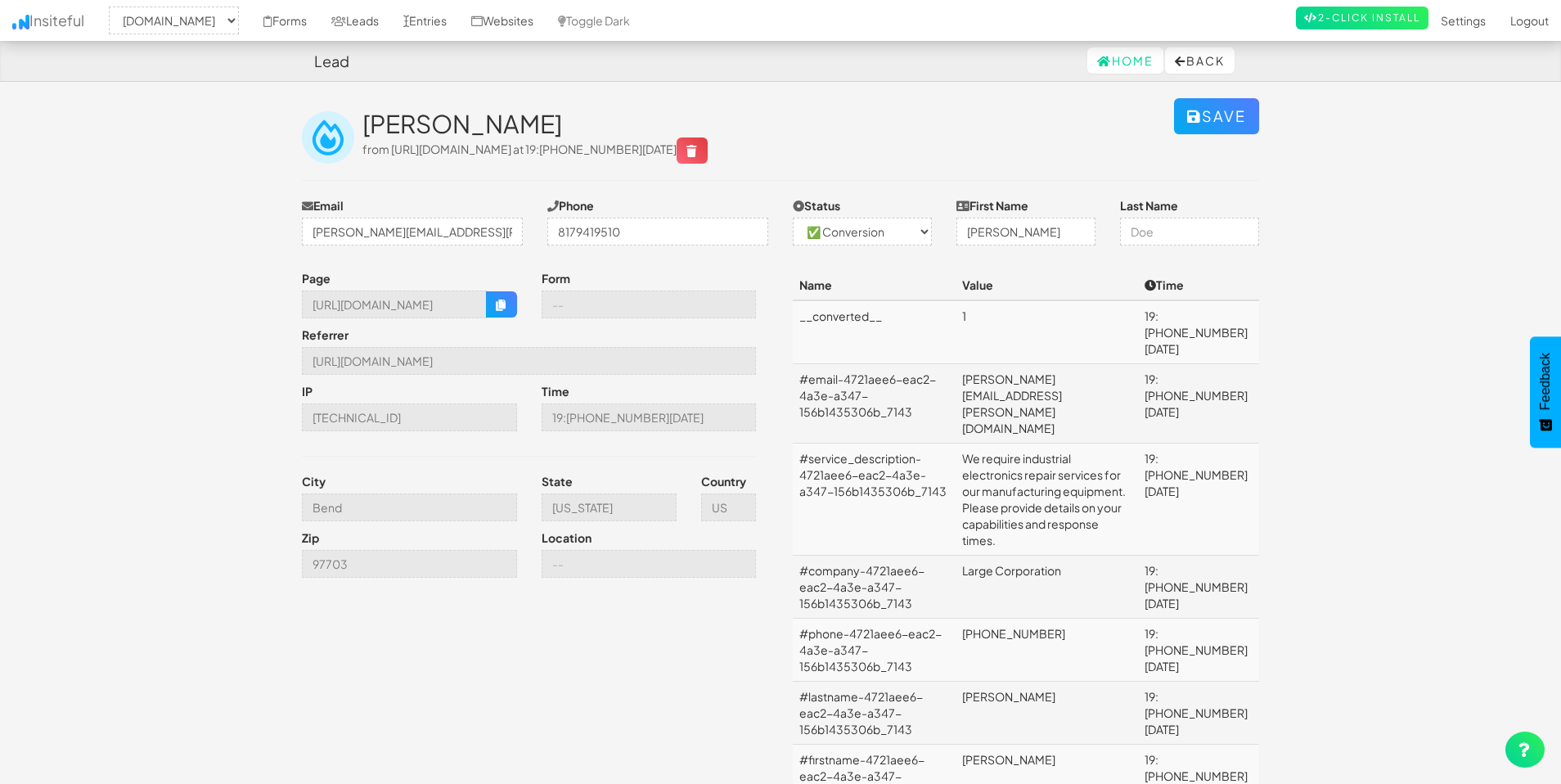
select select "2369"
select select "1"
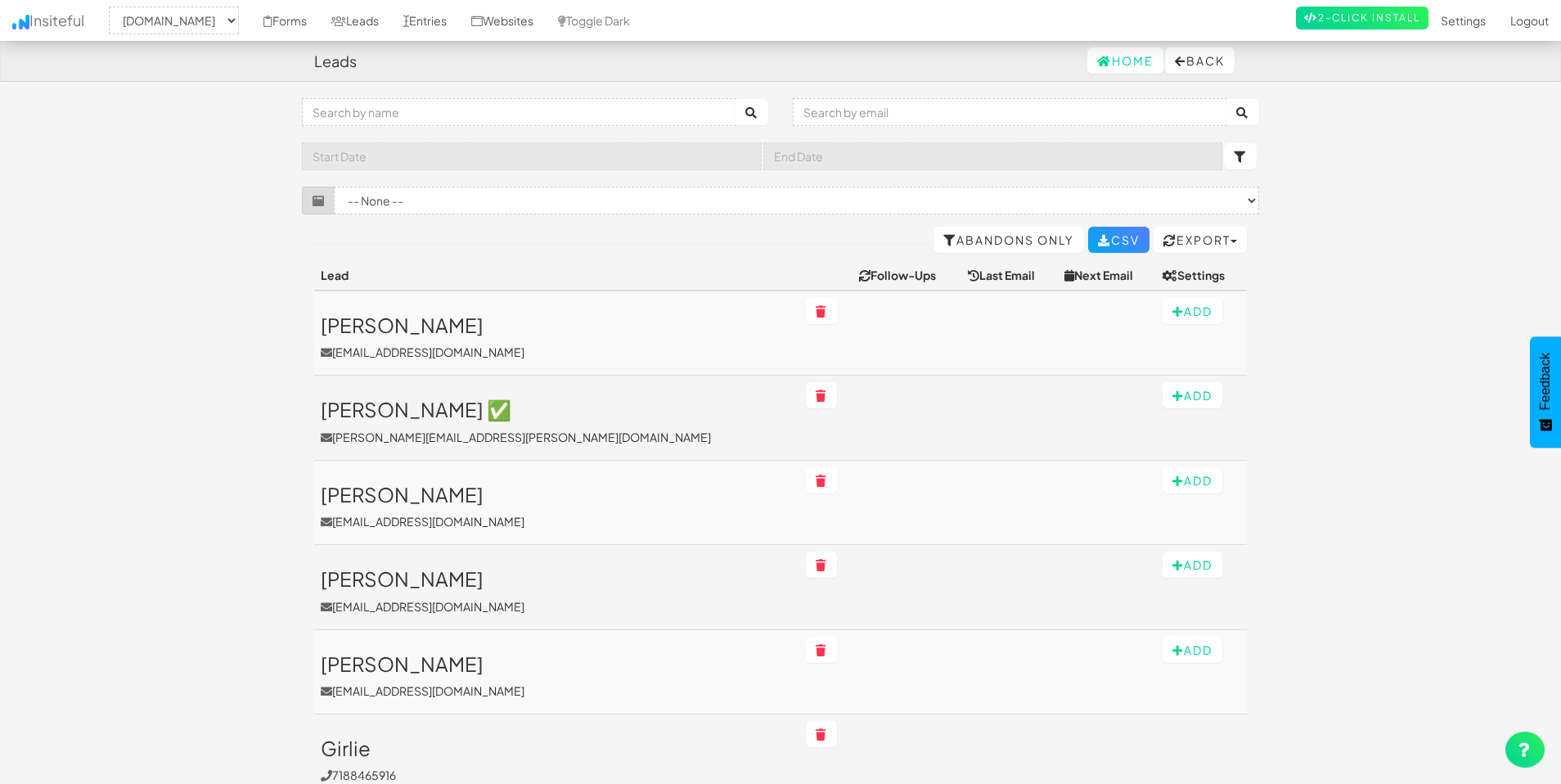
select select "2369"
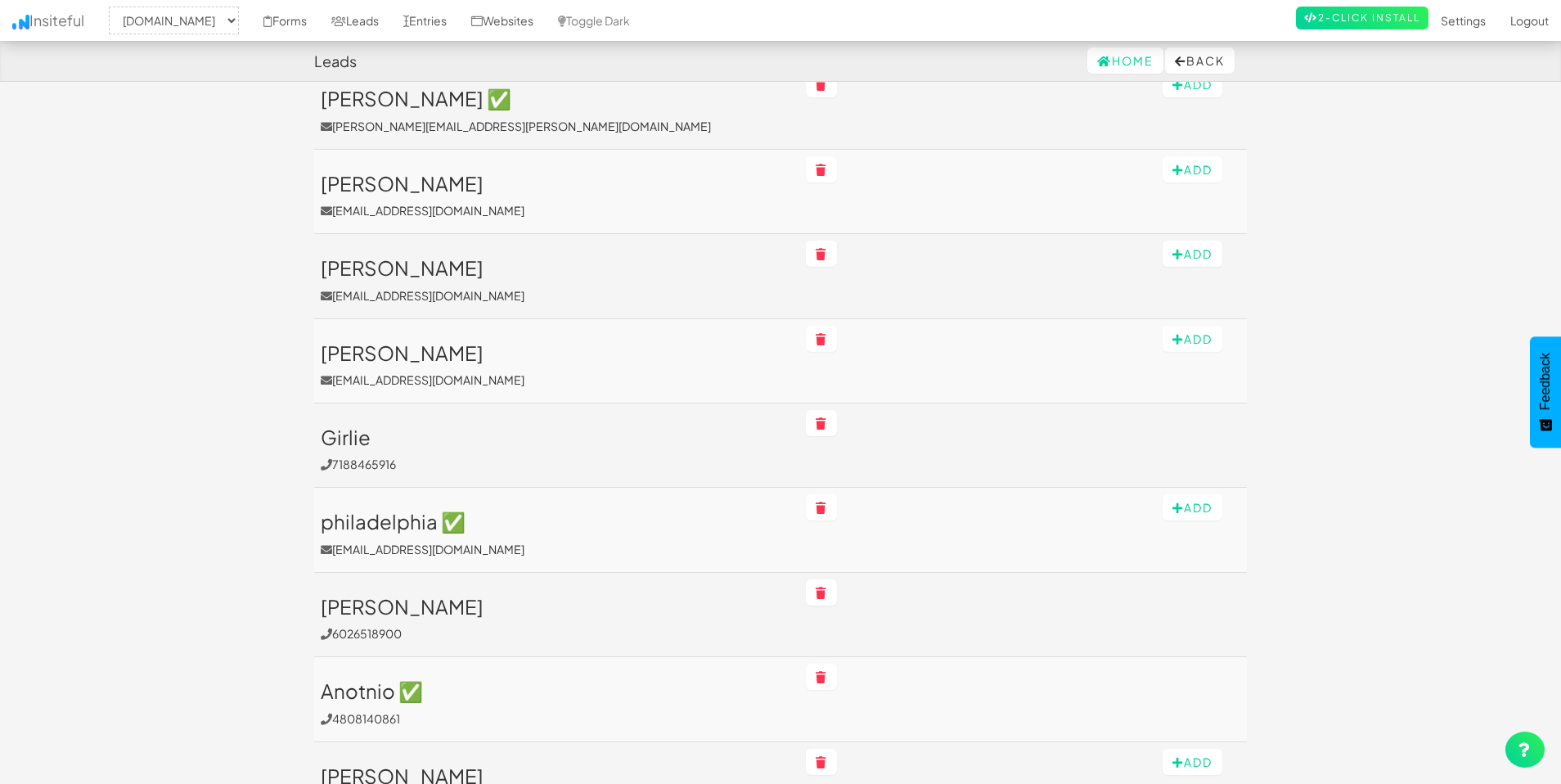
scroll to position [312, 0]
drag, startPoint x: 767, startPoint y: 513, endPoint x: 753, endPoint y: 517, distance: 14.5
click at [853, 513] on td at bounding box center [907, 529] width 108 height 84
click at [853, 518] on td at bounding box center [907, 529] width 108 height 84
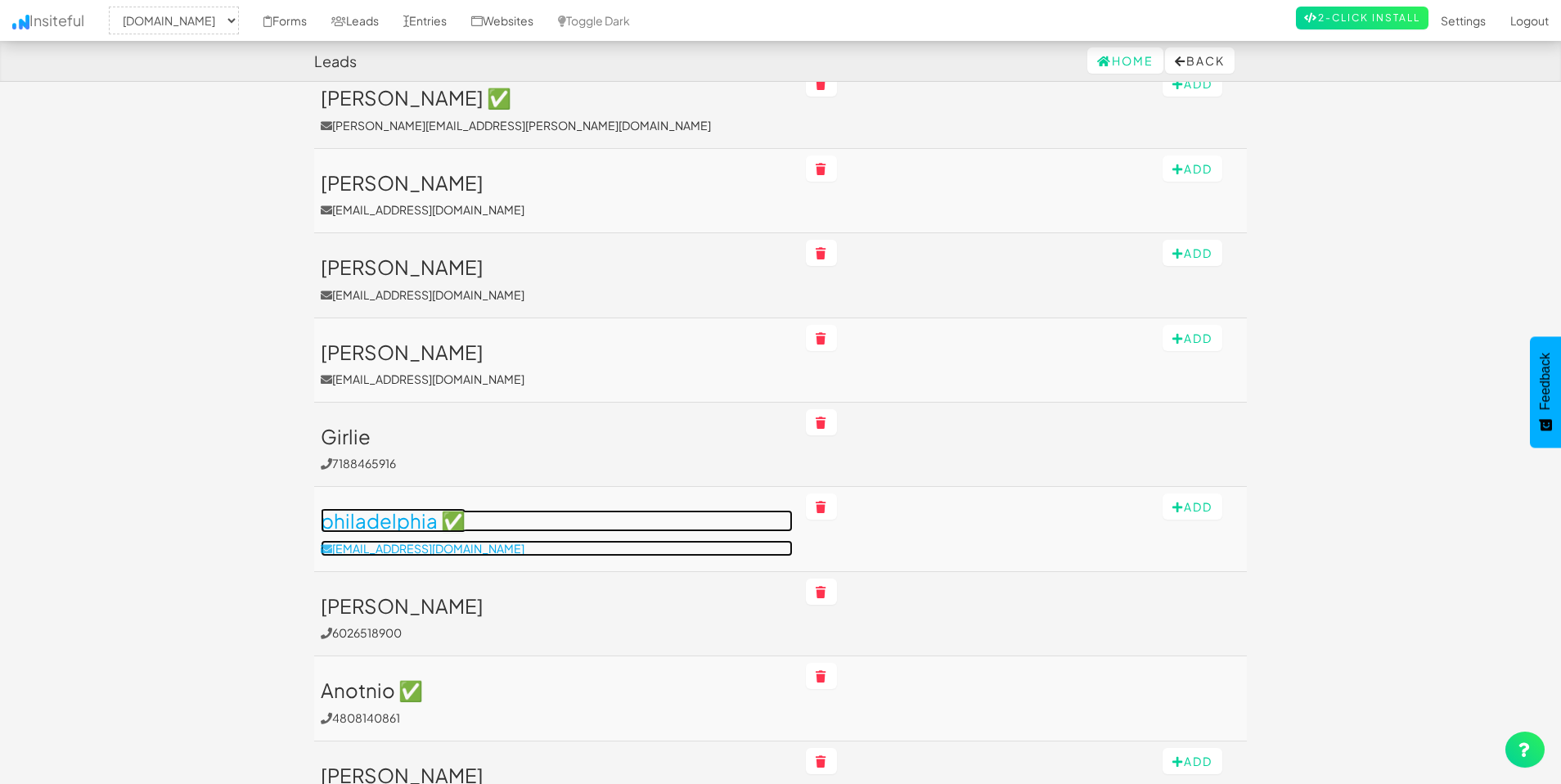
click at [413, 511] on h3 "philadelphia ✅" at bounding box center [557, 520] width 472 height 21
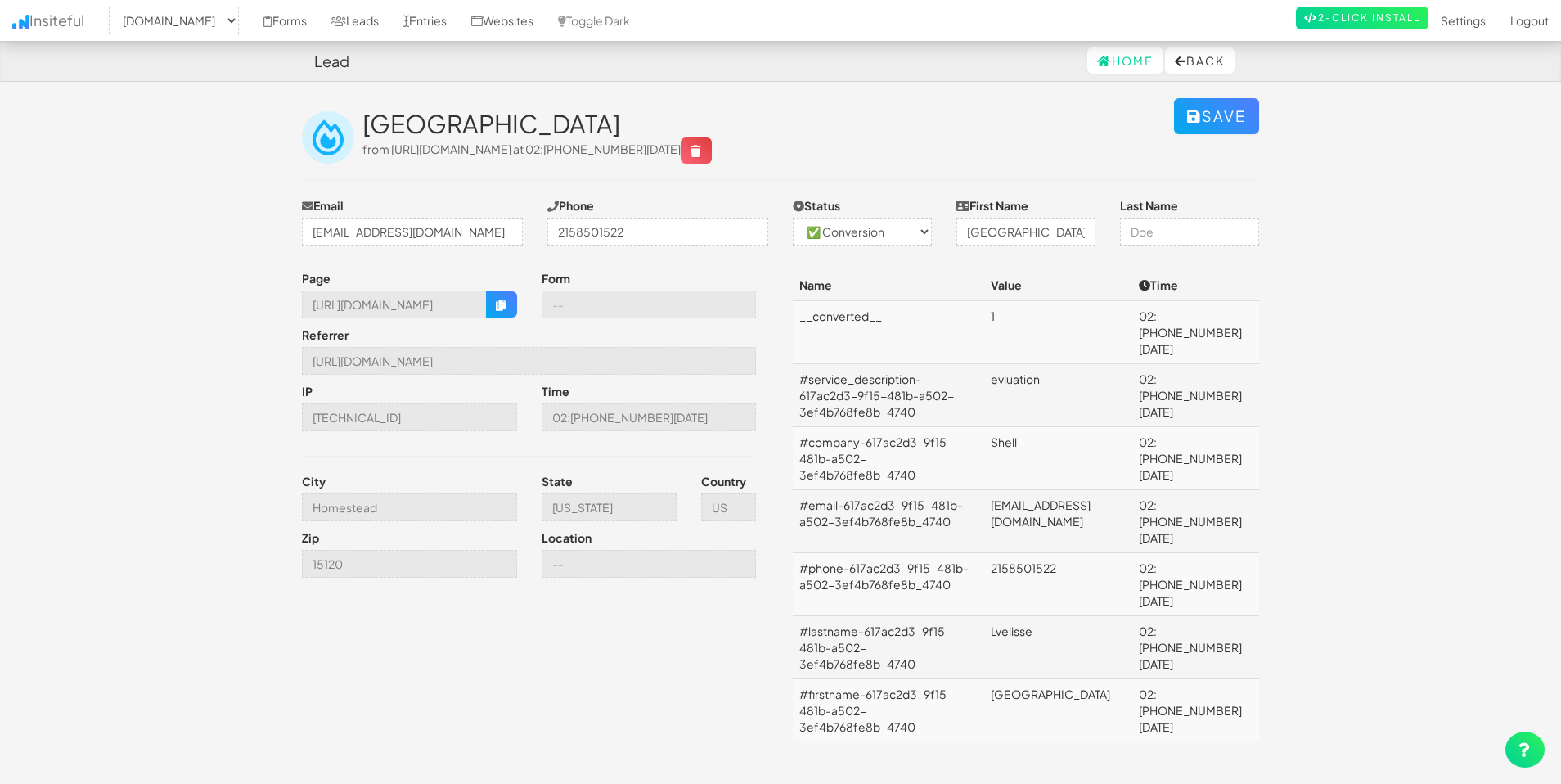
select select "2369"
select select "1"
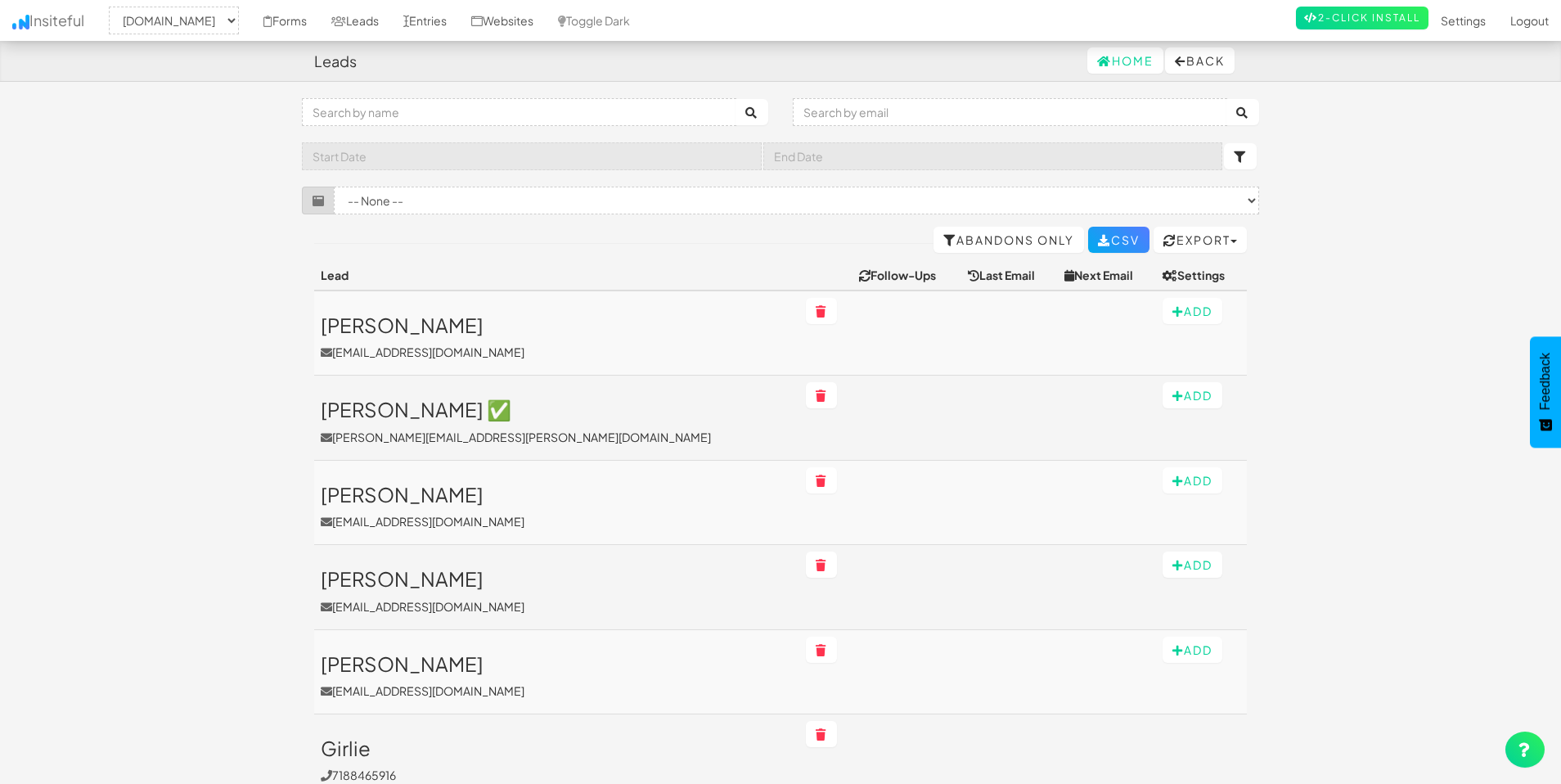
select select "2369"
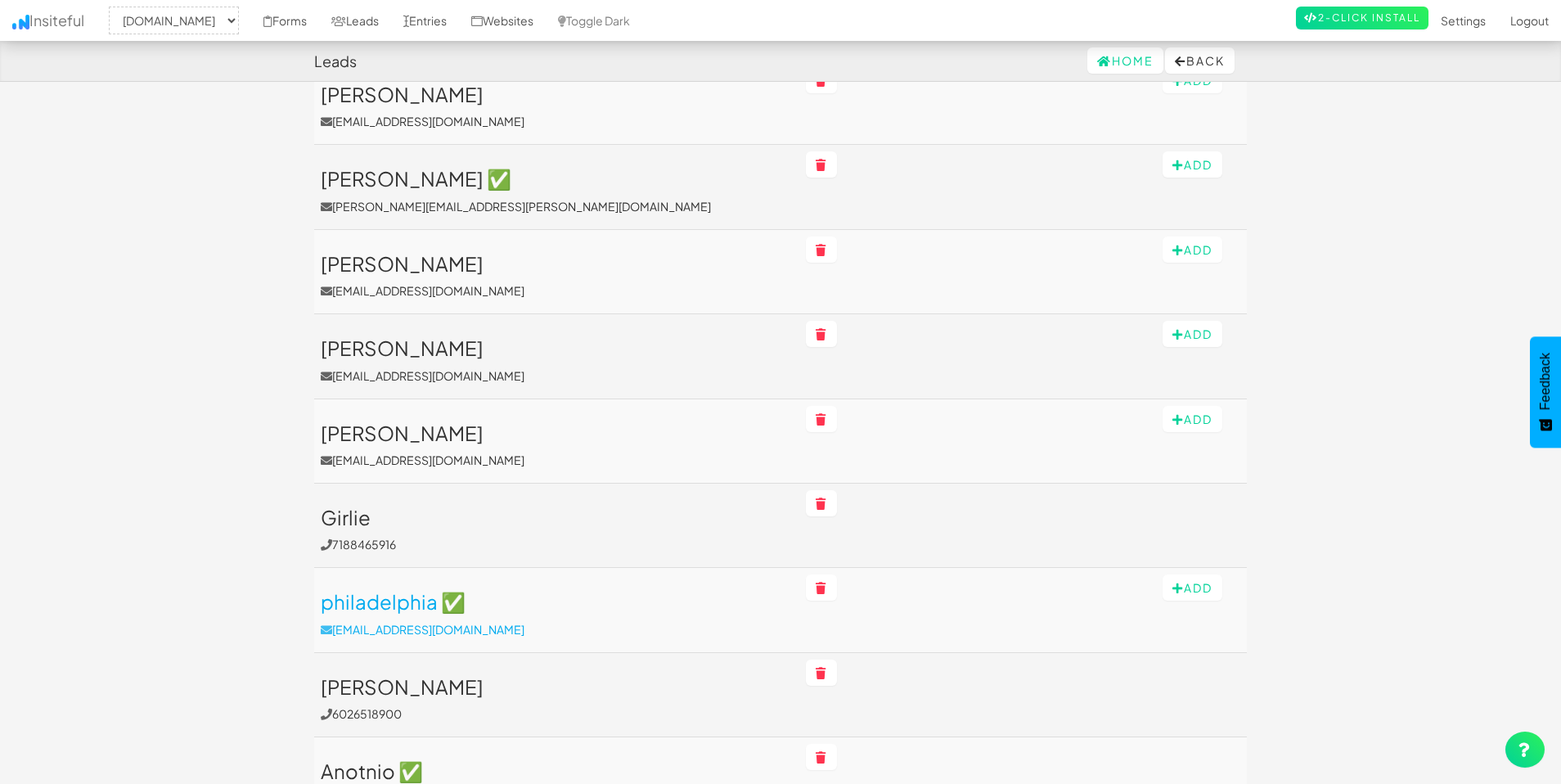
scroll to position [142, 0]
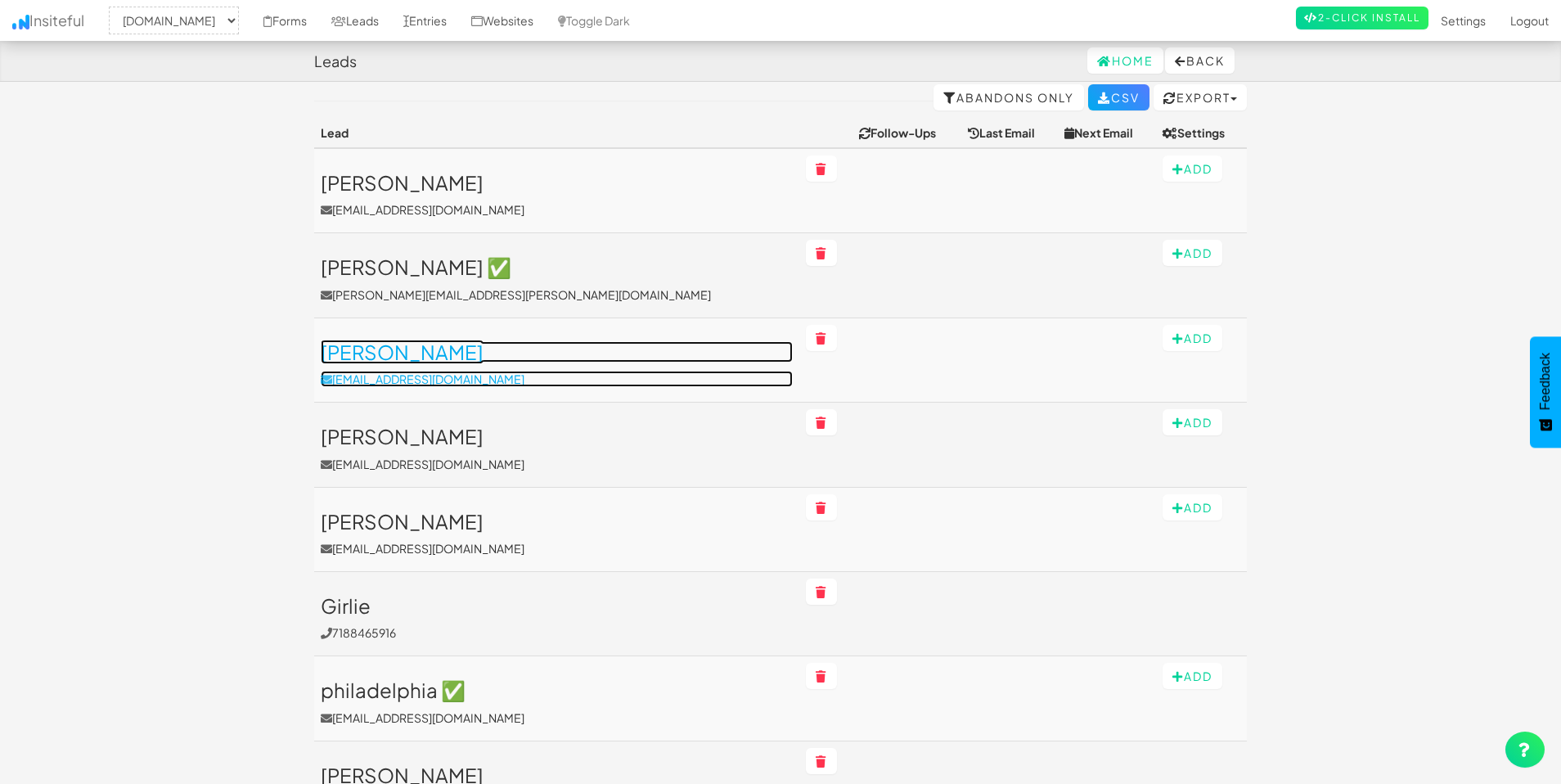
click at [545, 362] on h3 "STEVEN" at bounding box center [557, 351] width 472 height 21
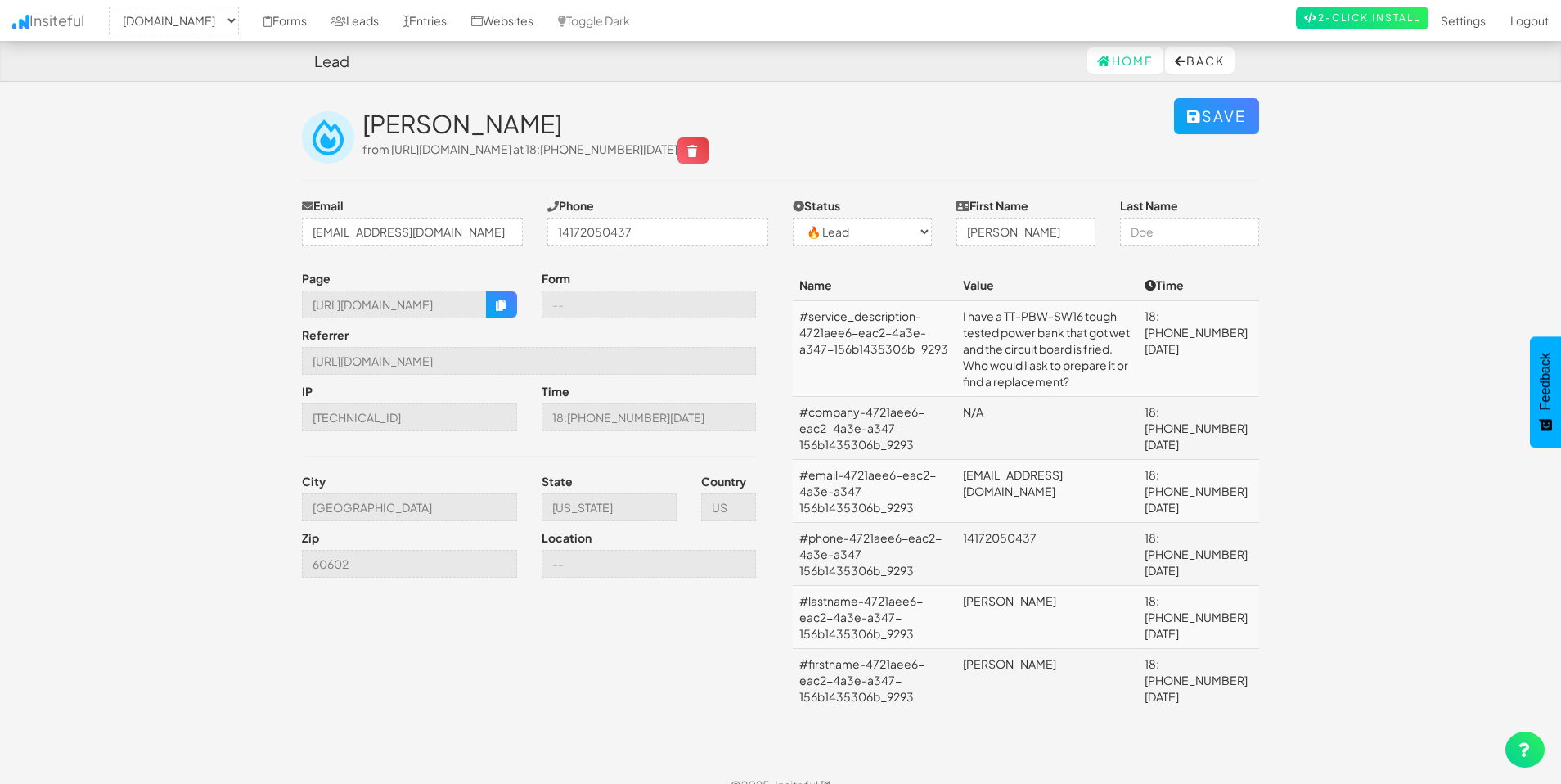
select select "2369"
select select "0"
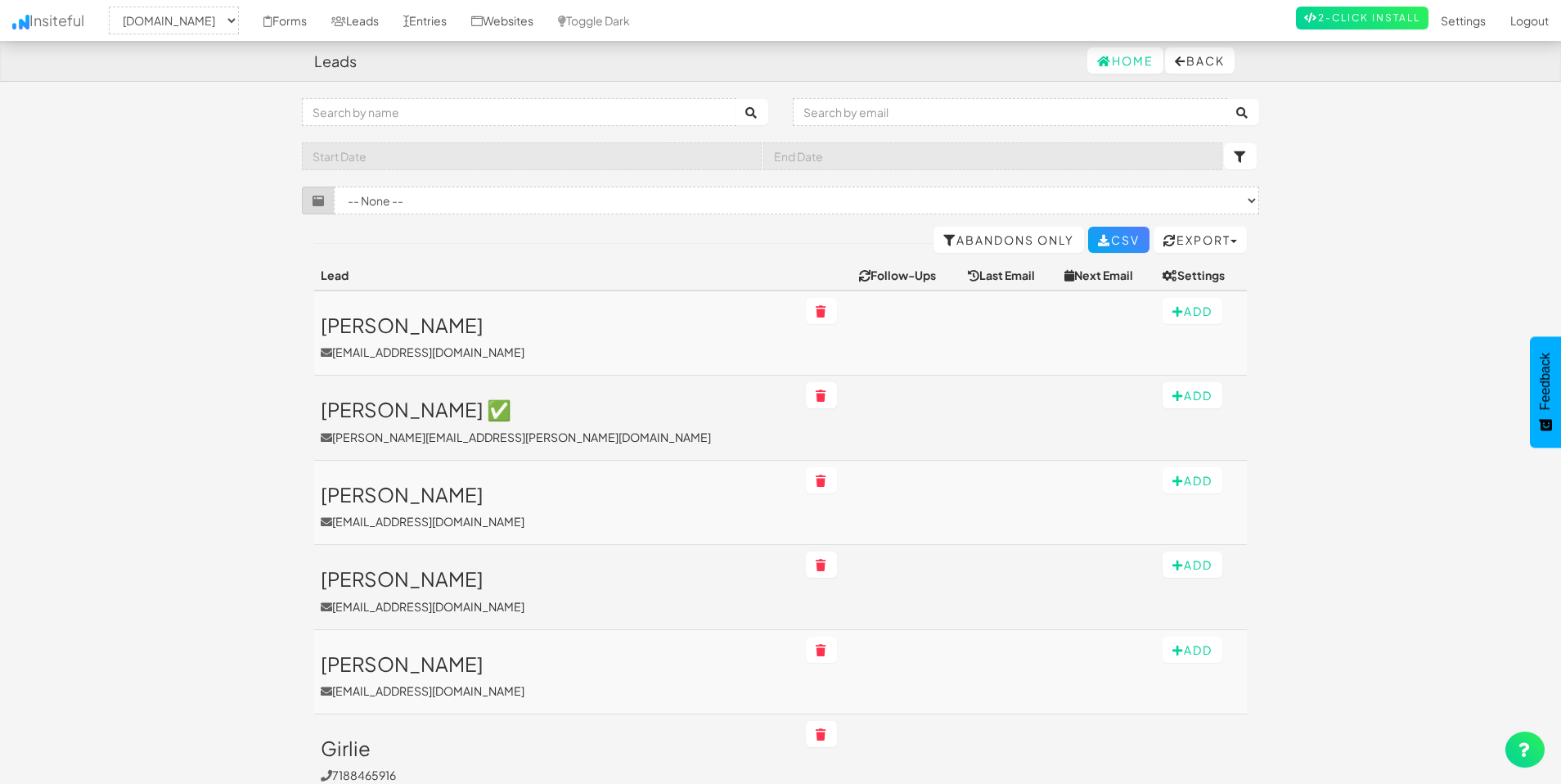
select select "2369"
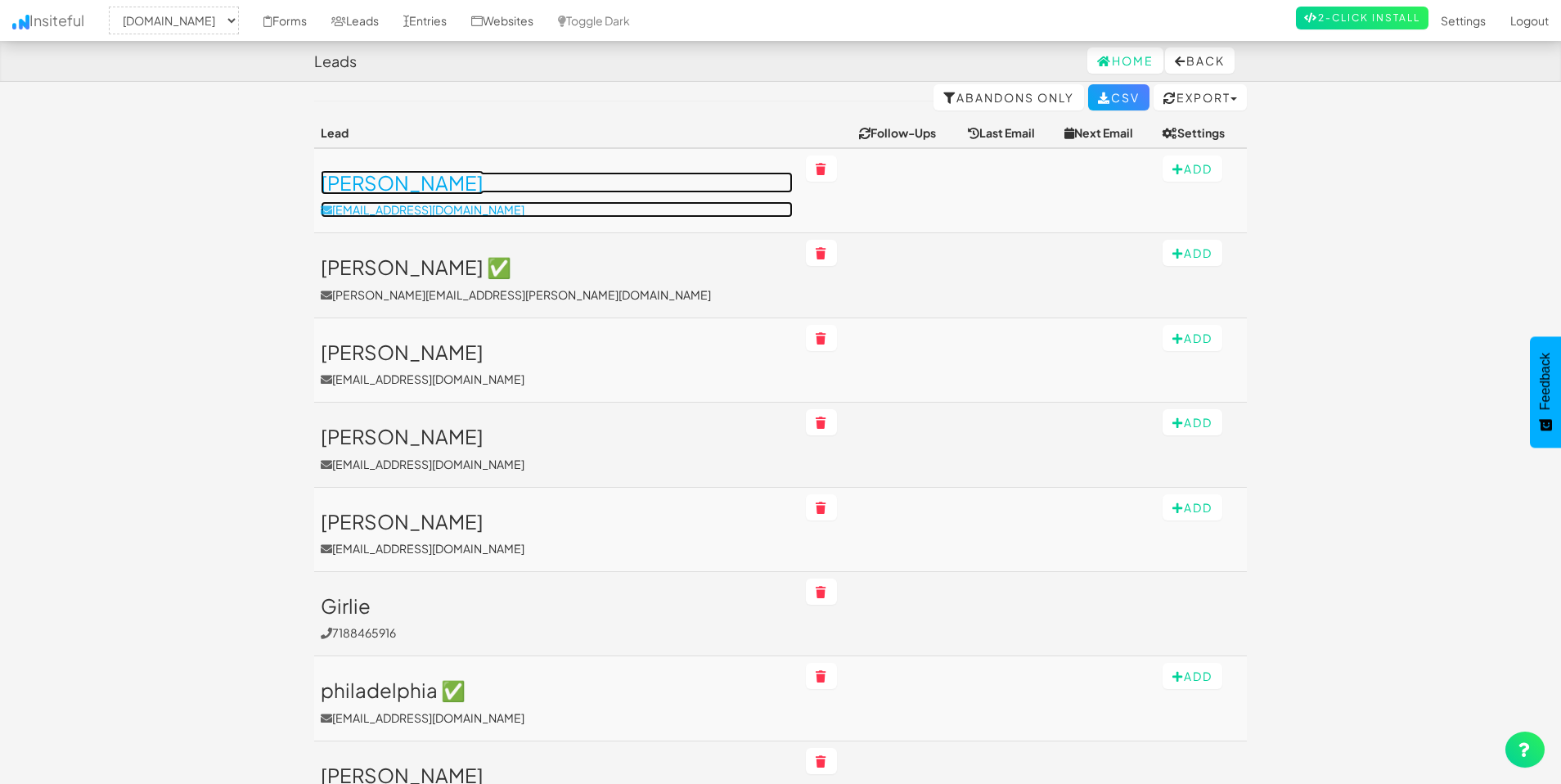
click at [530, 189] on h3 "[PERSON_NAME]" at bounding box center [557, 182] width 472 height 21
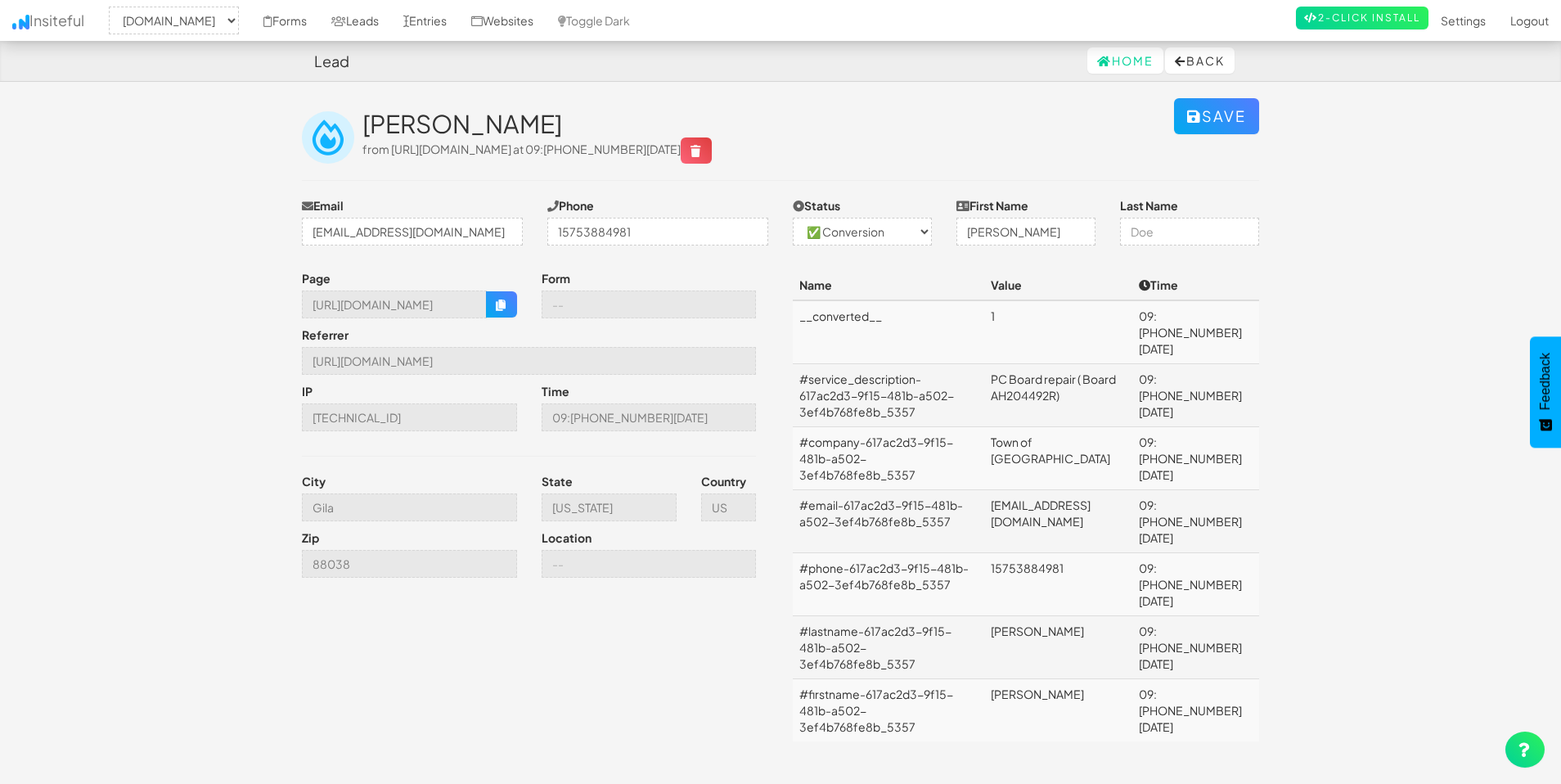
select select "2369"
select select "1"
drag, startPoint x: 367, startPoint y: 123, endPoint x: 468, endPoint y: 115, distance: 101.7
click at [468, 115] on h2 "[PERSON_NAME]" at bounding box center [769, 123] width 812 height 27
copy h2 "[PERSON_NAME]"
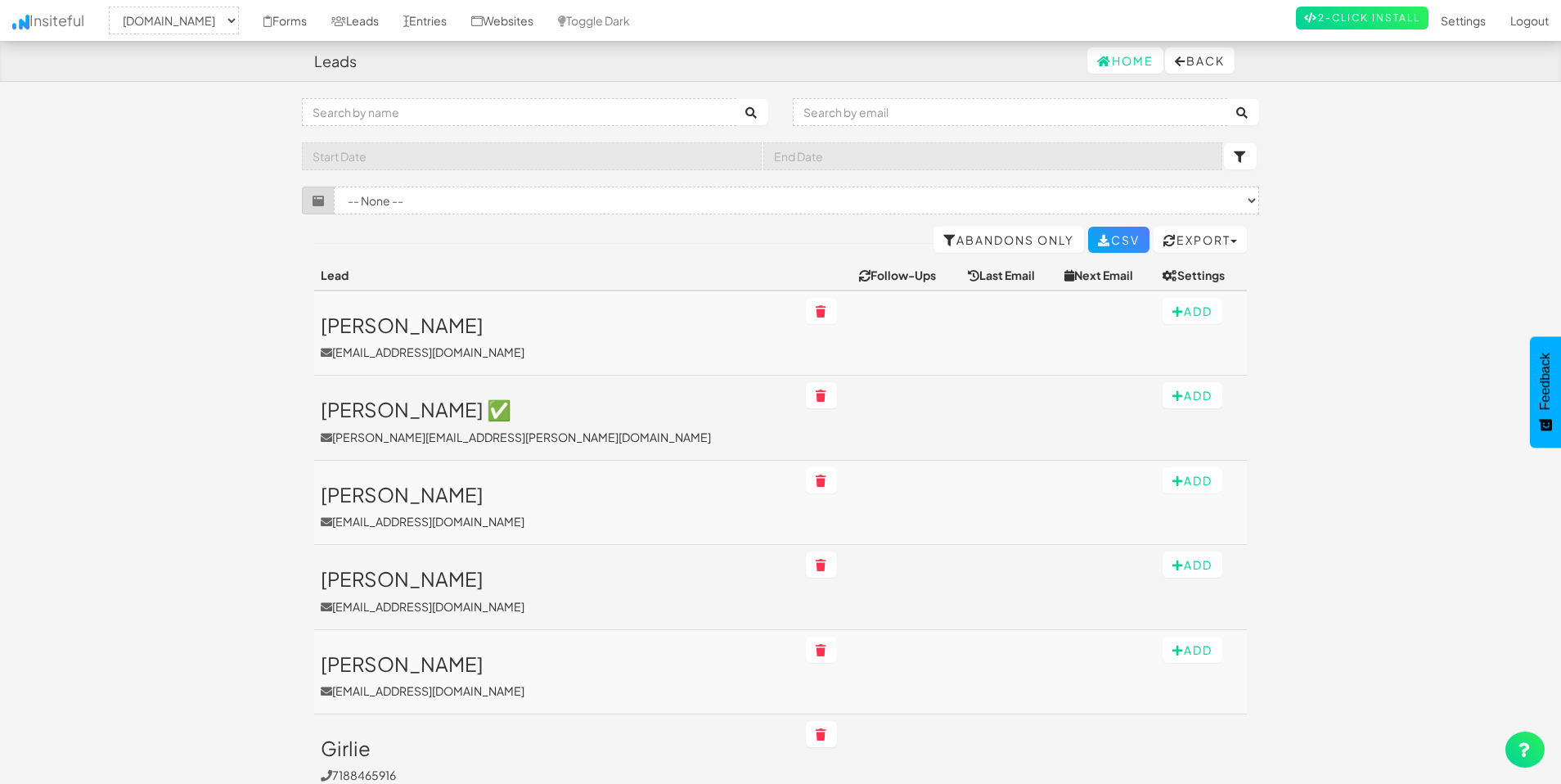
select select "2369"
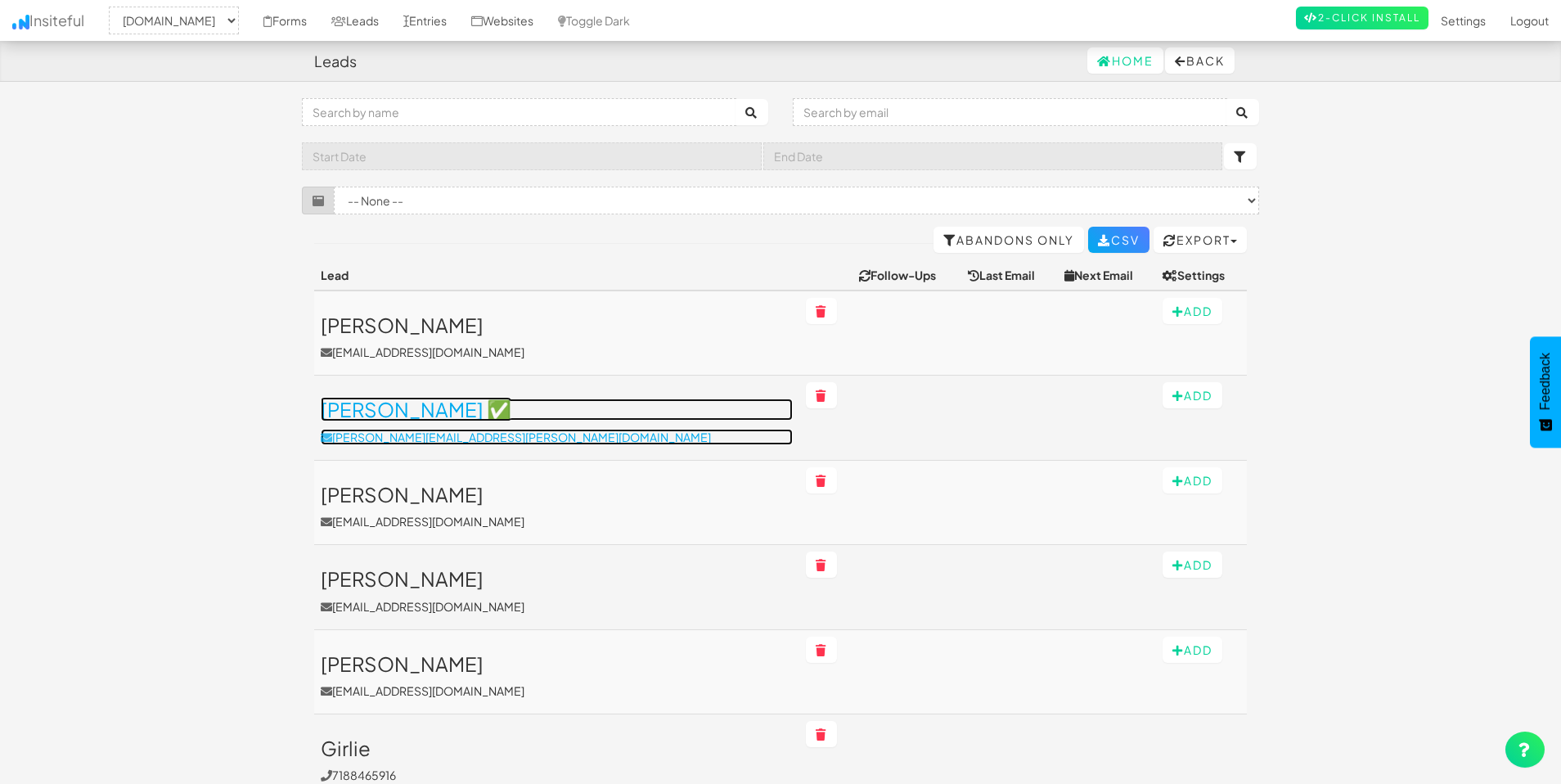
click at [562, 430] on p "[PERSON_NAME][EMAIL_ADDRESS][PERSON_NAME][DOMAIN_NAME]" at bounding box center [557, 437] width 472 height 16
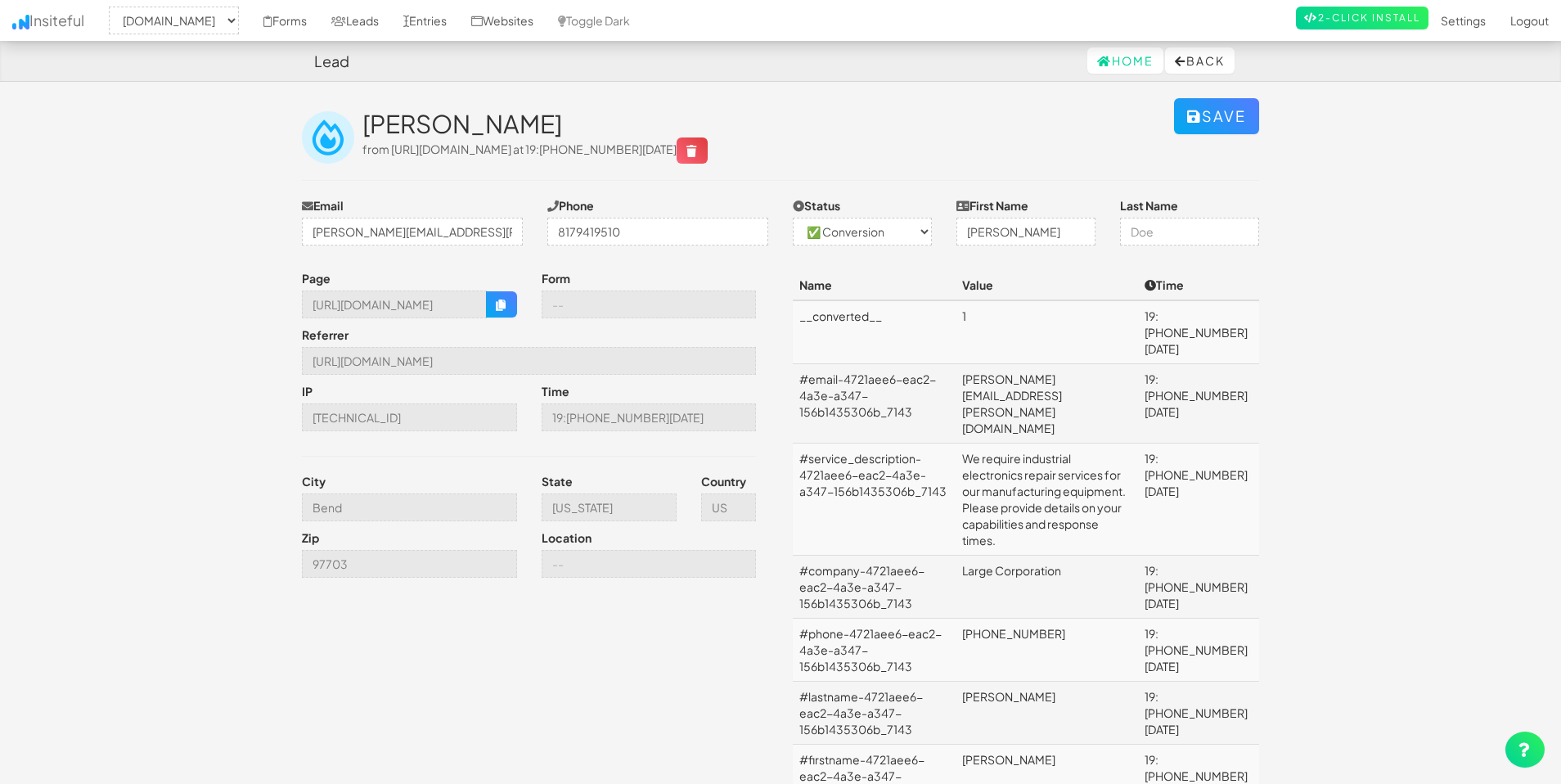
select select "2369"
select select "1"
click at [401, 126] on h2 "[PERSON_NAME]" at bounding box center [769, 123] width 812 height 27
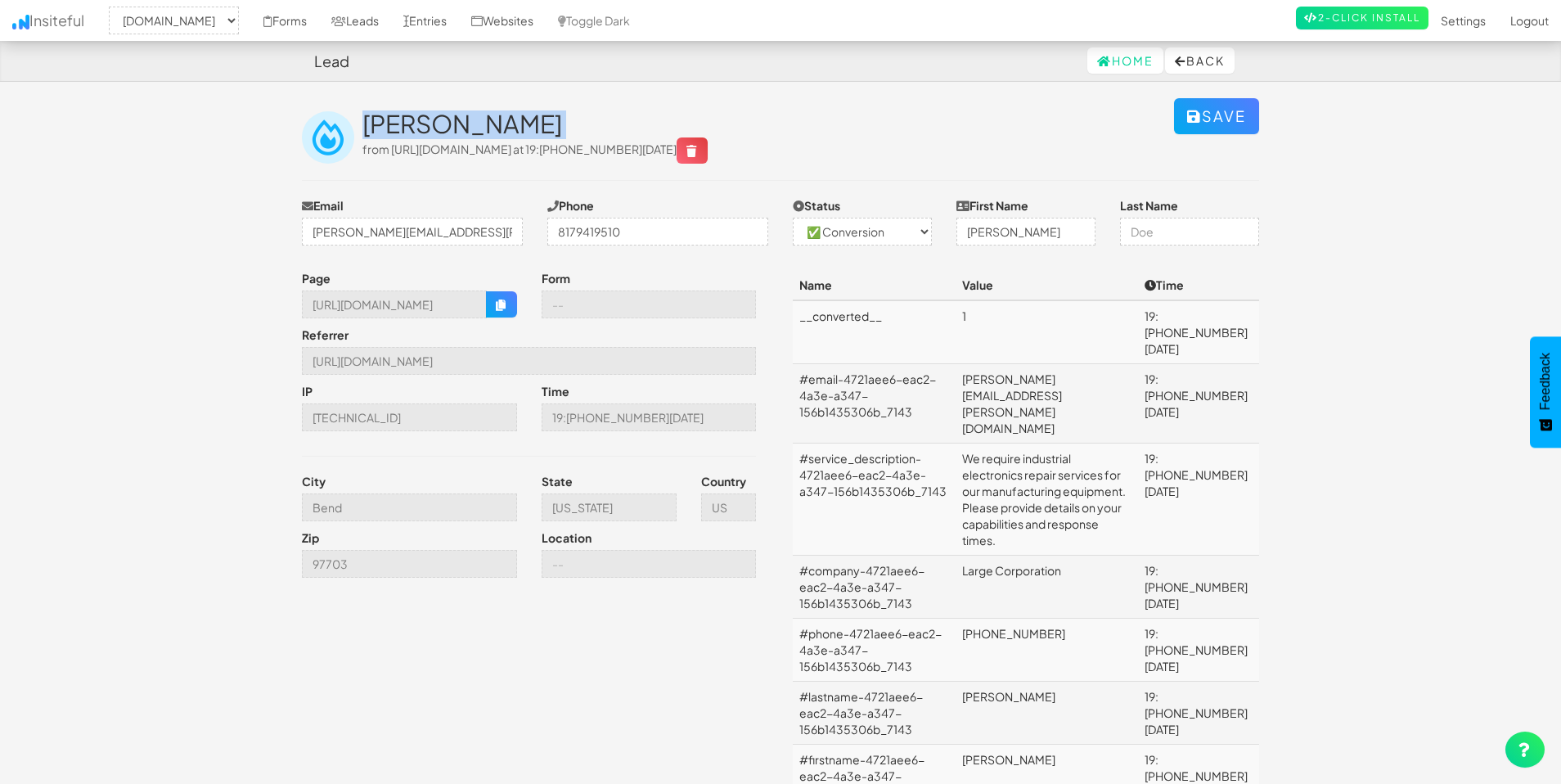
copy div "[PERSON_NAME]"
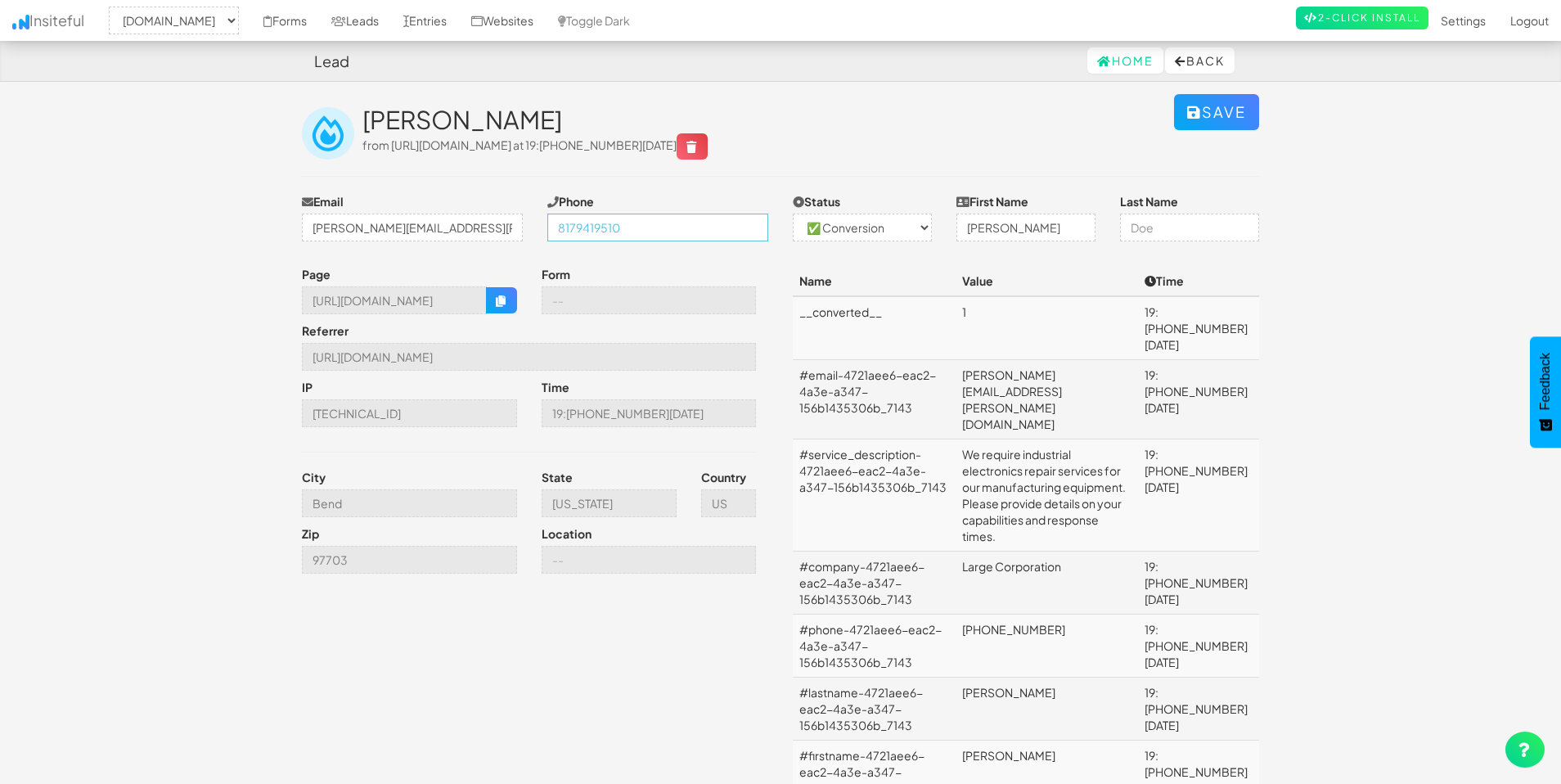
click at [607, 230] on input "8179419510" at bounding box center [657, 228] width 221 height 28
click at [490, 228] on input "[PERSON_NAME][EMAIL_ADDRESS][PERSON_NAME][DOMAIN_NAME]" at bounding box center [412, 228] width 221 height 28
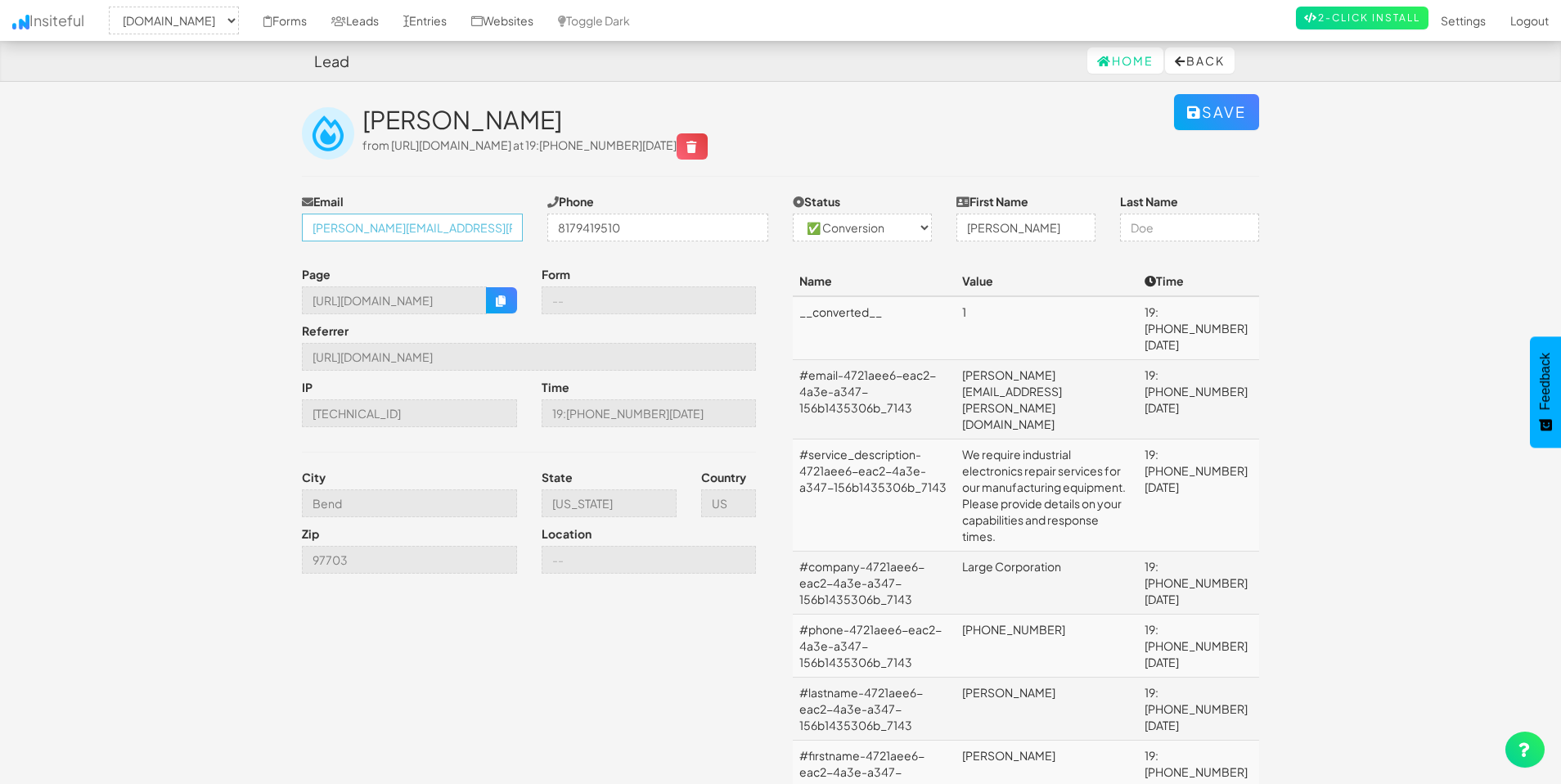
drag, startPoint x: 490, startPoint y: 228, endPoint x: 514, endPoint y: 153, distance: 78.2
click at [490, 228] on input "[PERSON_NAME][EMAIL_ADDRESS][PERSON_NAME][DOMAIN_NAME]" at bounding box center [412, 228] width 221 height 28
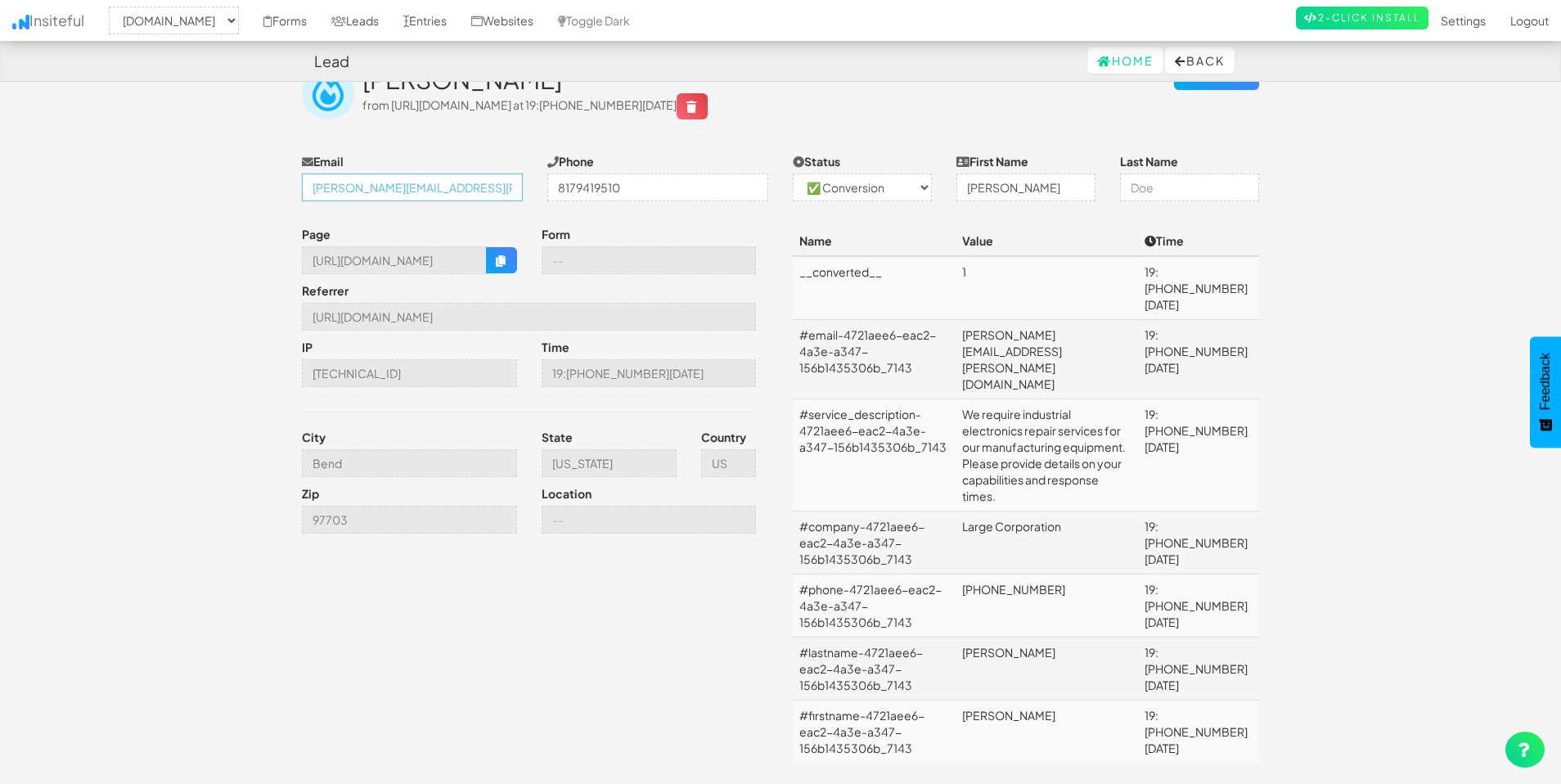
scroll to position [0, 0]
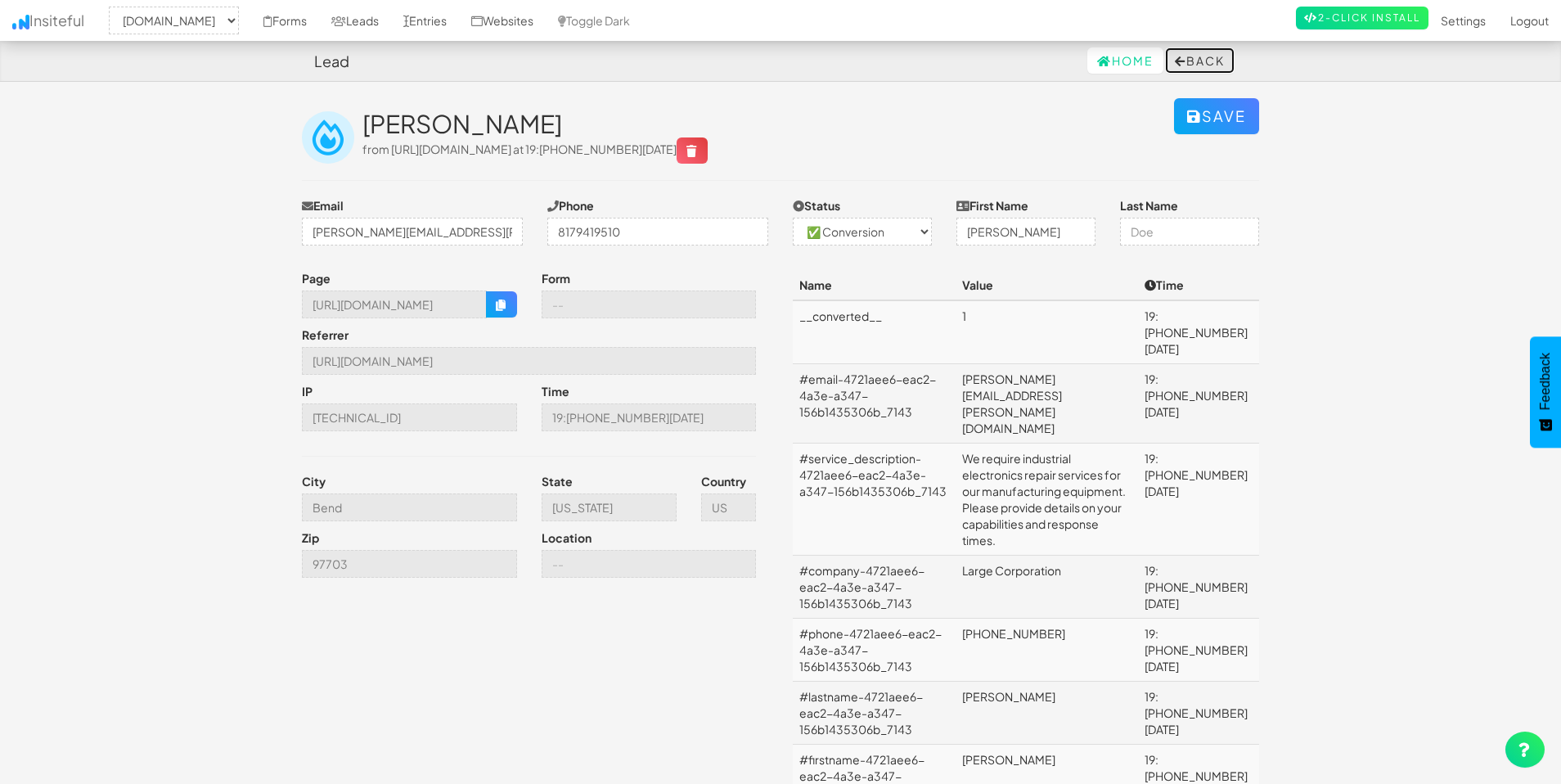
click at [1196, 65] on button "Back" at bounding box center [1200, 60] width 70 height 26
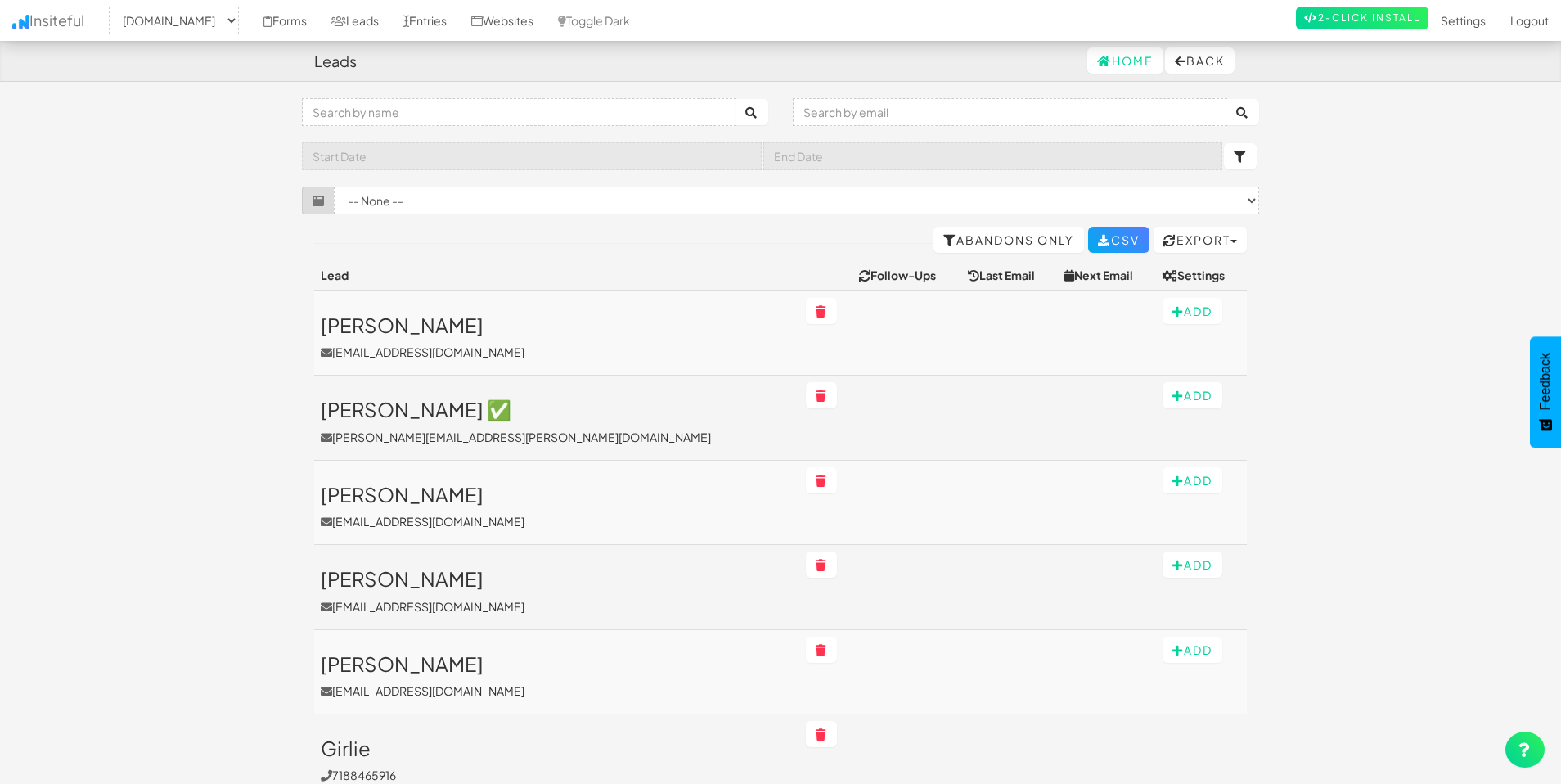
select select "2369"
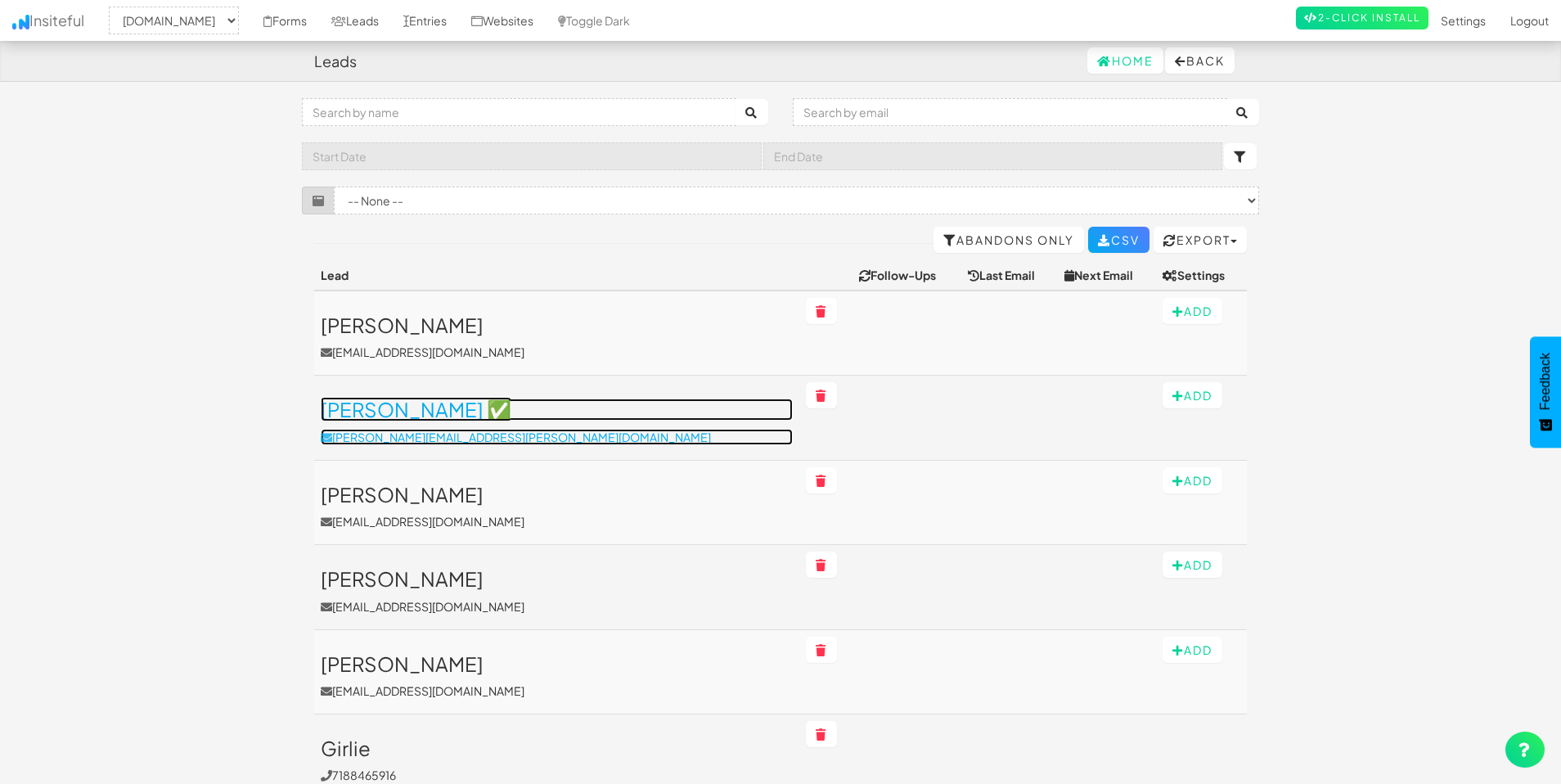
click at [534, 399] on h3 "Dennis ✅" at bounding box center [557, 409] width 472 height 21
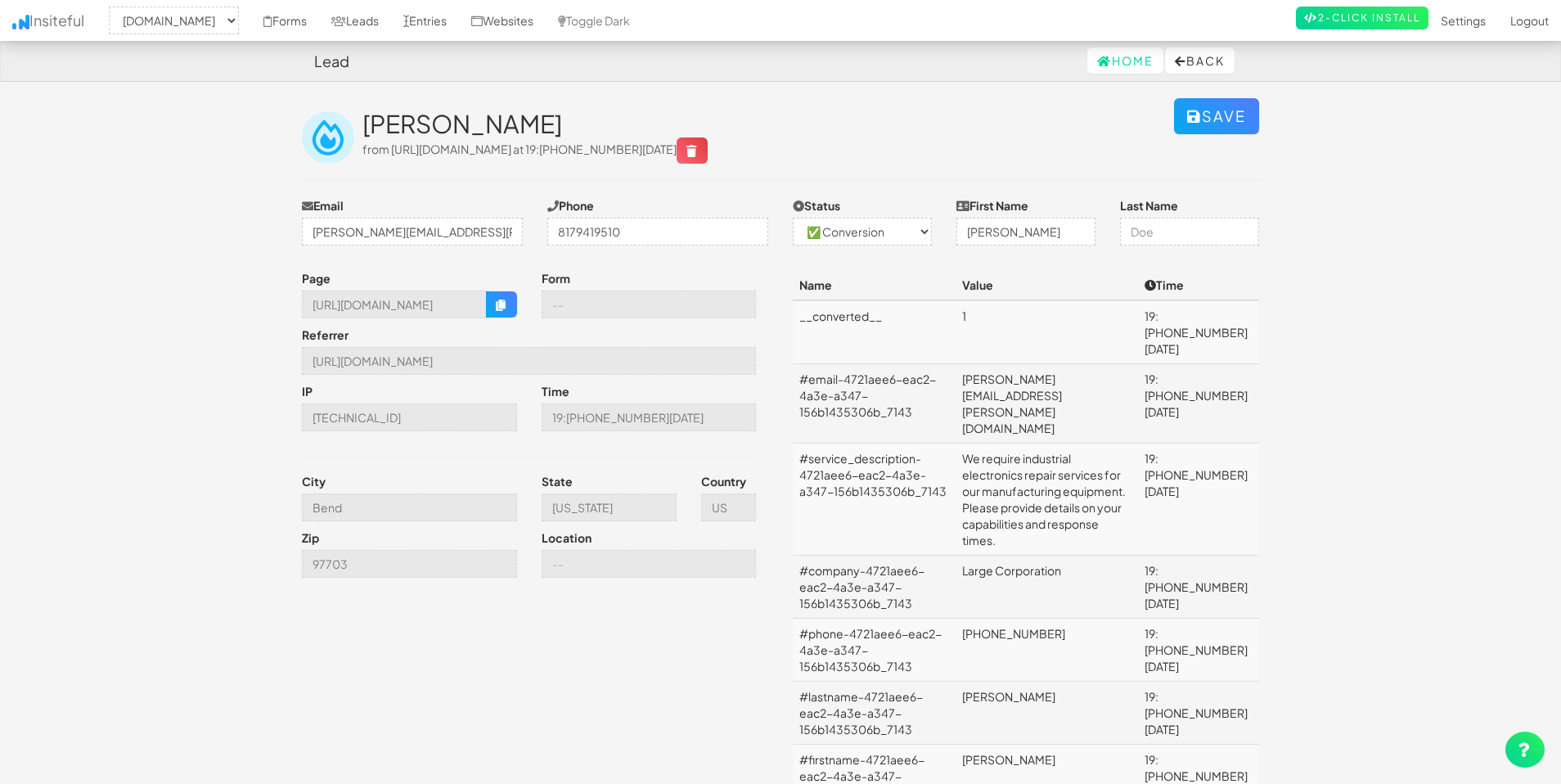
select select "2369"
select select "1"
click at [498, 308] on icon "button" at bounding box center [501, 305] width 11 height 11
click at [501, 362] on input "[URL][DOMAIN_NAME]" at bounding box center [529, 361] width 454 height 28
drag, startPoint x: 501, startPoint y: 362, endPoint x: 358, endPoint y: 343, distance: 143.6
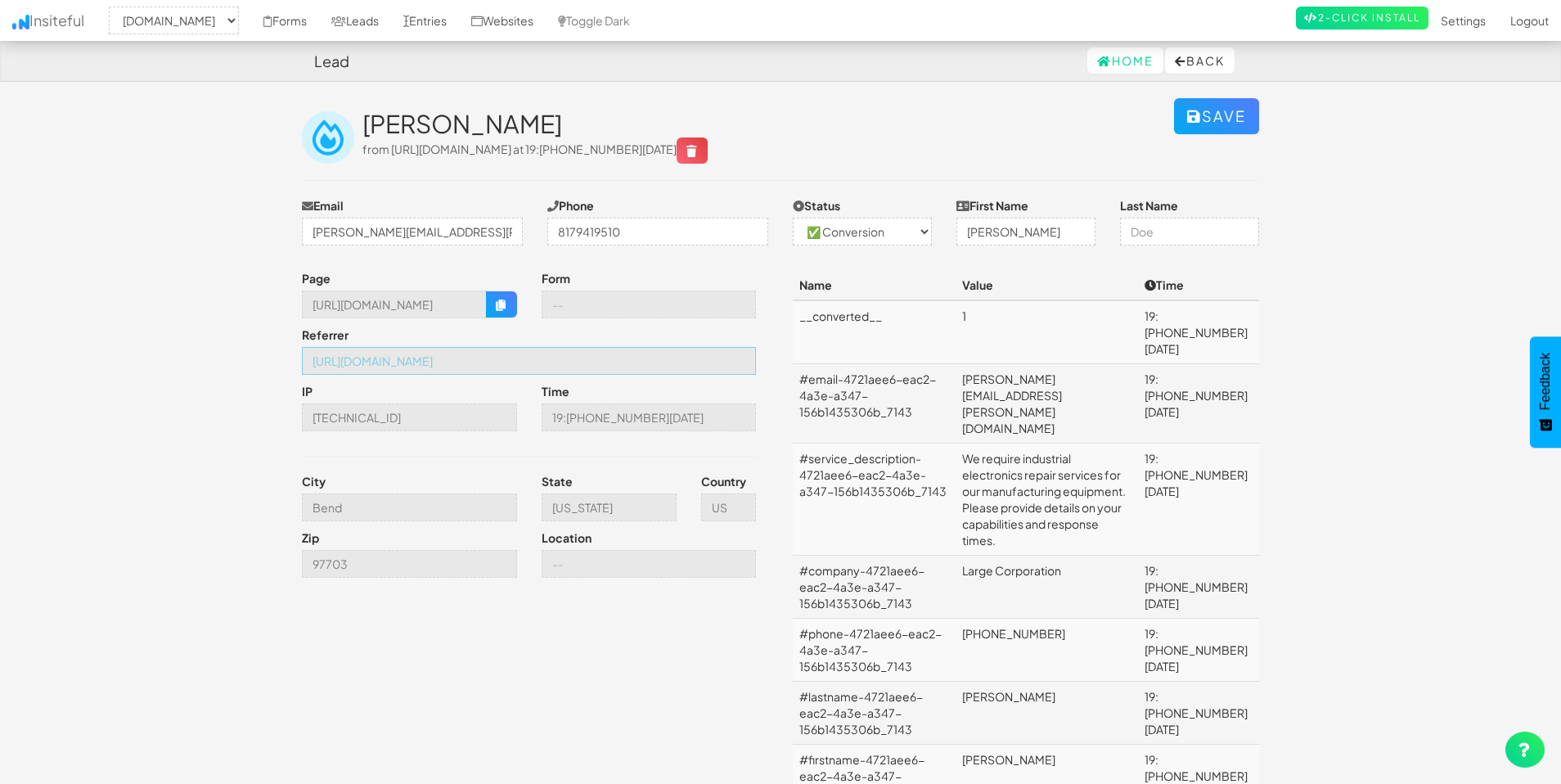
click at [358, 343] on div "Referrer [URL][DOMAIN_NAME]" at bounding box center [529, 355] width 479 height 56
